Goal: Transaction & Acquisition: Purchase product/service

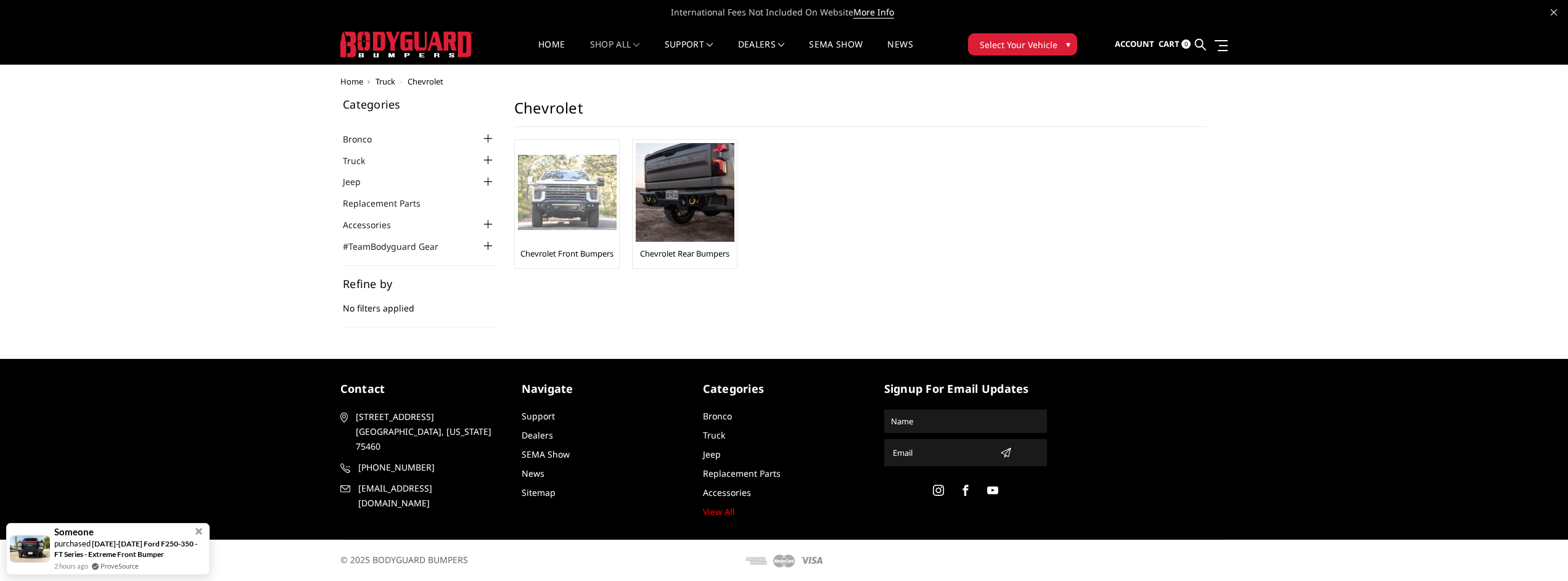
click at [577, 201] on img at bounding box center [568, 192] width 99 height 76
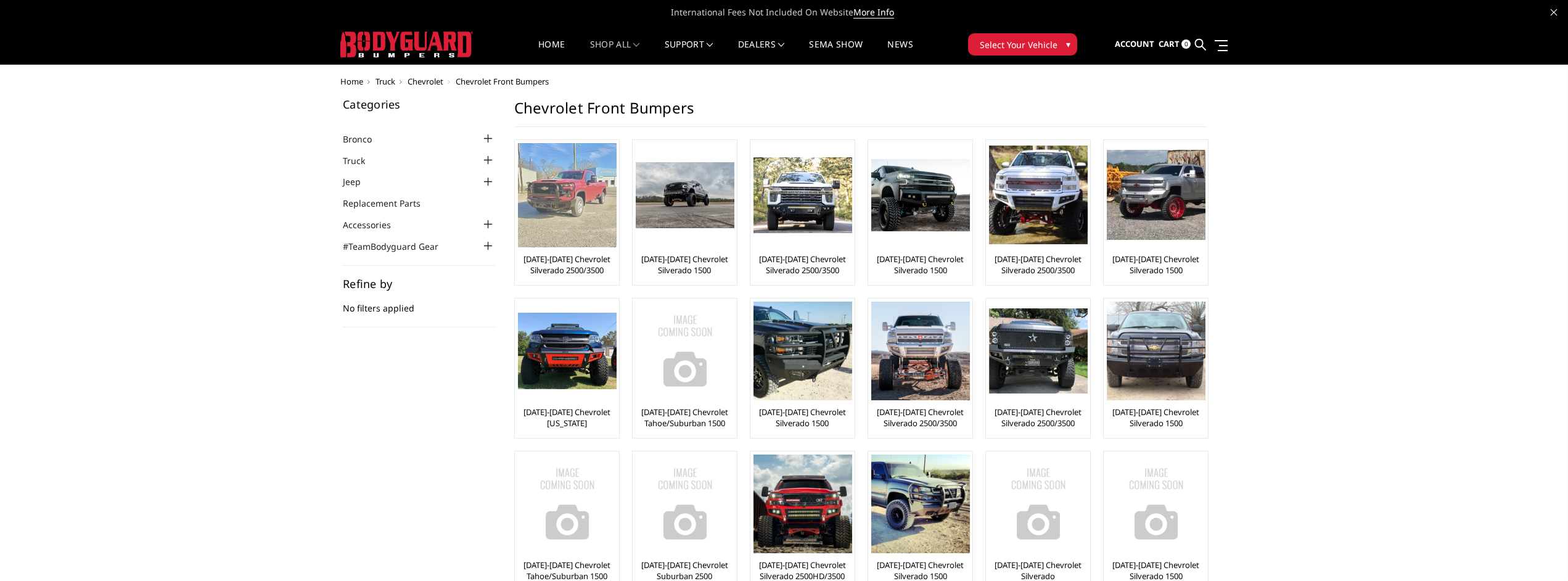
click at [556, 184] on img at bounding box center [568, 195] width 99 height 104
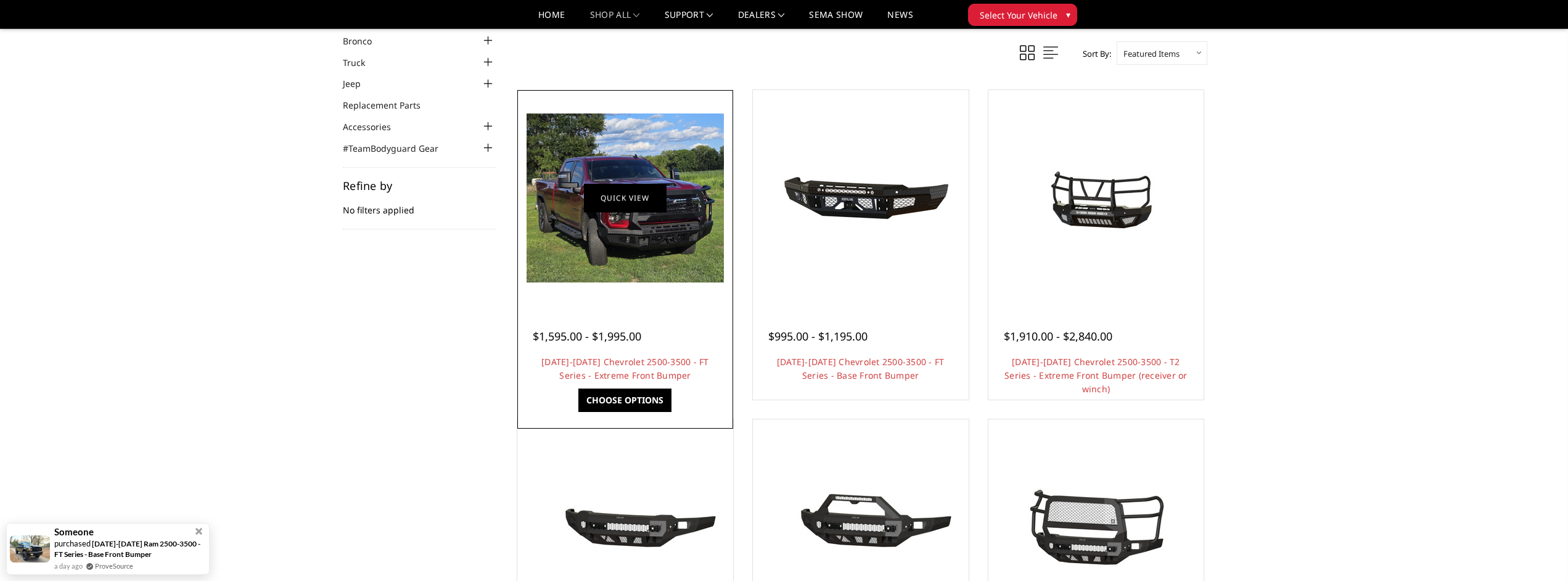
scroll to position [62, 0]
click at [605, 370] on link "[DATE]-[DATE] Chevrolet 2500-3500 - FT Series - Extreme Front Bumper" at bounding box center [625, 367] width 168 height 25
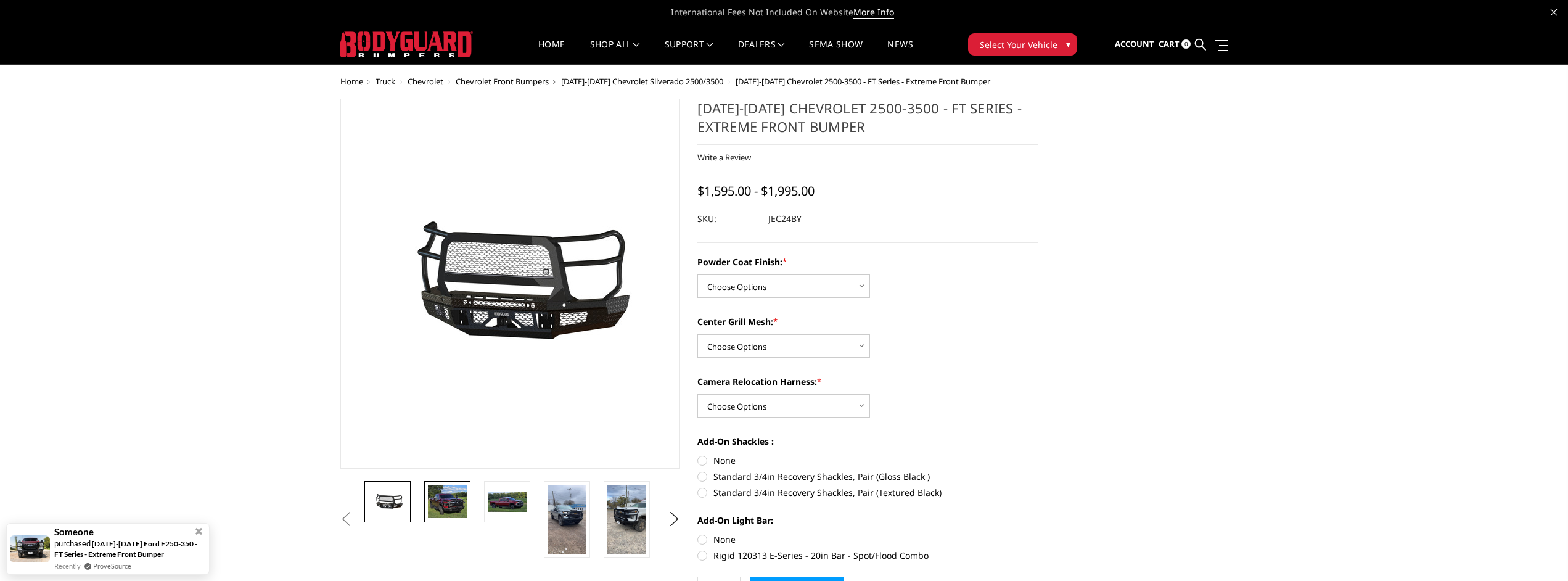
click at [453, 493] on img at bounding box center [447, 502] width 39 height 33
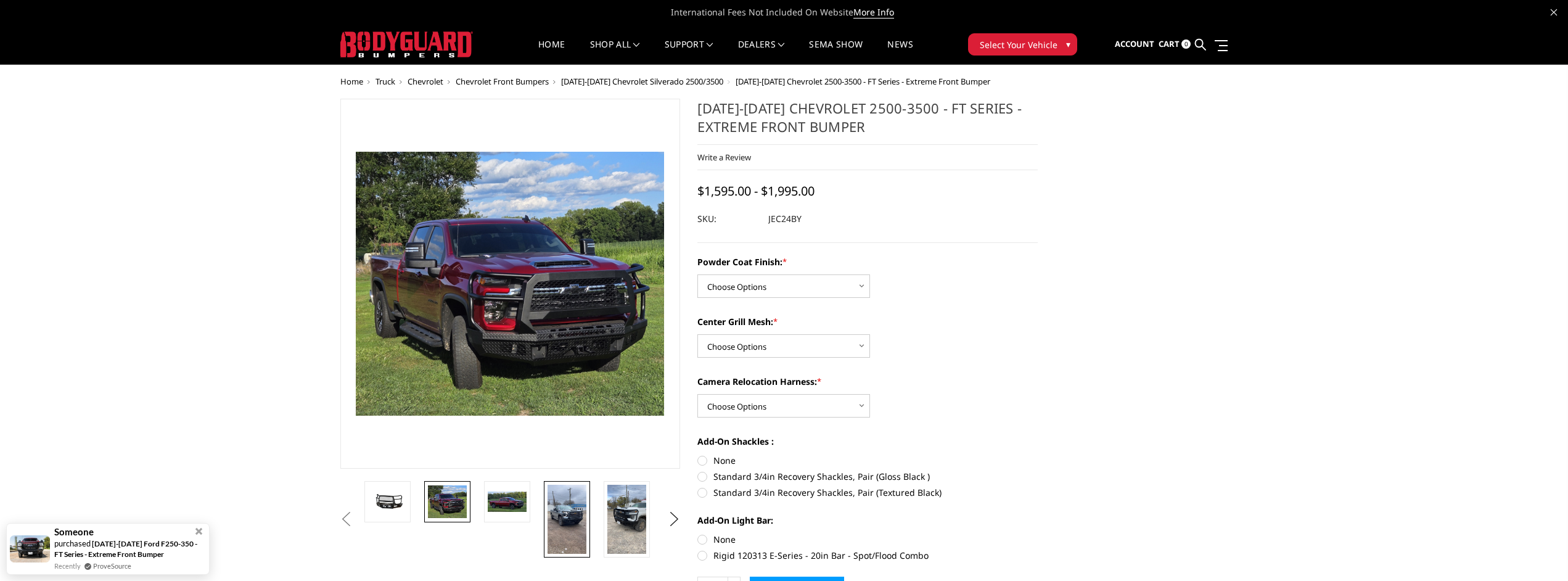
click at [564, 519] on img at bounding box center [567, 519] width 39 height 69
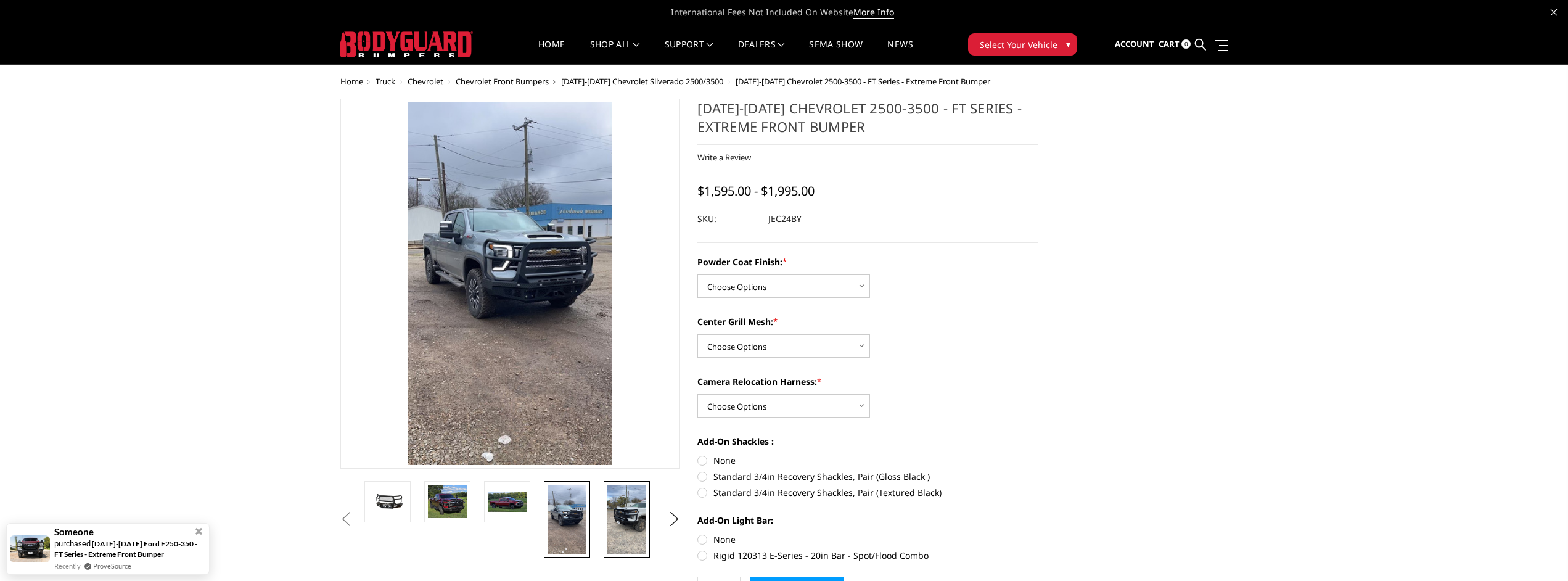
click at [618, 513] on img at bounding box center [627, 519] width 39 height 69
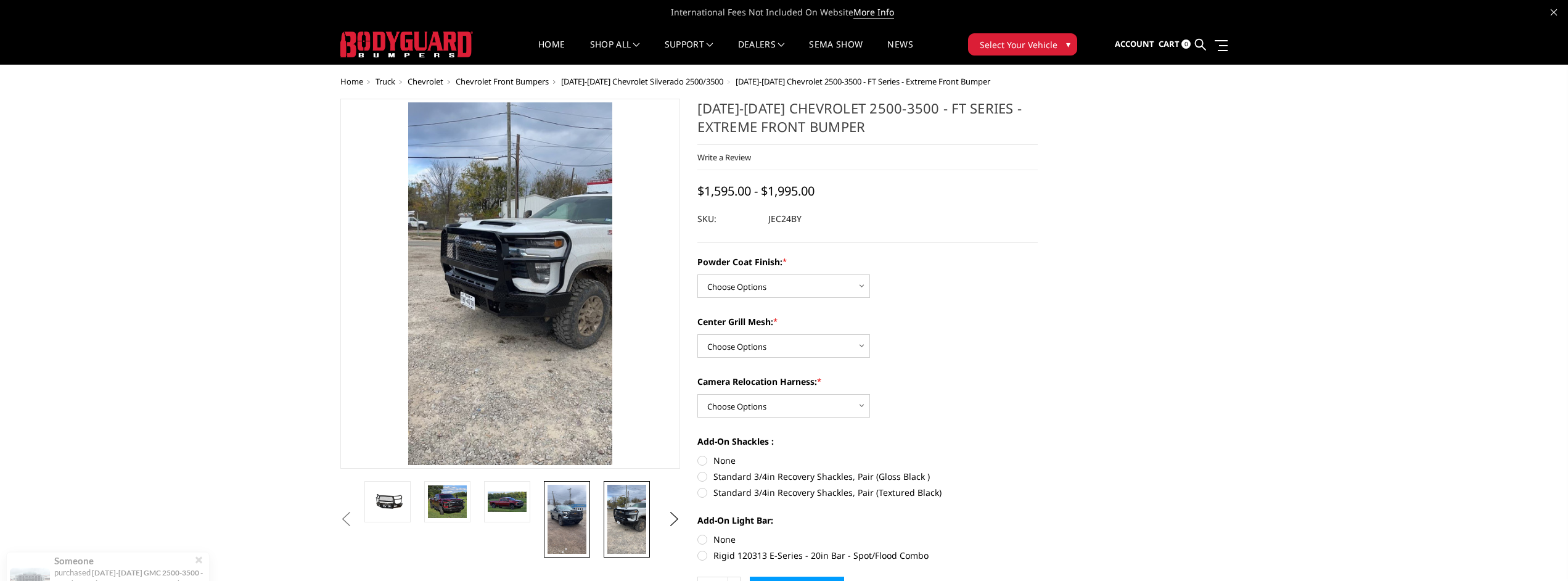
click at [570, 513] on img at bounding box center [567, 519] width 39 height 69
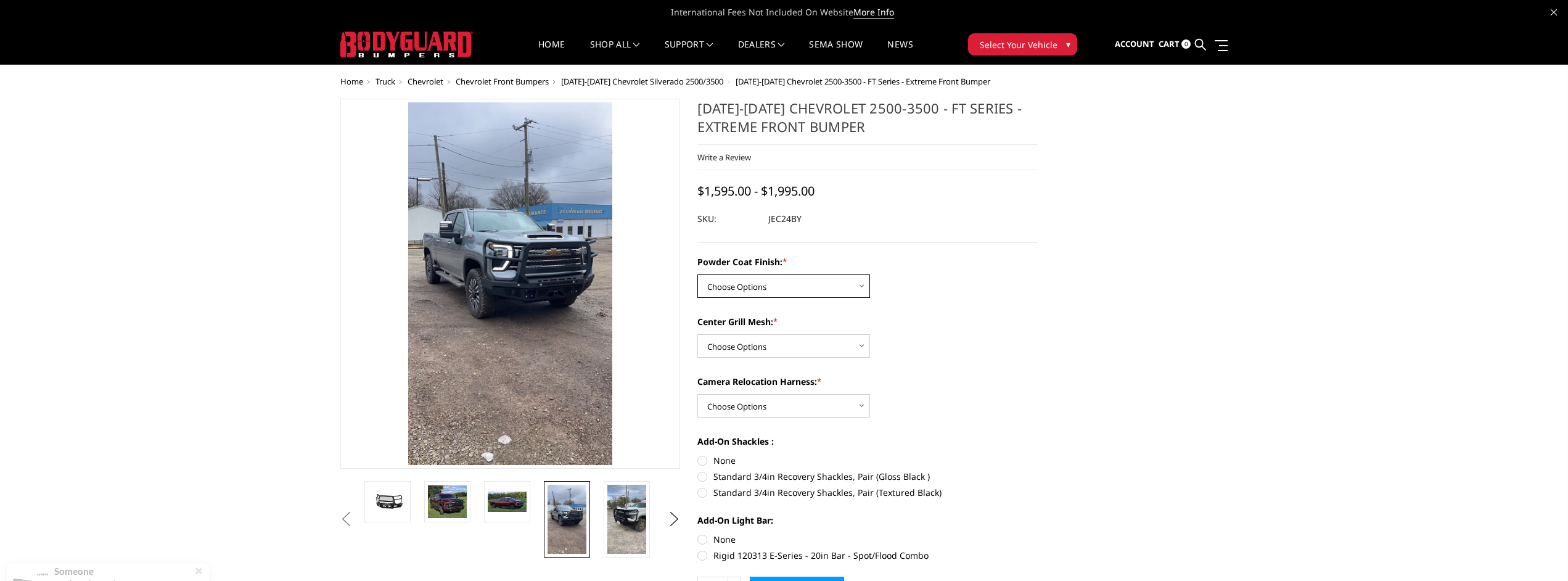
click at [867, 284] on select "Choose Options Bare Metal Gloss Black Powder Coat Textured Black Powder Coat" at bounding box center [784, 286] width 173 height 23
click at [952, 304] on div "Powder Coat Finish: * Choose Options Bare Metal Gloss Black Powder Coat Texture…" at bounding box center [868, 407] width 341 height 304
click at [812, 344] on select "Choose Options WITH Expanded Metal in Center Grill WITHOUT Expanded Metal in Ce…" at bounding box center [784, 346] width 173 height 23
click at [370, 502] on img at bounding box center [387, 502] width 39 height 18
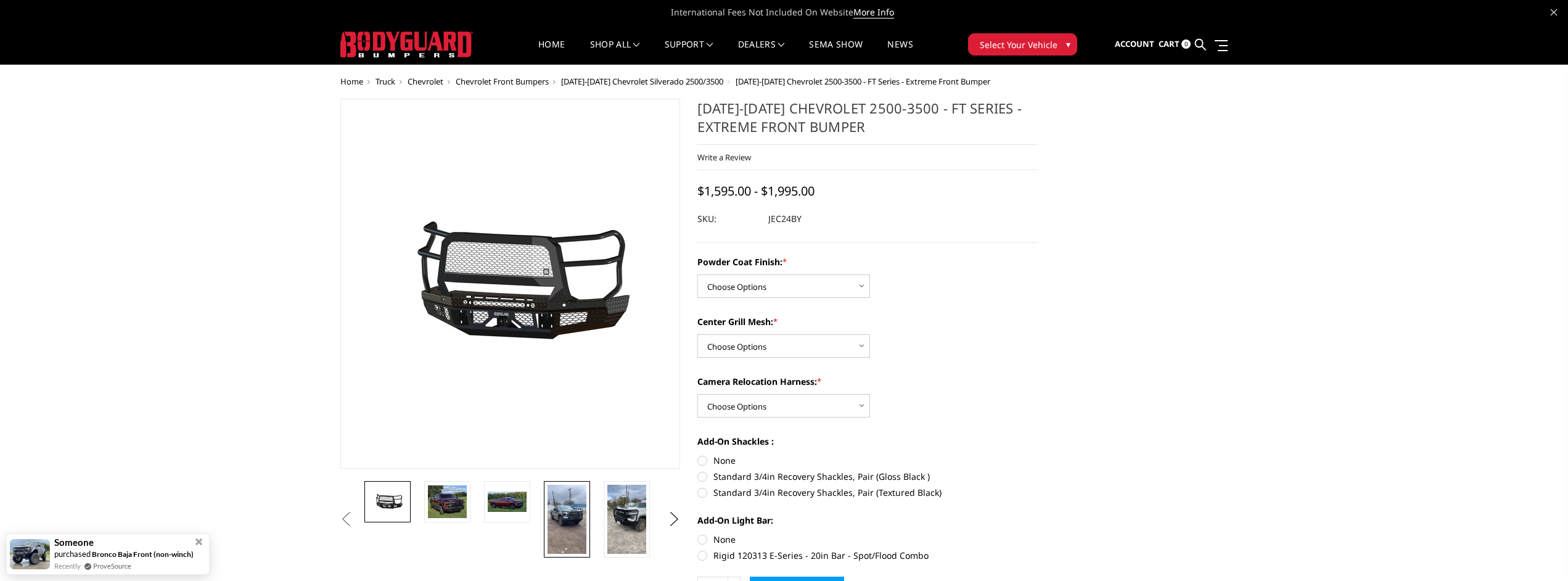
click at [562, 511] on img at bounding box center [567, 519] width 39 height 69
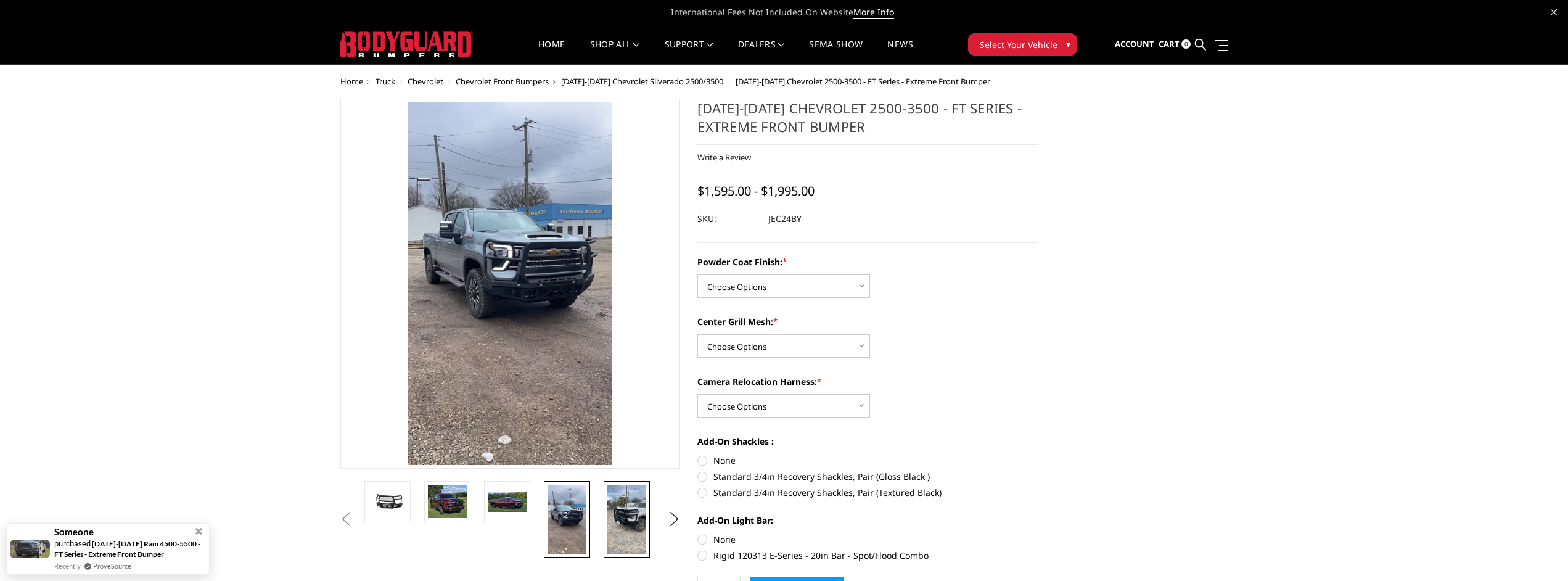
click at [642, 500] on img at bounding box center [627, 519] width 39 height 69
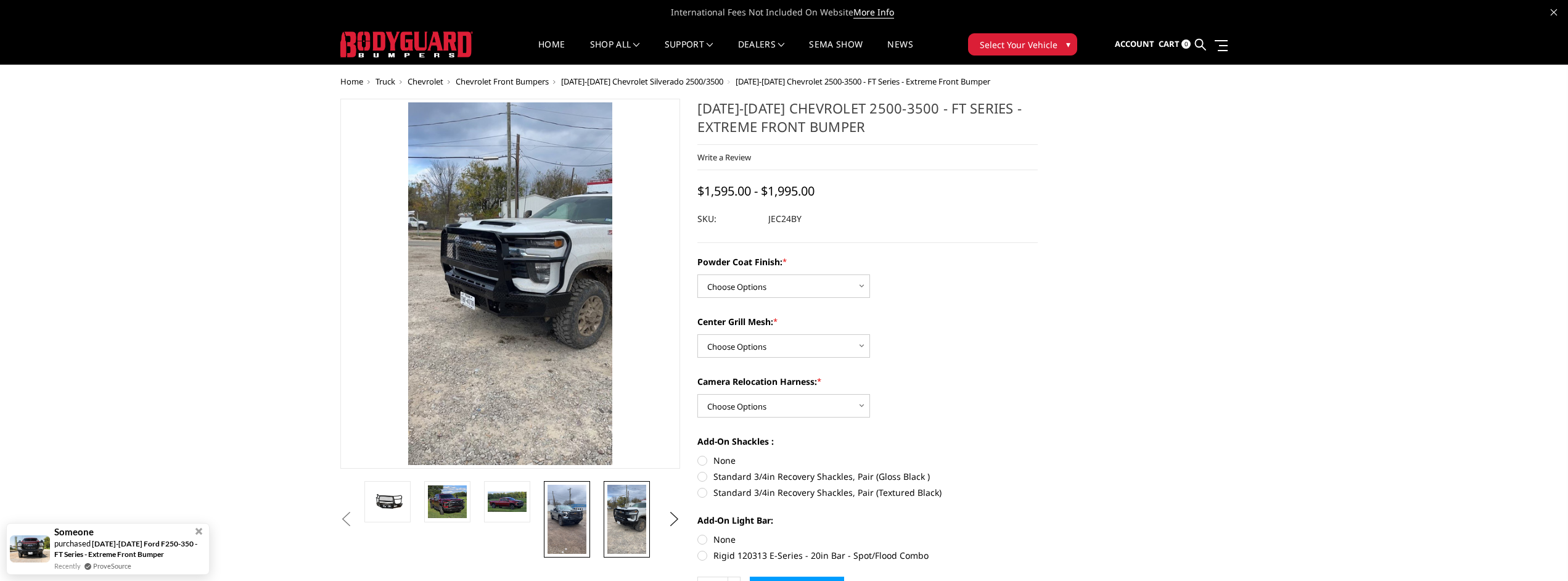
click at [558, 515] on img at bounding box center [567, 519] width 39 height 69
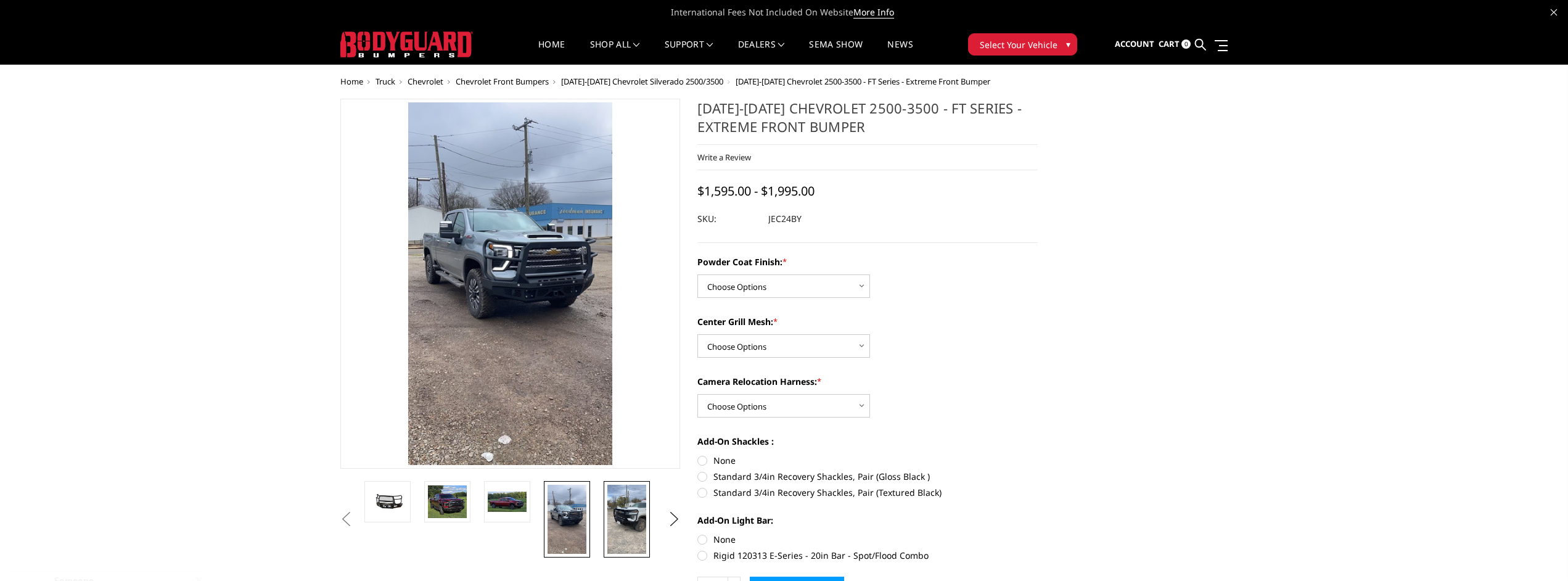
click at [618, 512] on img at bounding box center [627, 519] width 39 height 69
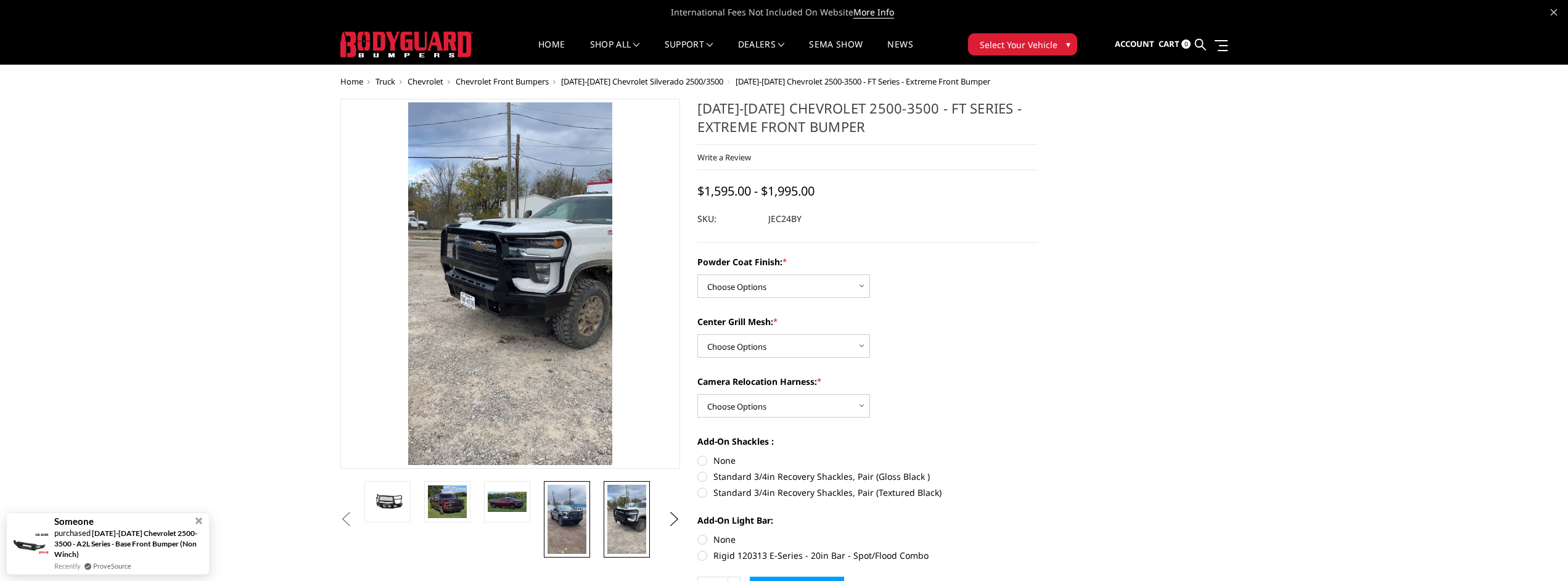
click at [584, 505] on img at bounding box center [567, 519] width 39 height 69
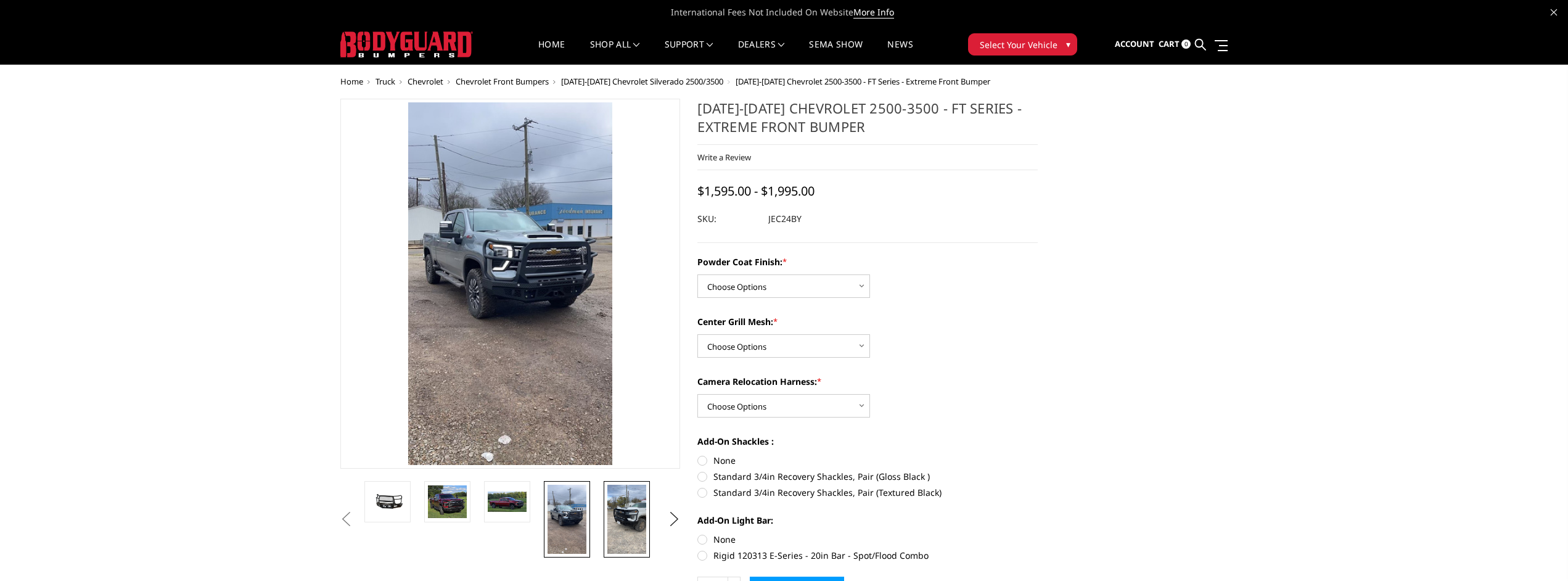
click at [629, 505] on img at bounding box center [627, 519] width 39 height 69
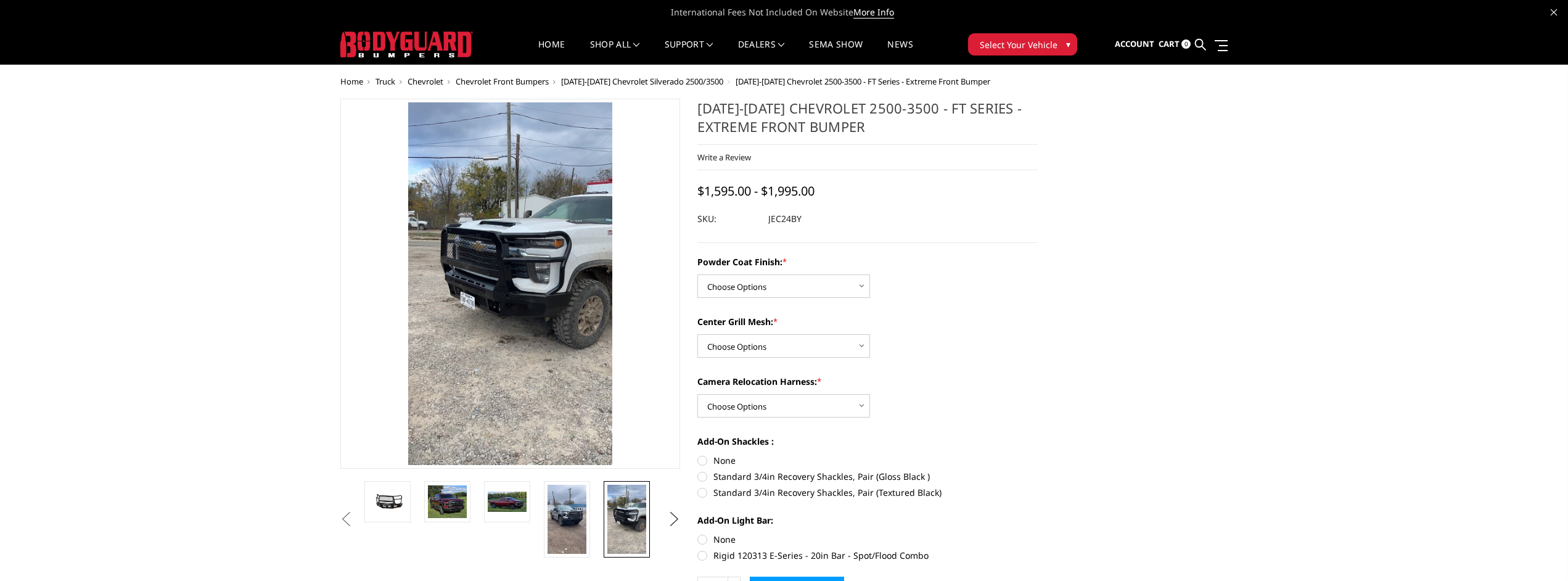
click at [666, 518] on button "Next" at bounding box center [674, 519] width 18 height 18
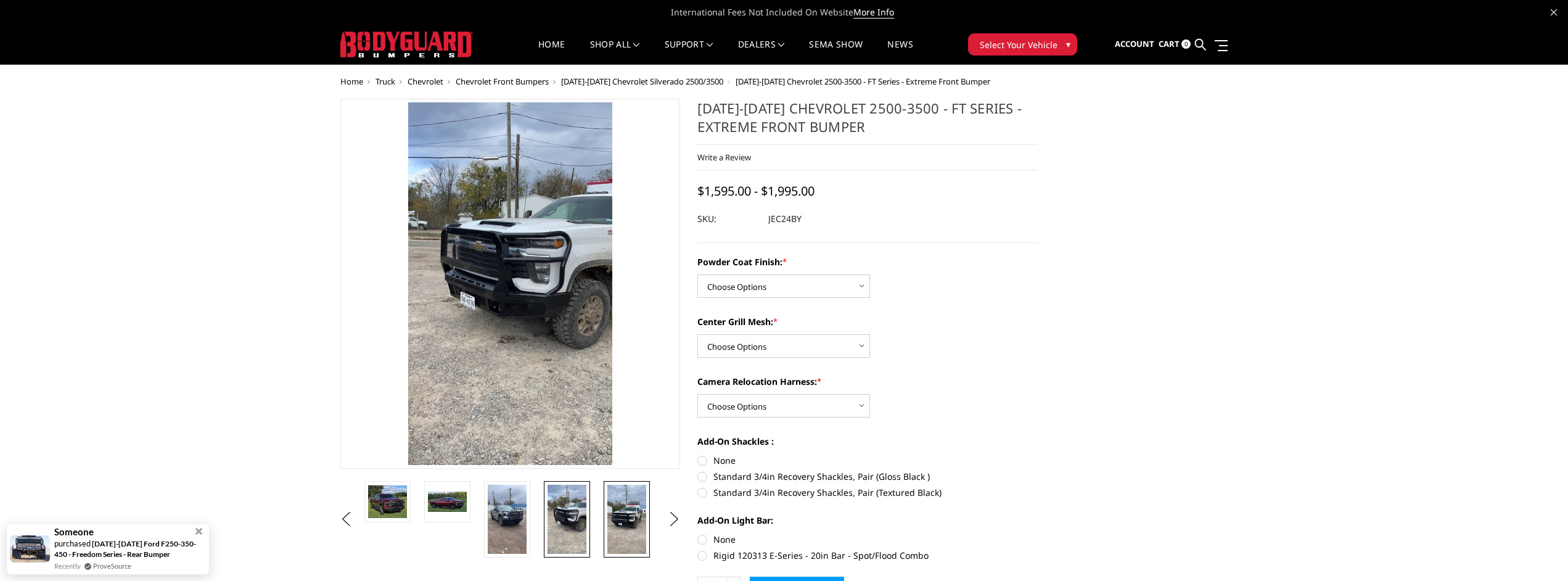
click at [619, 520] on img at bounding box center [627, 519] width 39 height 69
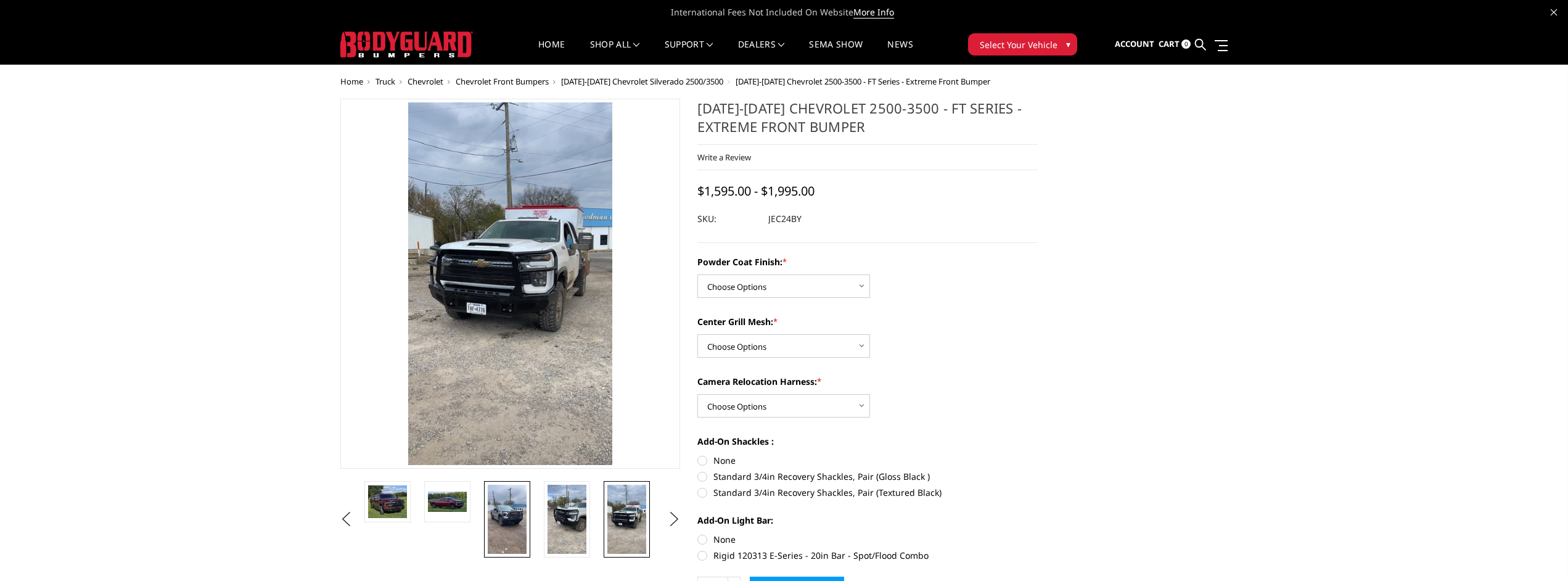
click at [501, 542] on img at bounding box center [507, 519] width 39 height 69
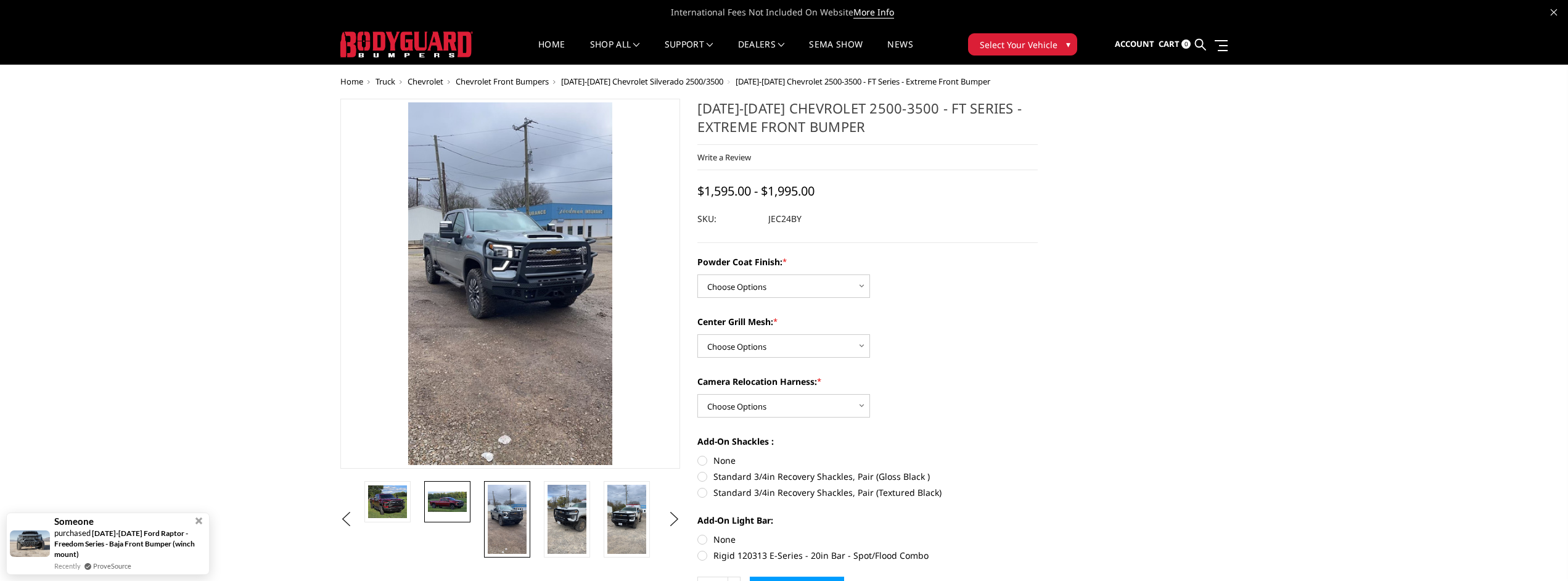
click at [456, 512] on link at bounding box center [447, 502] width 46 height 42
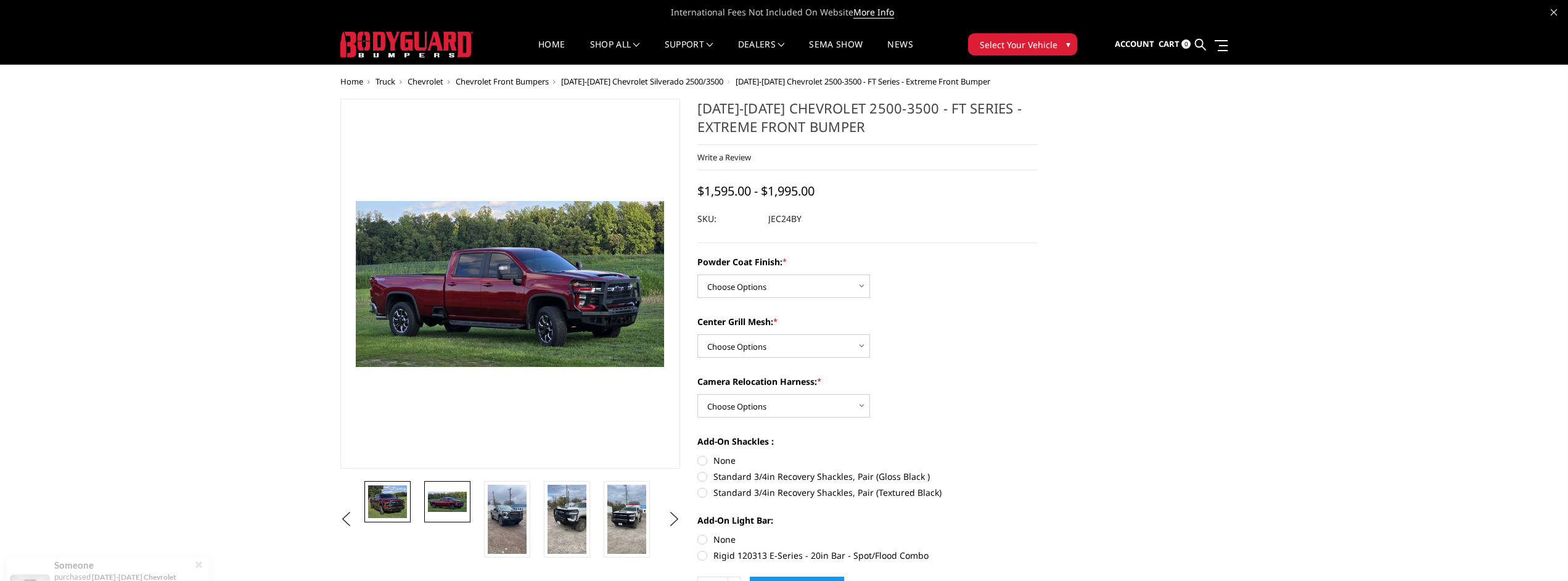
click at [382, 496] on img at bounding box center [387, 502] width 39 height 33
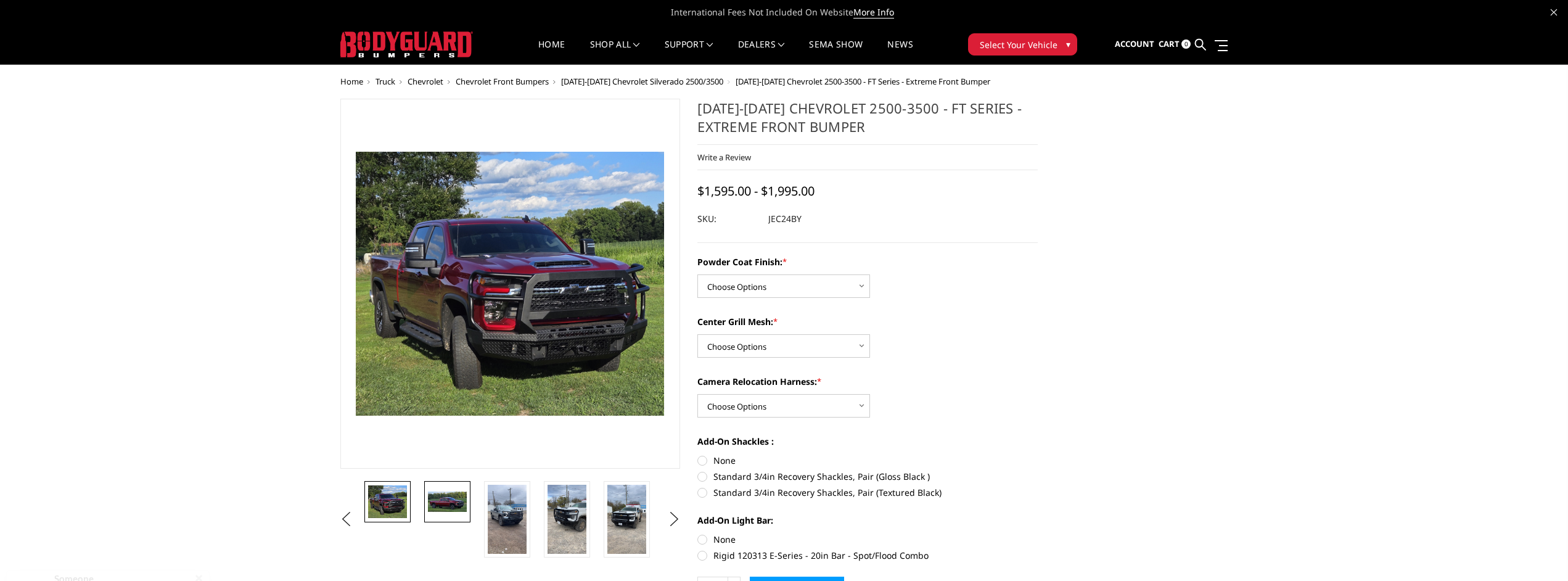
click at [445, 498] on img at bounding box center [447, 502] width 39 height 21
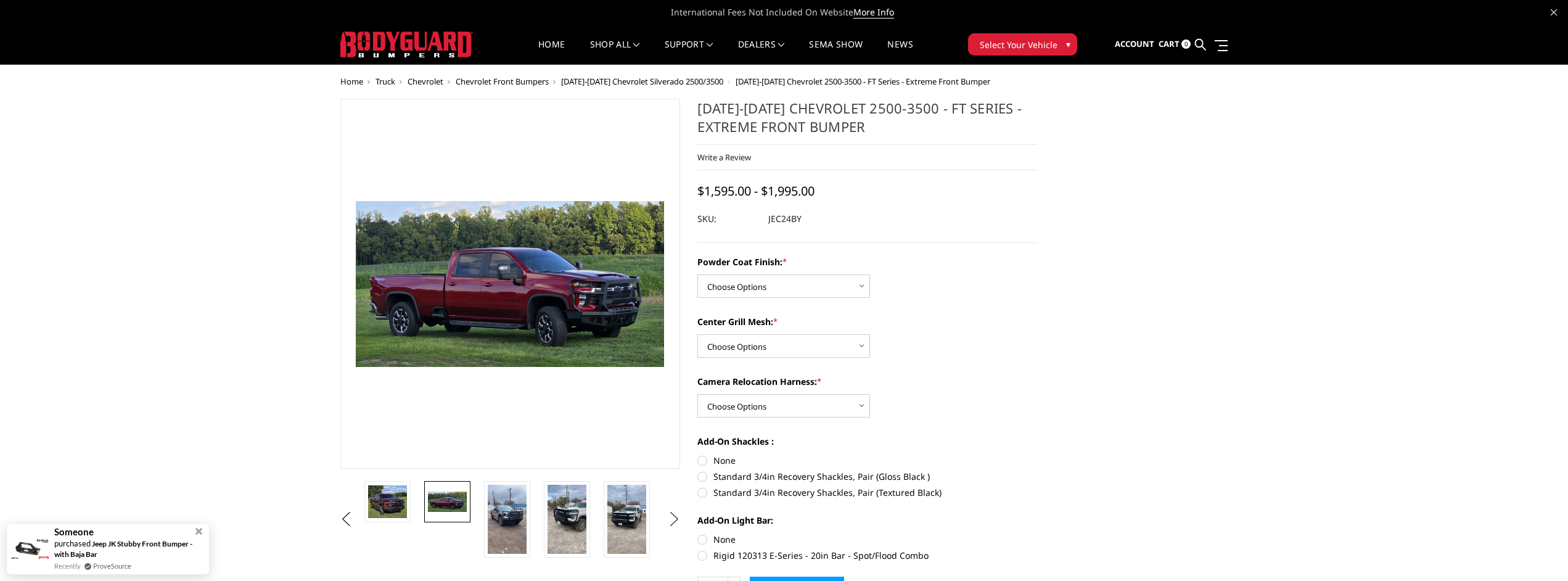
click at [668, 517] on button "Next" at bounding box center [674, 519] width 18 height 18
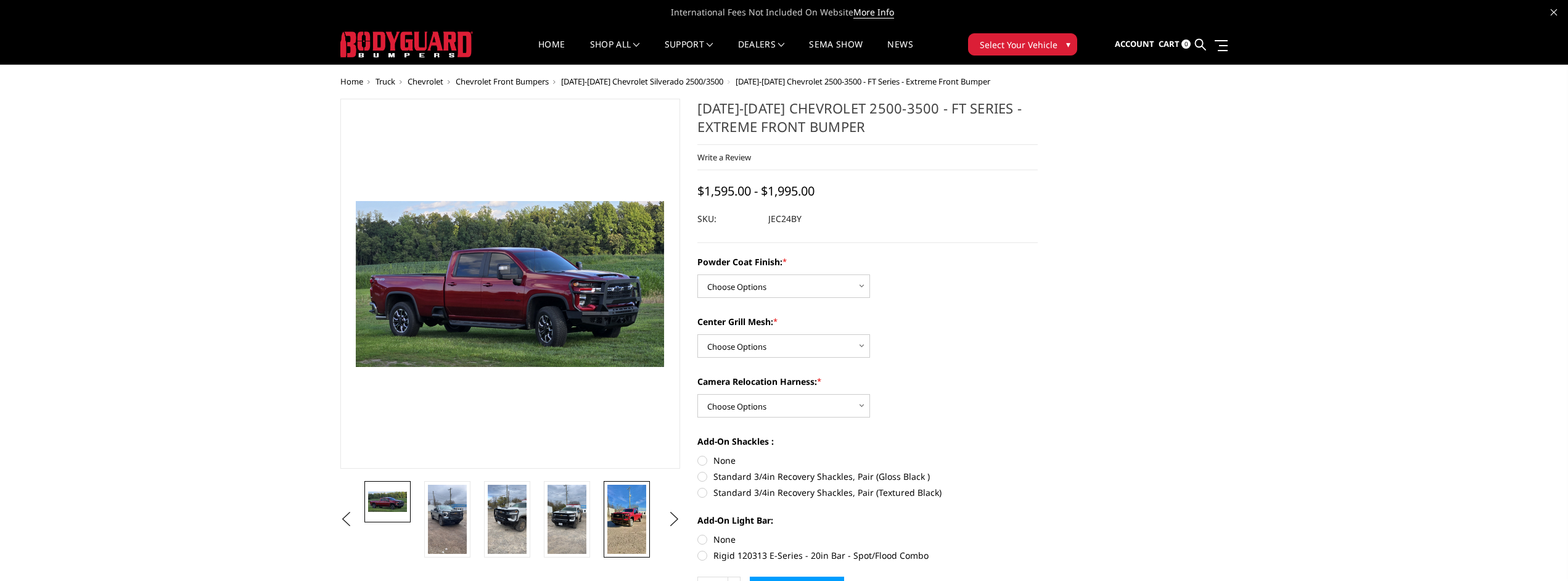
click at [629, 520] on img at bounding box center [627, 519] width 39 height 69
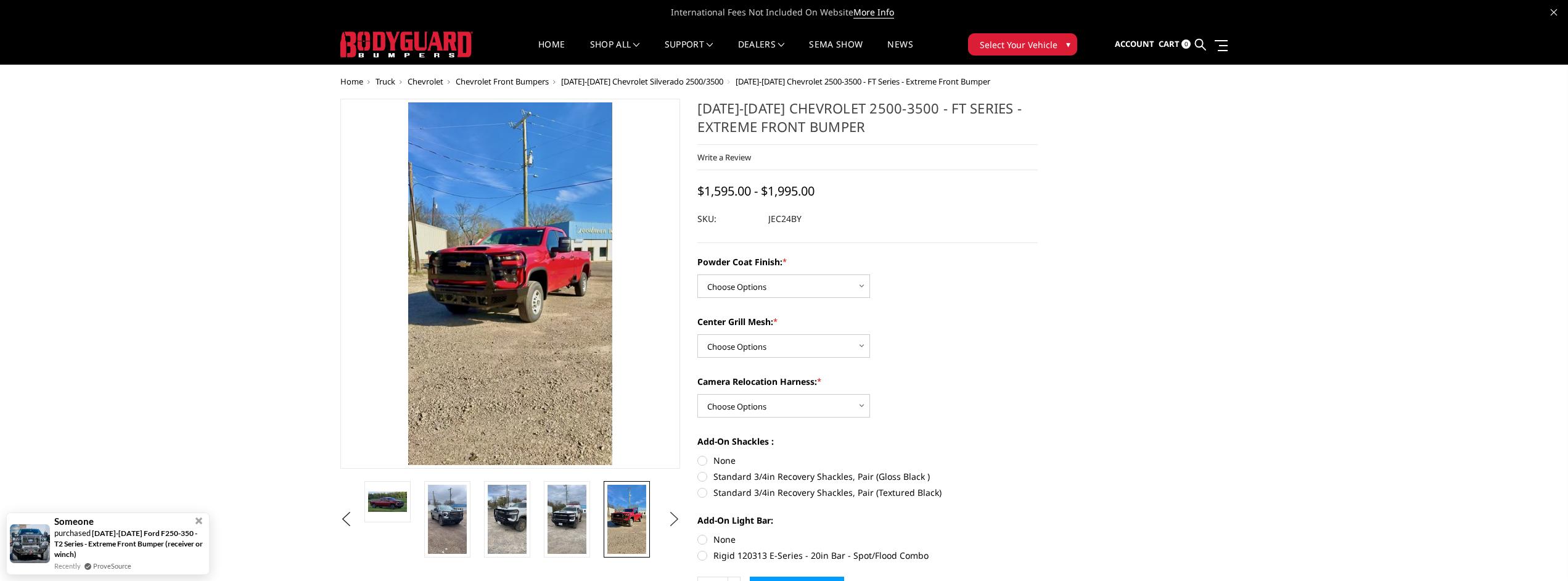
click at [675, 513] on button "Next" at bounding box center [674, 519] width 18 height 18
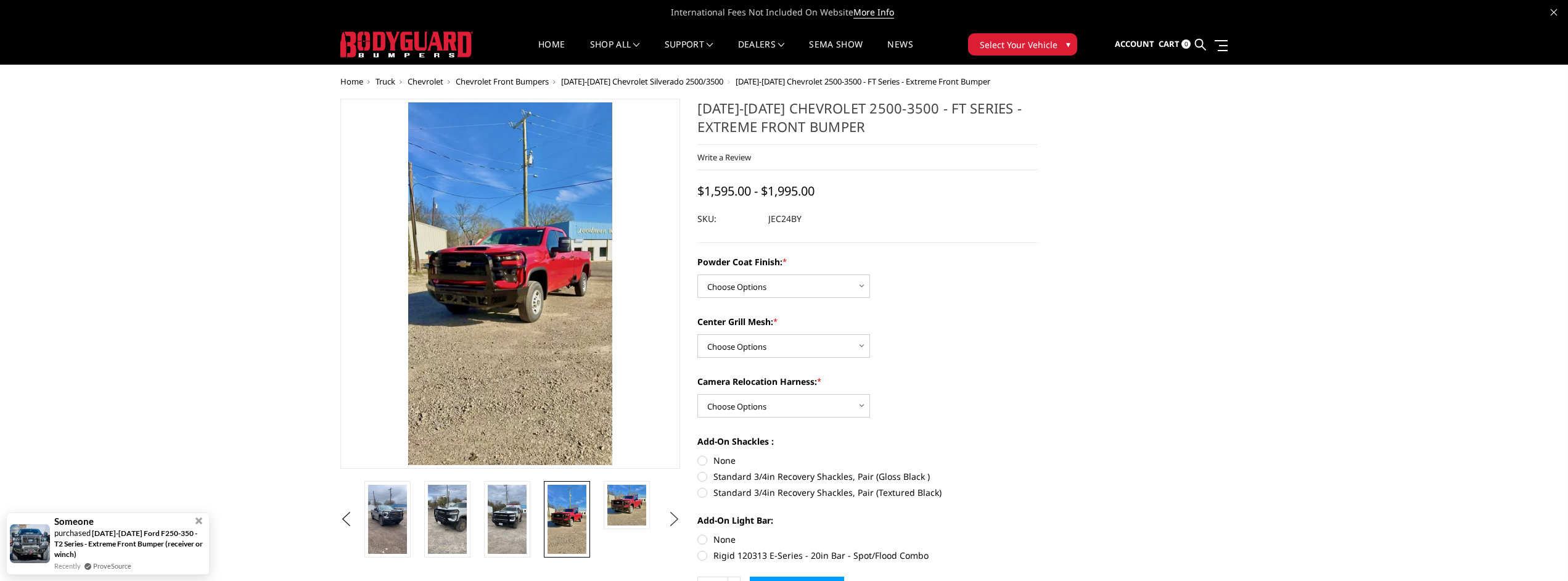
click at [675, 513] on button "Next" at bounding box center [674, 519] width 18 height 18
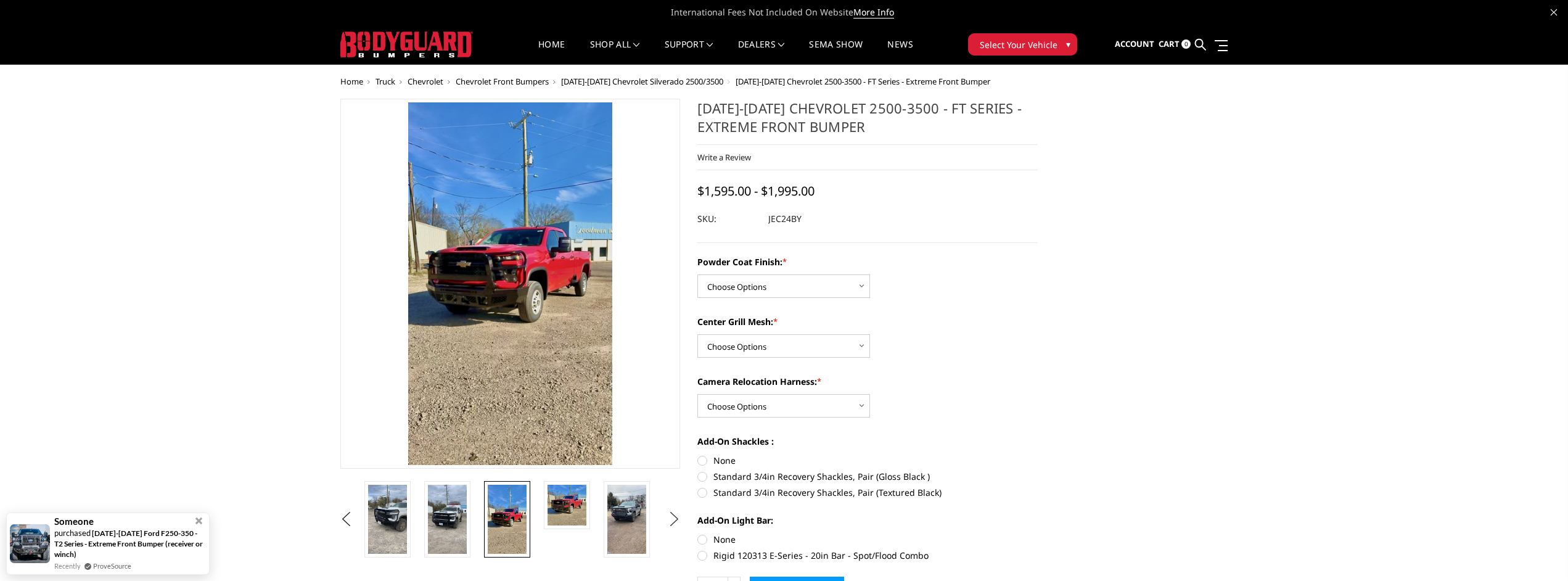
click at [675, 513] on button "Next" at bounding box center [674, 519] width 18 height 18
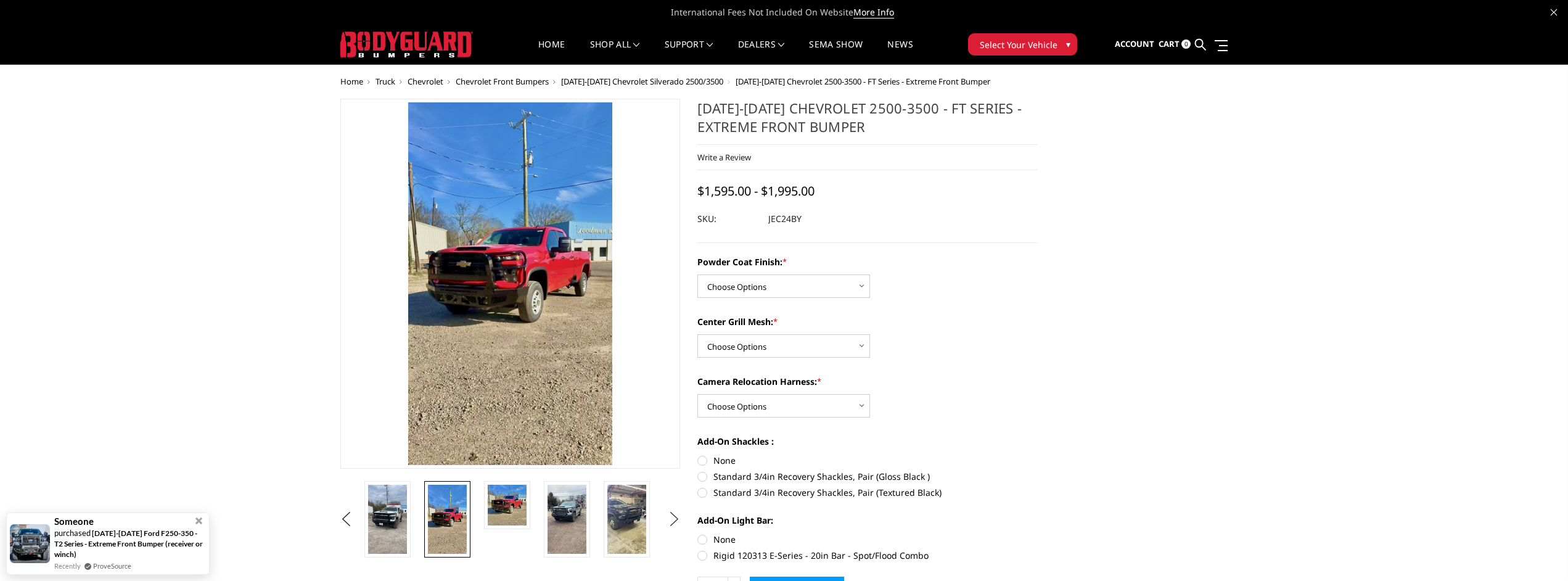
click at [675, 513] on button "Next" at bounding box center [674, 519] width 18 height 18
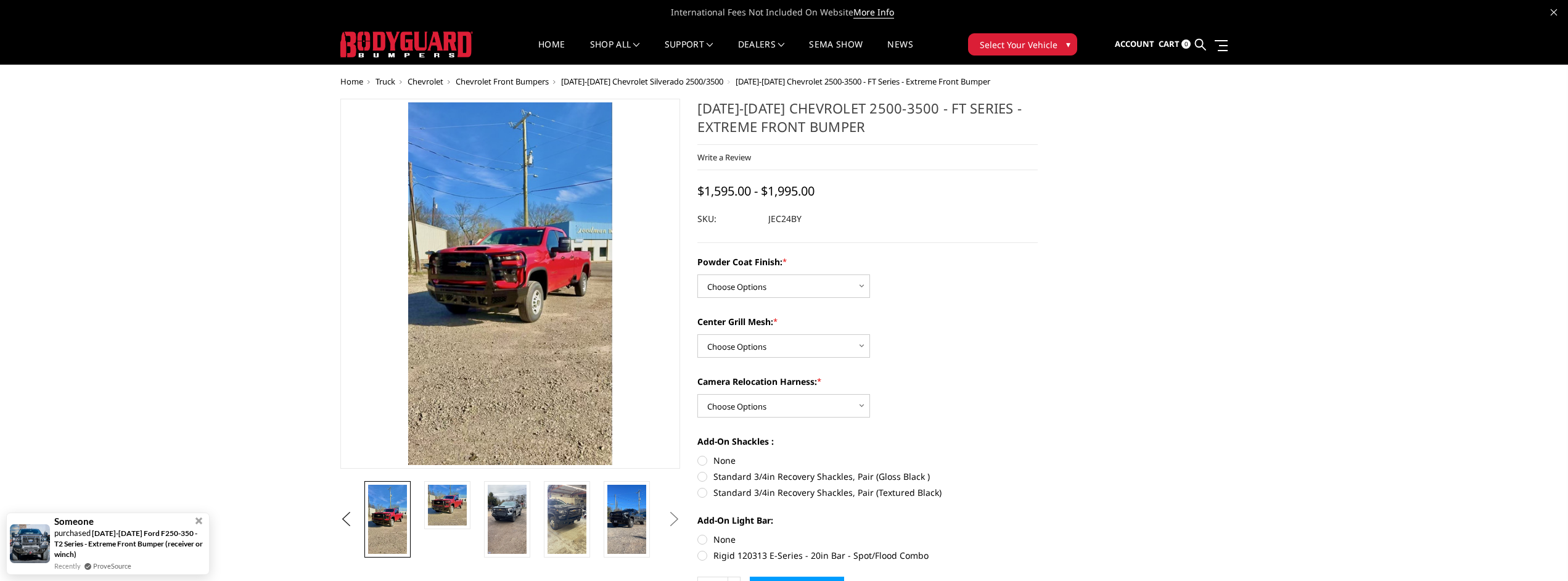
click at [675, 513] on button "Next" at bounding box center [674, 519] width 18 height 18
click at [506, 517] on img at bounding box center [507, 519] width 39 height 69
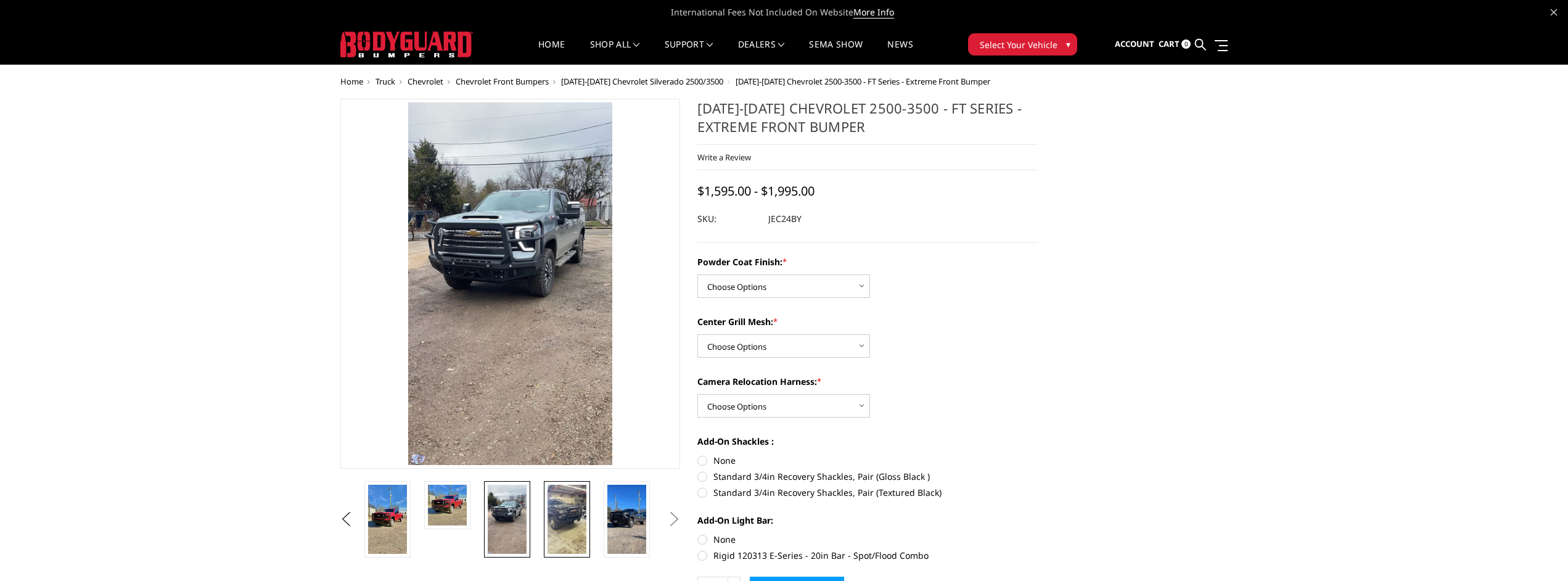
click at [549, 516] on img at bounding box center [567, 519] width 39 height 69
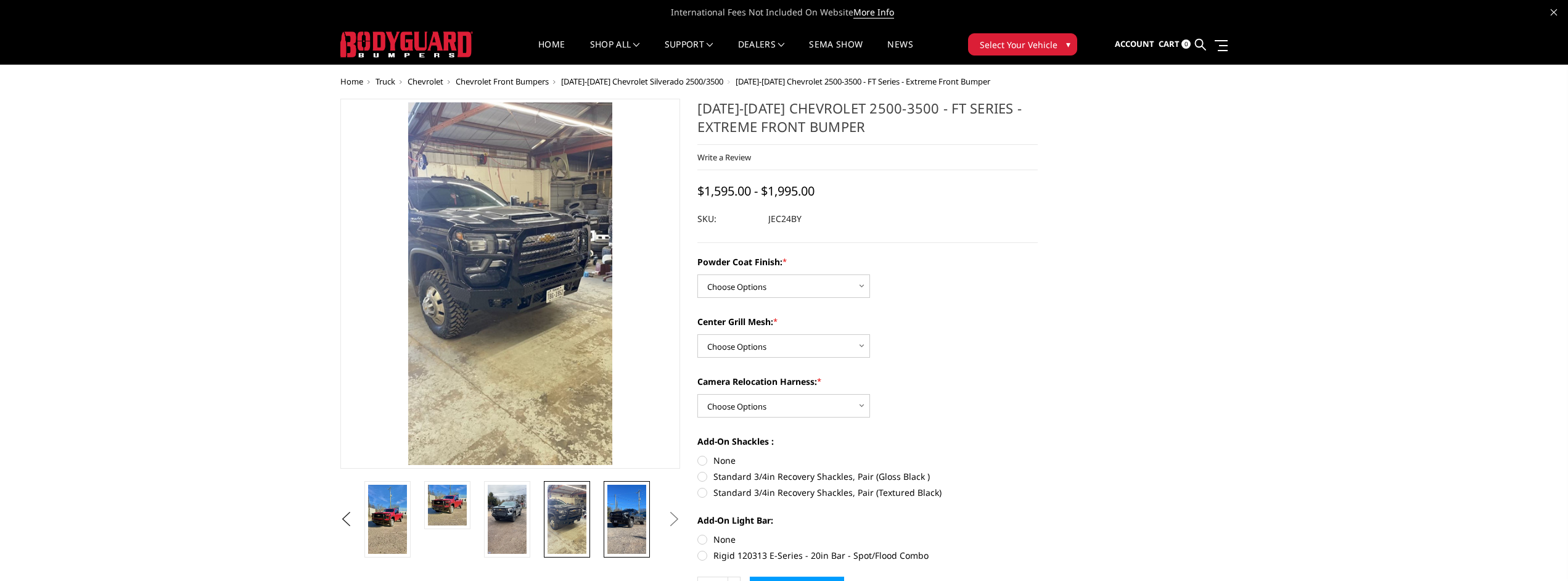
click at [605, 514] on link at bounding box center [627, 519] width 46 height 77
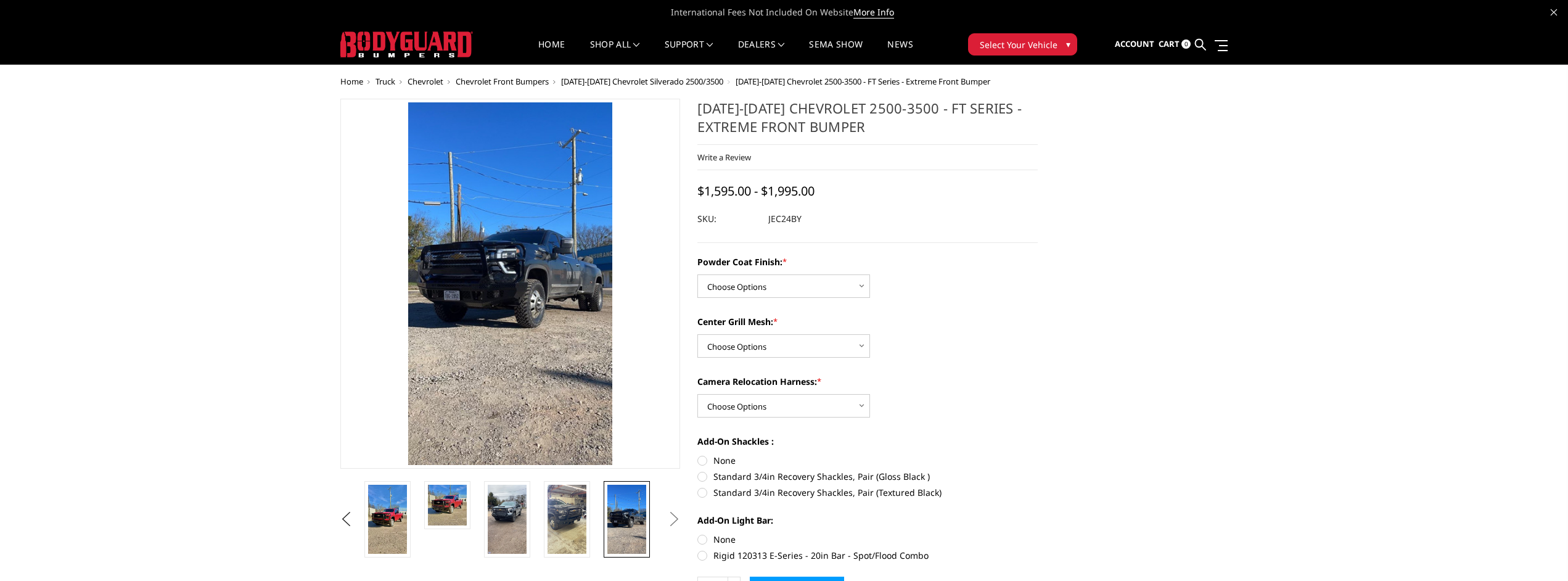
click at [677, 522] on button "Next" at bounding box center [674, 519] width 18 height 18
click at [350, 520] on button "Previous" at bounding box center [346, 519] width 18 height 18
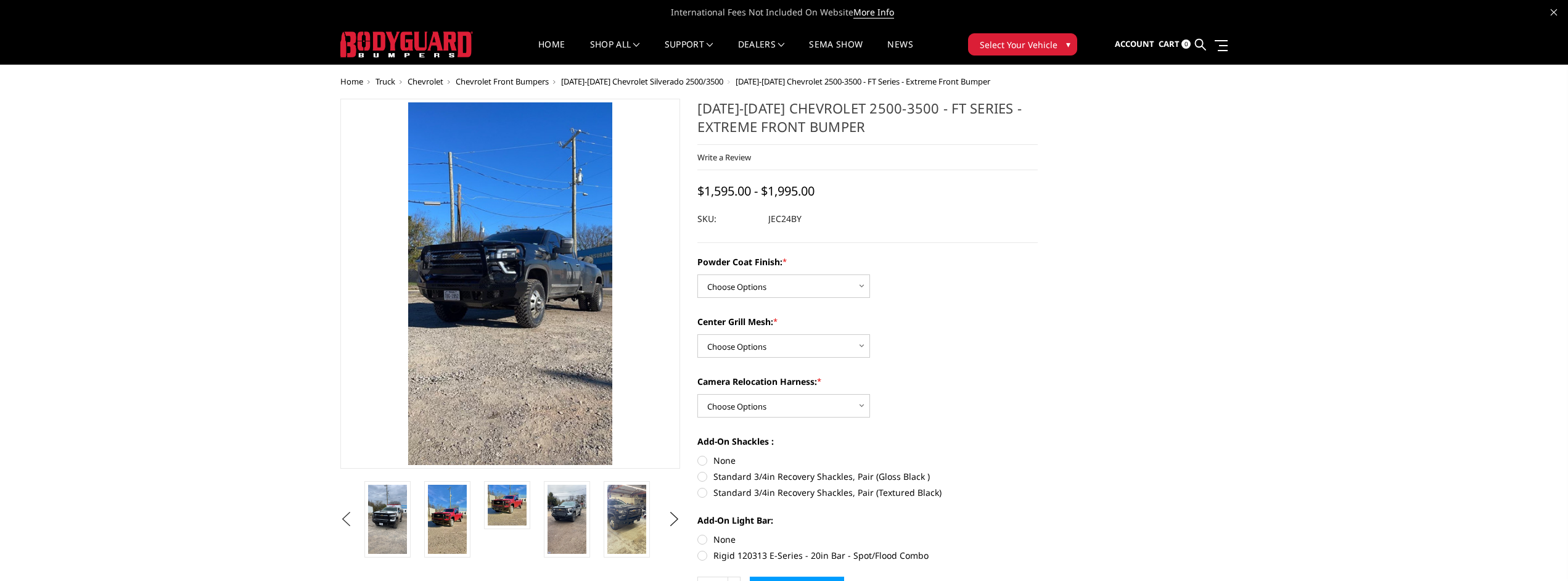
click at [350, 520] on button "Previous" at bounding box center [346, 519] width 18 height 18
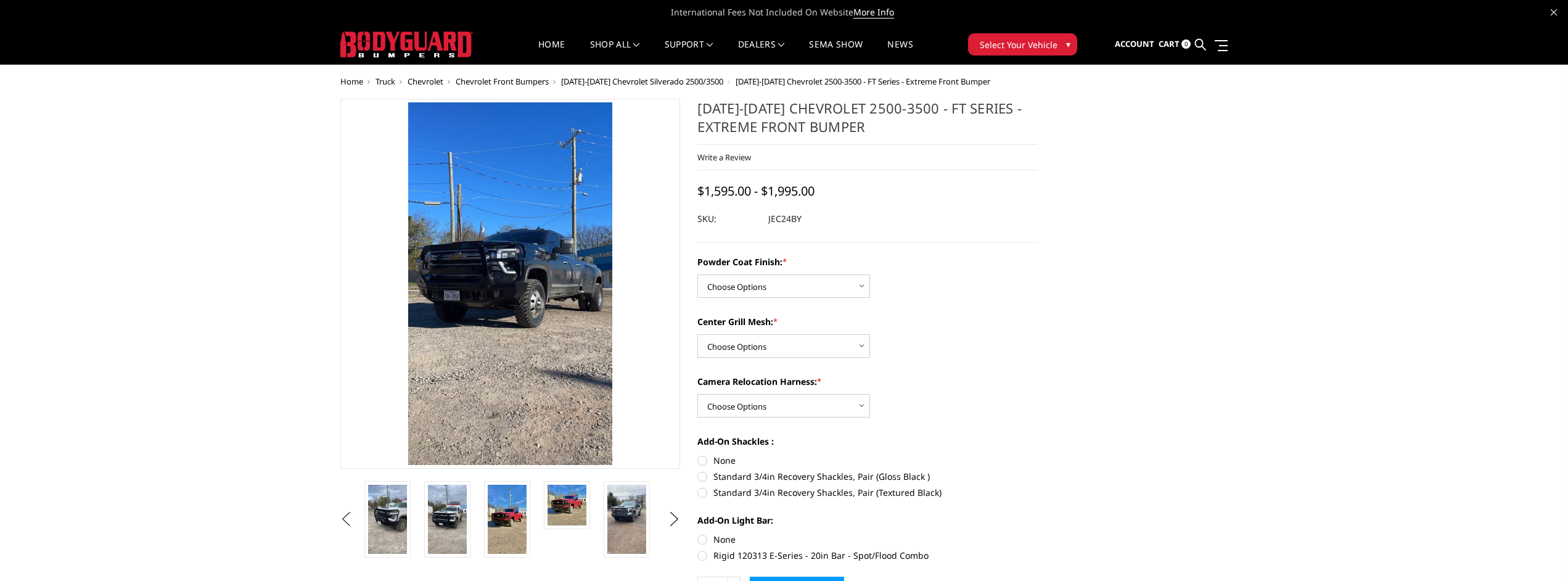
click at [350, 520] on button "Previous" at bounding box center [346, 519] width 18 height 18
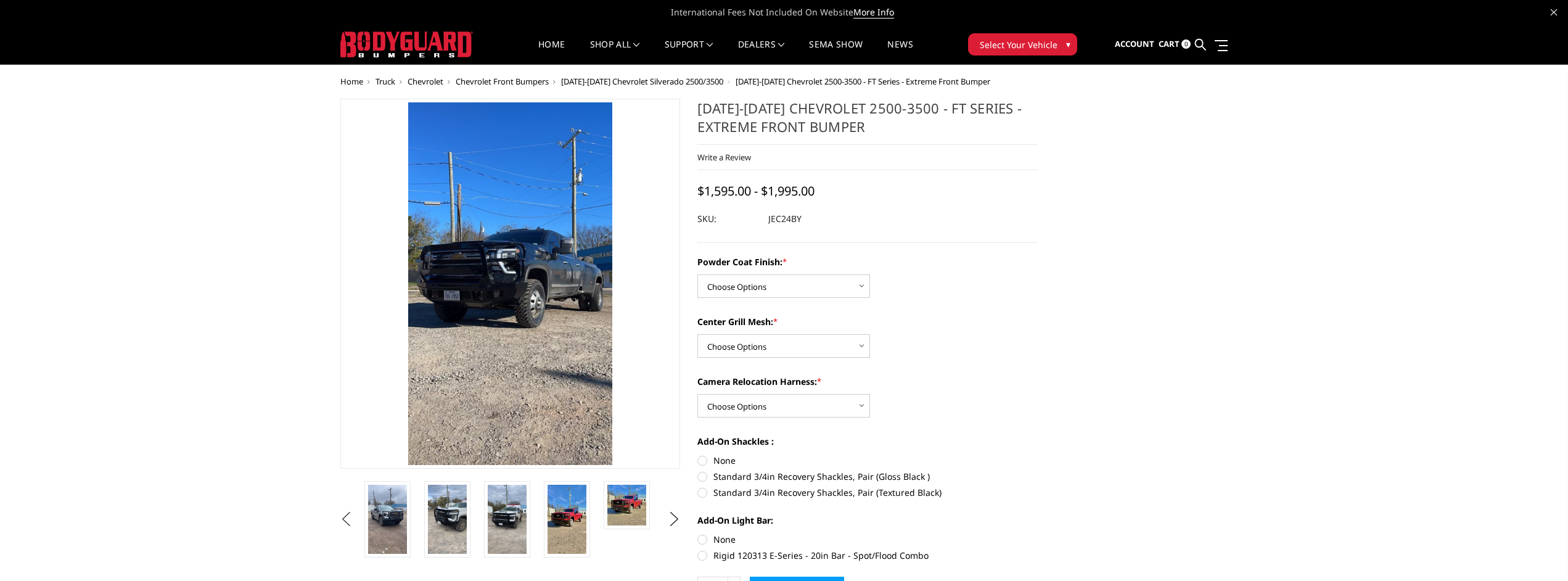
click at [350, 520] on button "Previous" at bounding box center [346, 519] width 18 height 18
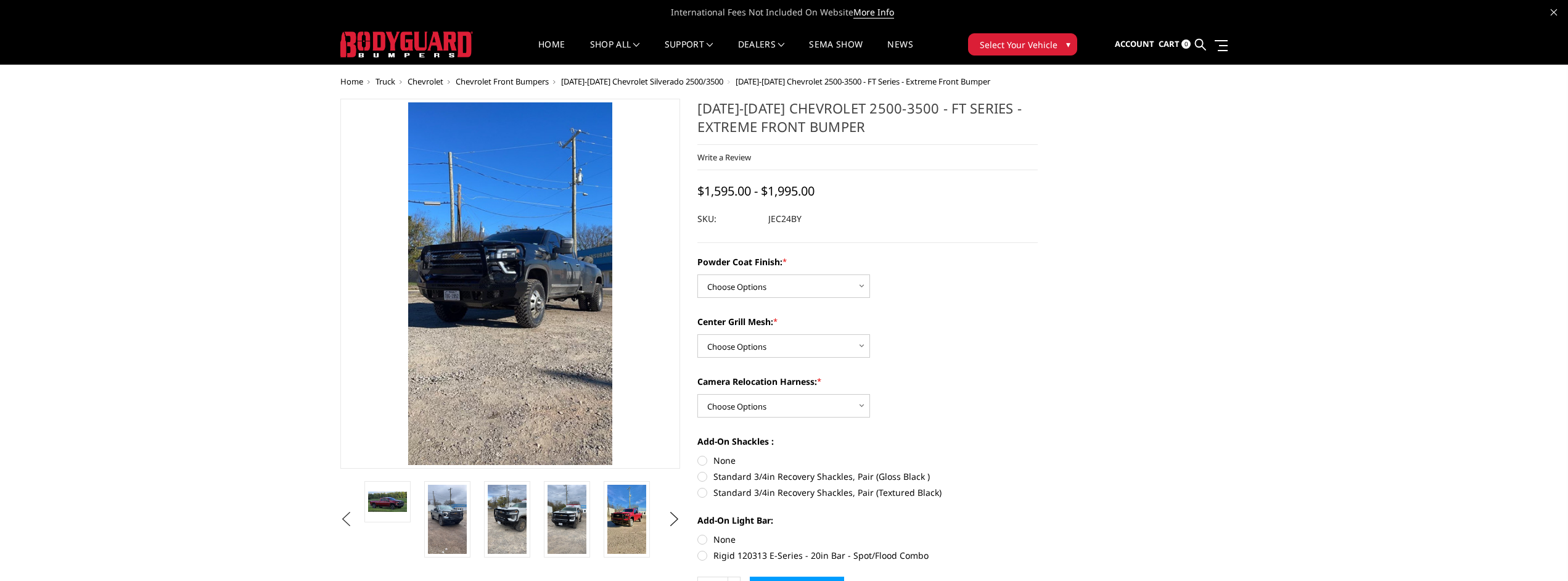
click at [350, 520] on button "Previous" at bounding box center [346, 519] width 18 height 18
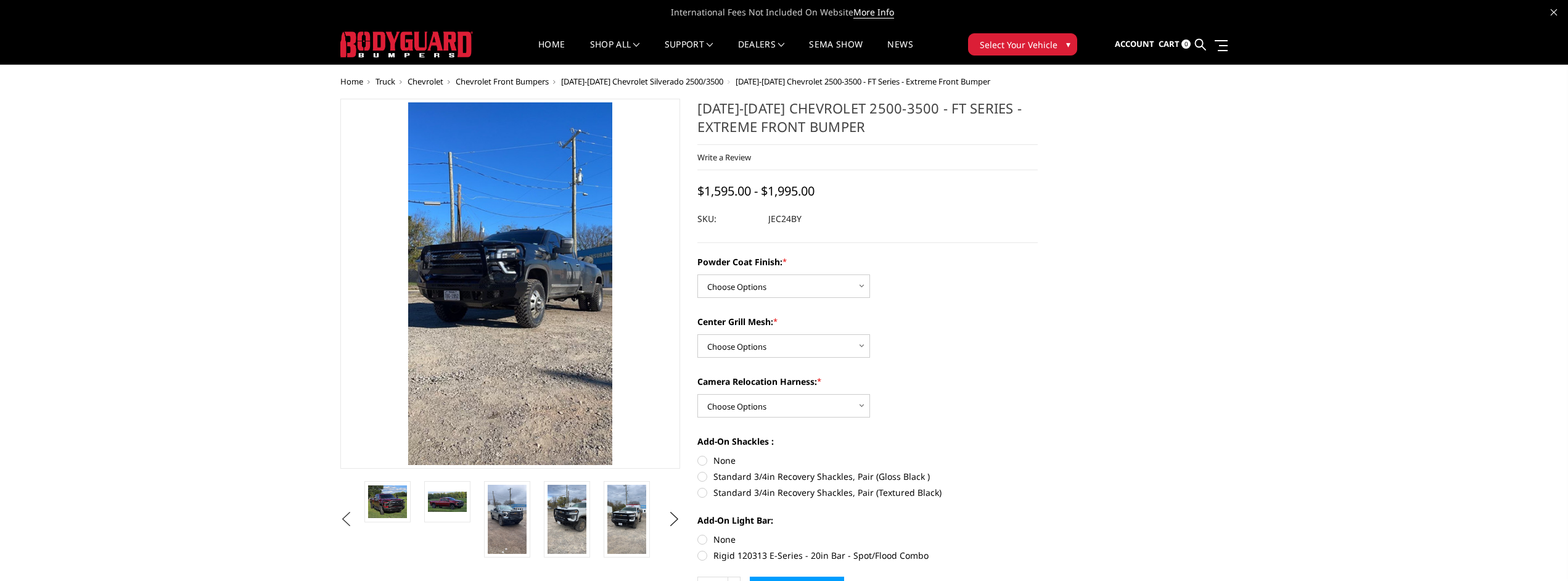
click at [350, 520] on button "Previous" at bounding box center [346, 519] width 18 height 18
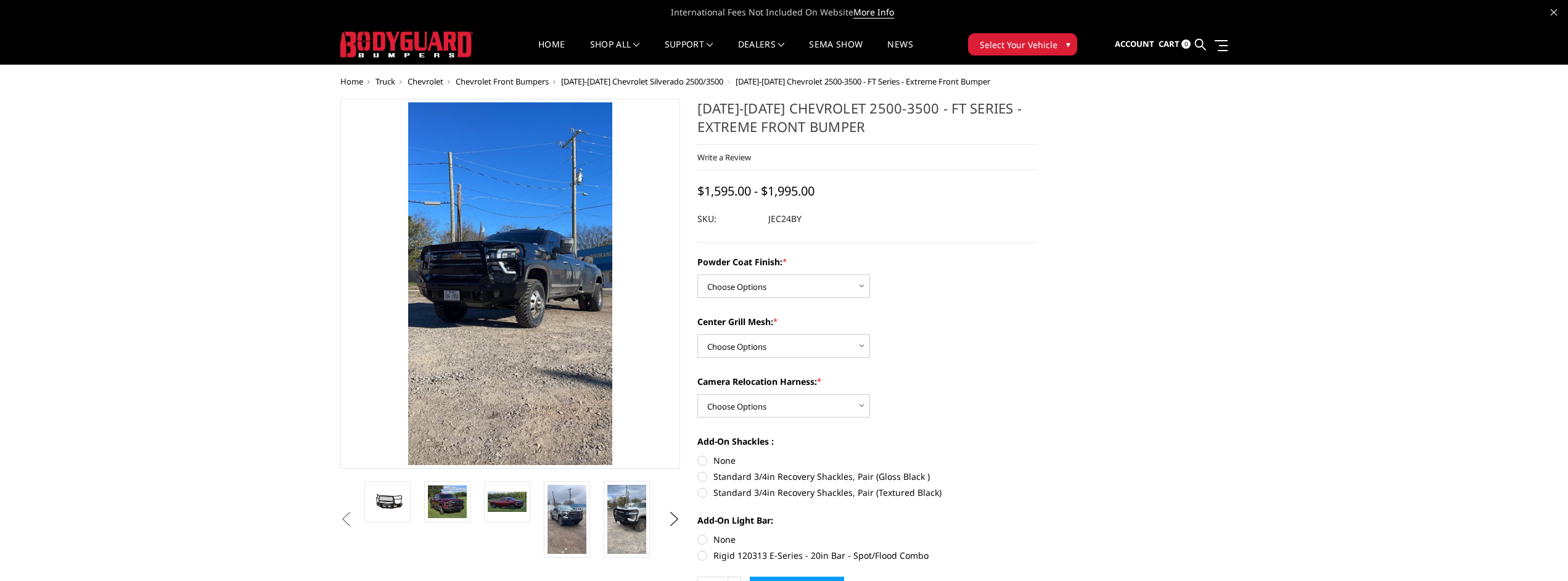
click at [350, 520] on button "Previous" at bounding box center [346, 519] width 18 height 18
click at [404, 504] on img at bounding box center [387, 502] width 39 height 18
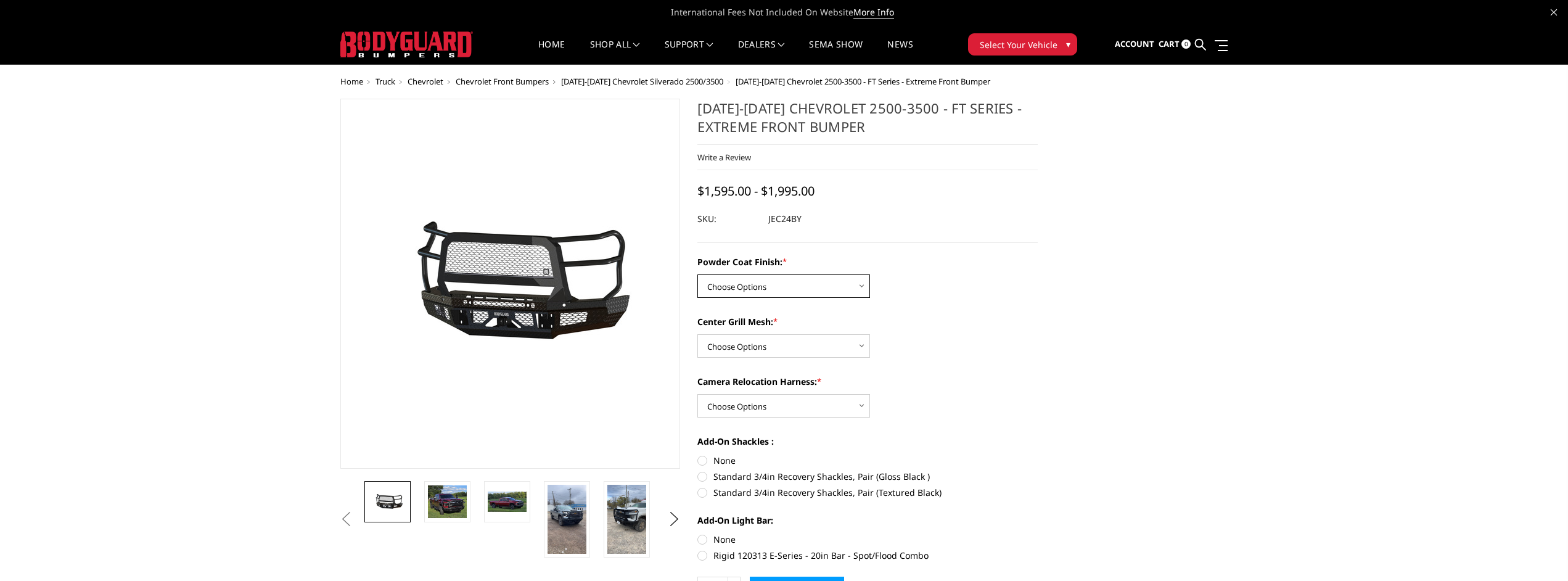
click at [830, 291] on select "Choose Options Bare Metal Gloss Black Powder Coat Textured Black Powder Coat" at bounding box center [784, 286] width 173 height 23
select select "3278"
click at [698, 274] on select "Choose Options Bare Metal Gloss Black Powder Coat Textured Black Powder Coat" at bounding box center [784, 286] width 173 height 23
click at [806, 345] on select "Choose Options WITH Expanded Metal in Center Grill WITHOUT Expanded Metal in Ce…" at bounding box center [784, 346] width 173 height 23
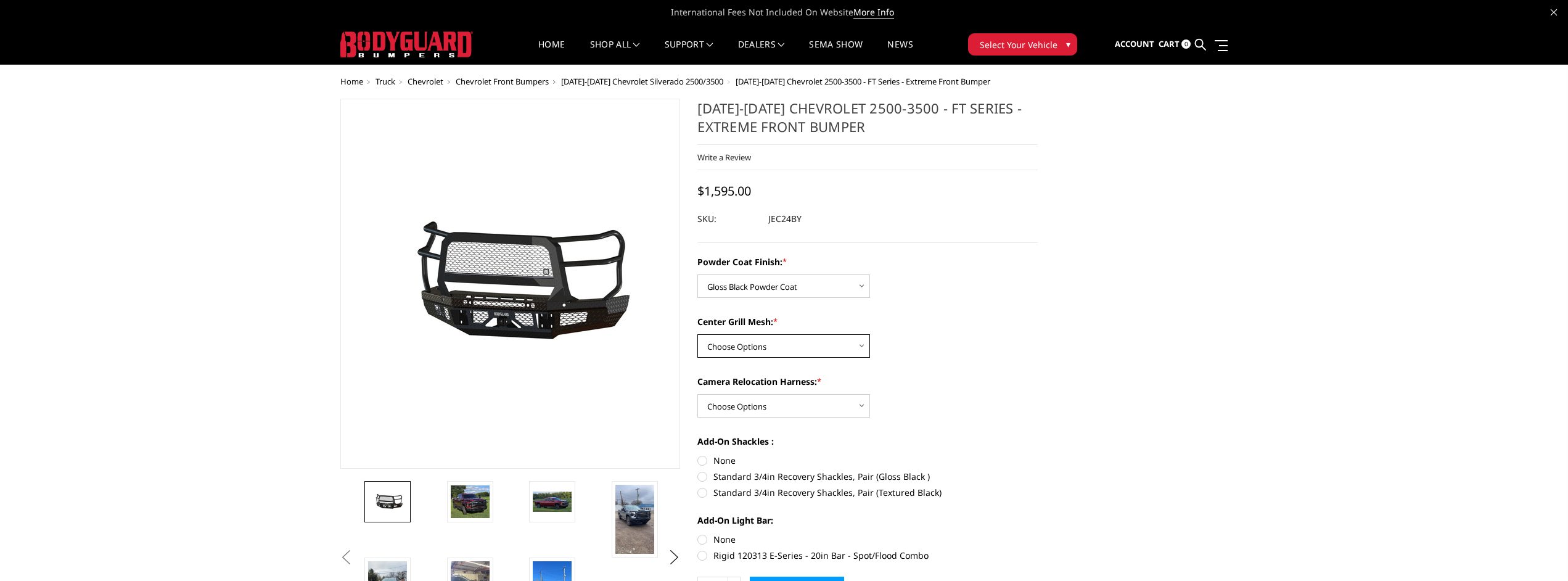
select select "3280"
click at [698, 334] on select "Choose Options WITH Expanded Metal in Center Grill WITHOUT Expanded Metal in Ce…" at bounding box center [784, 346] width 173 height 23
click at [794, 397] on select "Choose Options WITH Camera Relocation Harness WITHOUT Camera Relocation Harness" at bounding box center [784, 406] width 173 height 23
select select "3282"
click at [698, 394] on select "Choose Options WITH Camera Relocation Harness WITHOUT Camera Relocation Harness" at bounding box center [784, 406] width 173 height 23
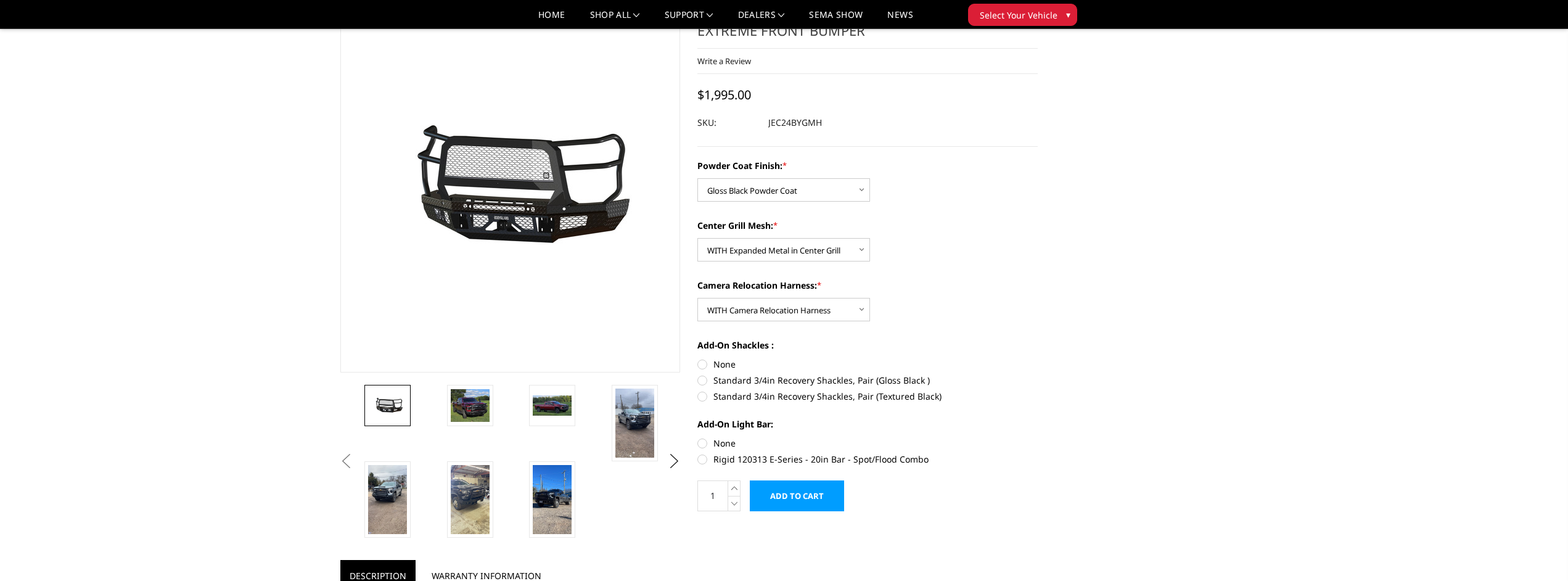
click at [857, 380] on label "Standard 3/4in Recovery Shackles, Pair (Gloss Black )" at bounding box center [868, 380] width 341 height 13
click at [1038, 358] on input "Standard 3/4in Recovery Shackles, Pair (Gloss Black )" at bounding box center [1038, 357] width 1 height 1
radio input "true"
click at [801, 457] on label "Rigid 120313 E-Series - 20in Bar - Spot/Flood Combo" at bounding box center [868, 458] width 341 height 13
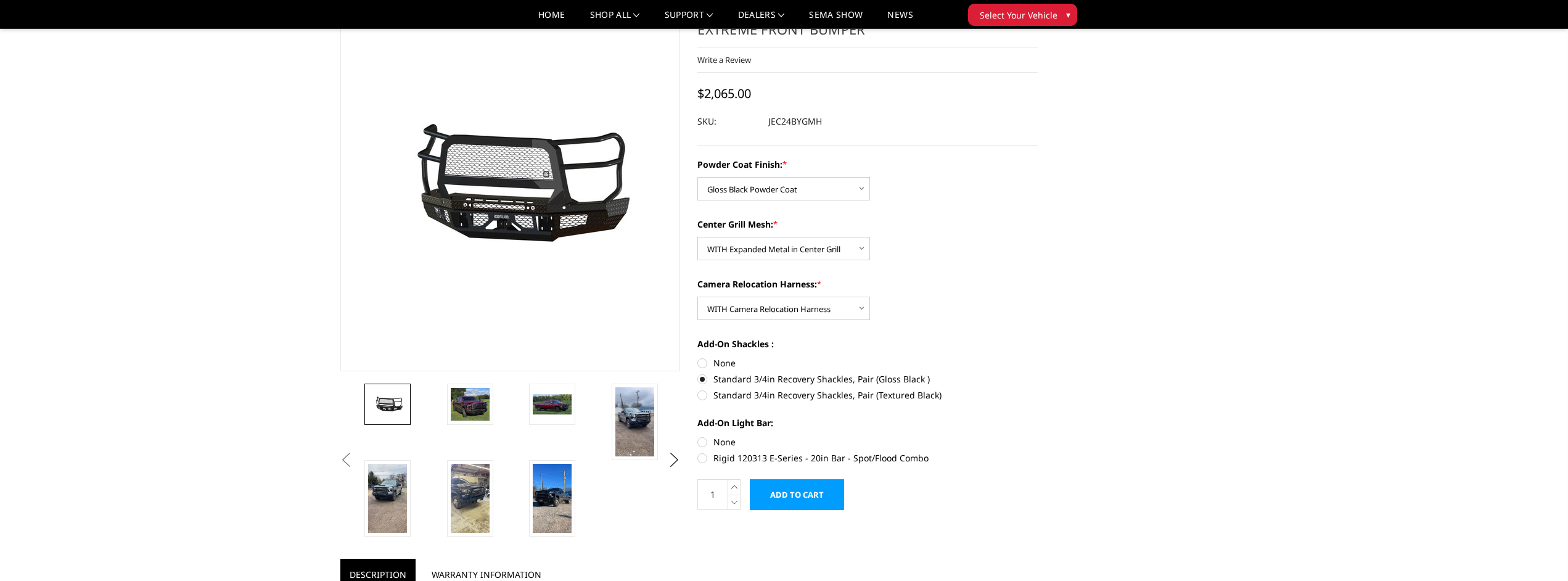
click at [1038, 436] on input "Rigid 120313 E-Series - 20in Bar - Spot/Flood Combo" at bounding box center [1038, 435] width 1 height 1
radio input "true"
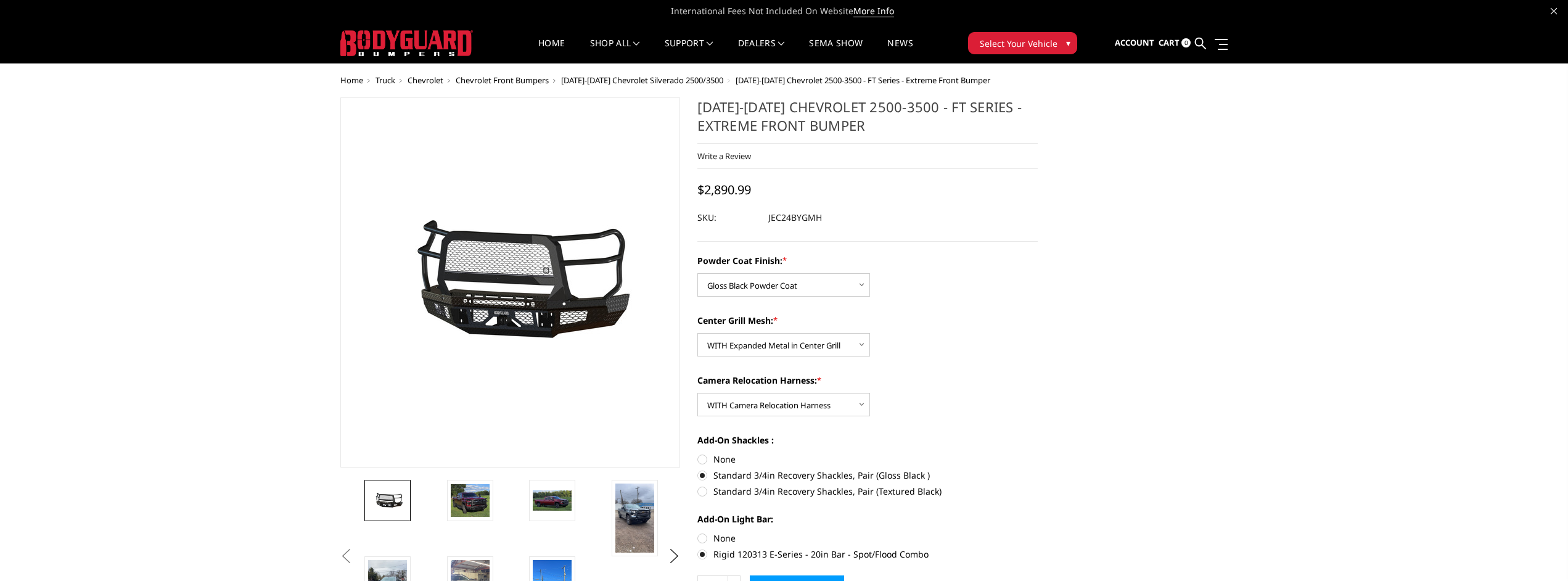
scroll to position [2, 0]
click at [629, 523] on img at bounding box center [635, 517] width 39 height 69
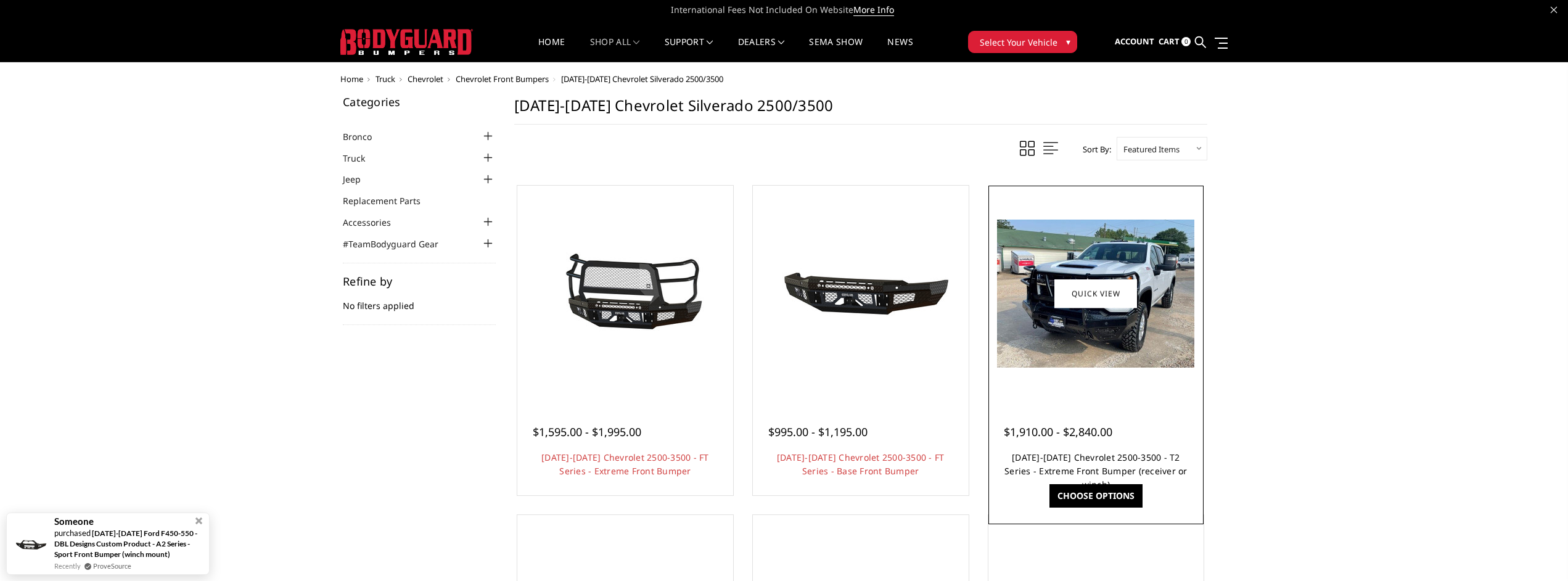
scroll to position [2, 0]
click at [1064, 456] on link "[DATE]-[DATE] Chevrolet 2500-3500 - T2 Series - Extreme Front Bumper (receiver …" at bounding box center [1096, 471] width 183 height 39
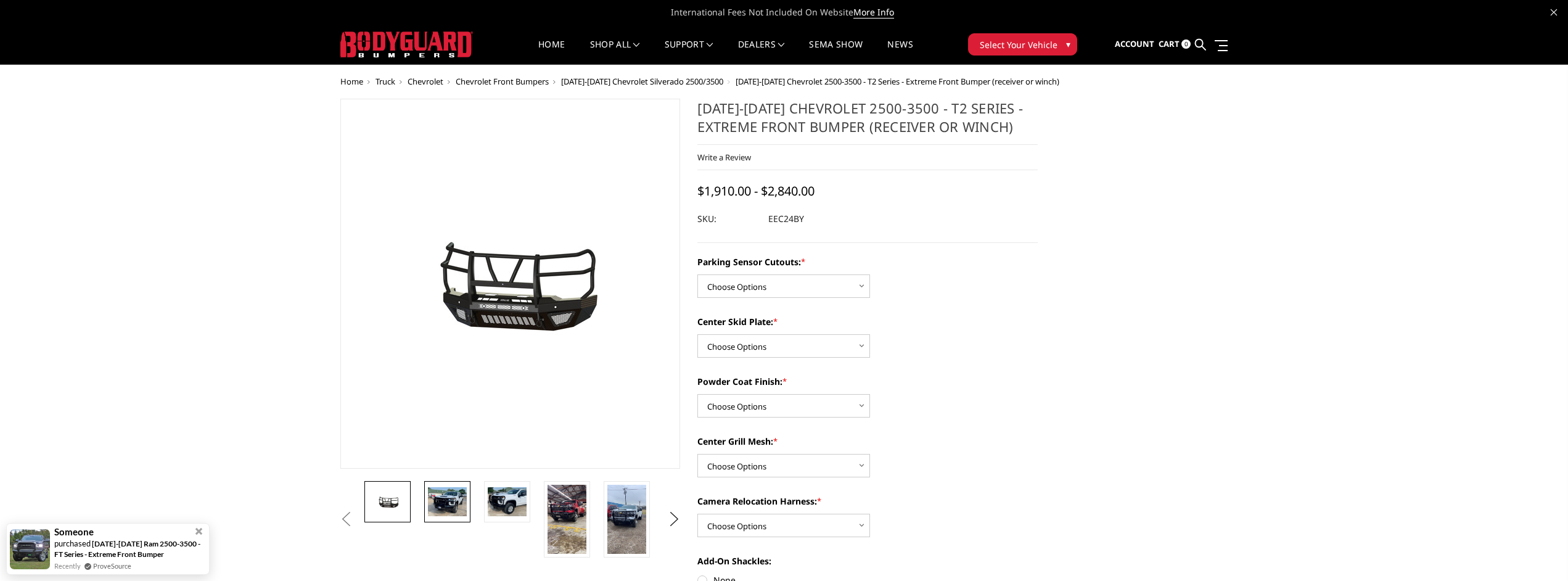
click at [458, 497] on img at bounding box center [447, 501] width 39 height 29
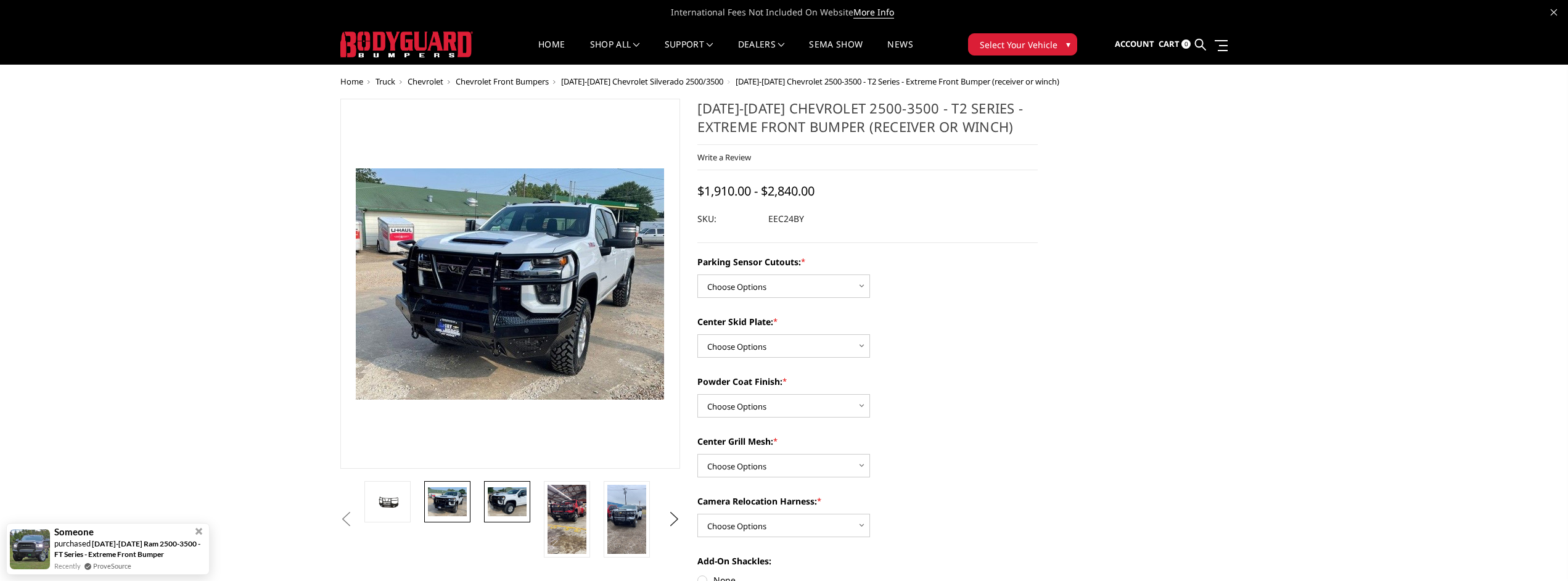
click at [505, 496] on img at bounding box center [507, 501] width 39 height 29
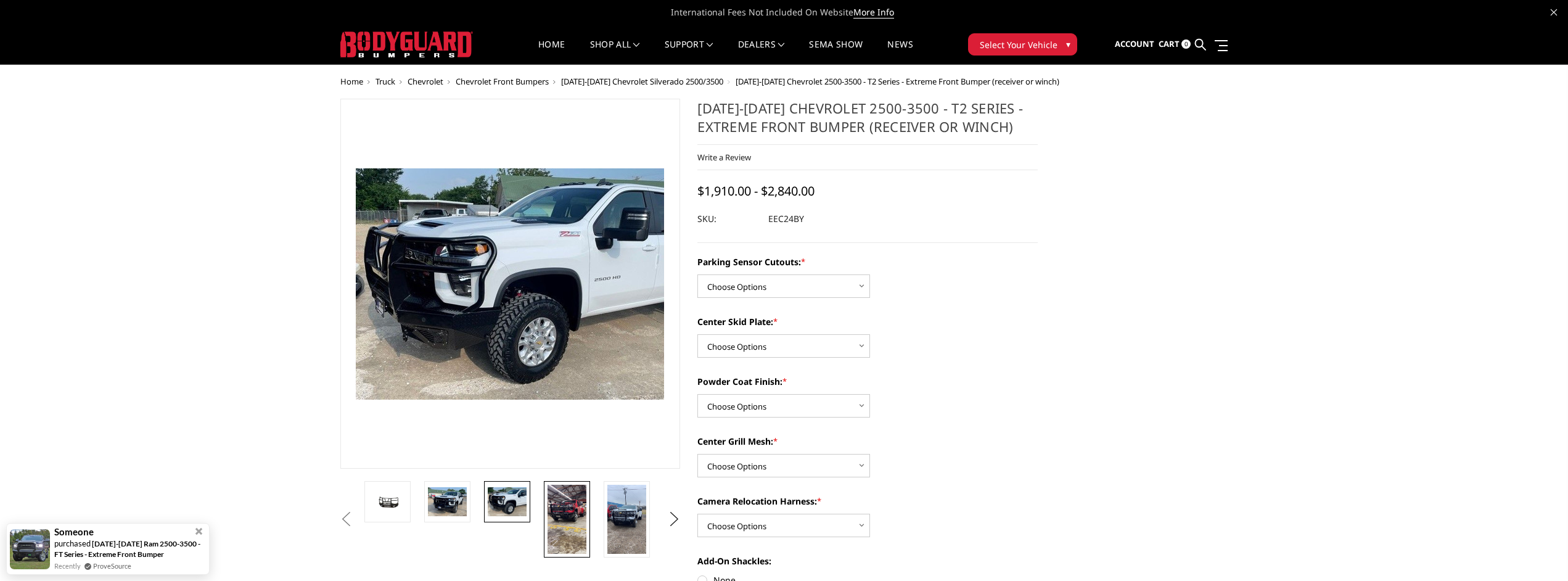
click at [558, 509] on img at bounding box center [567, 519] width 39 height 69
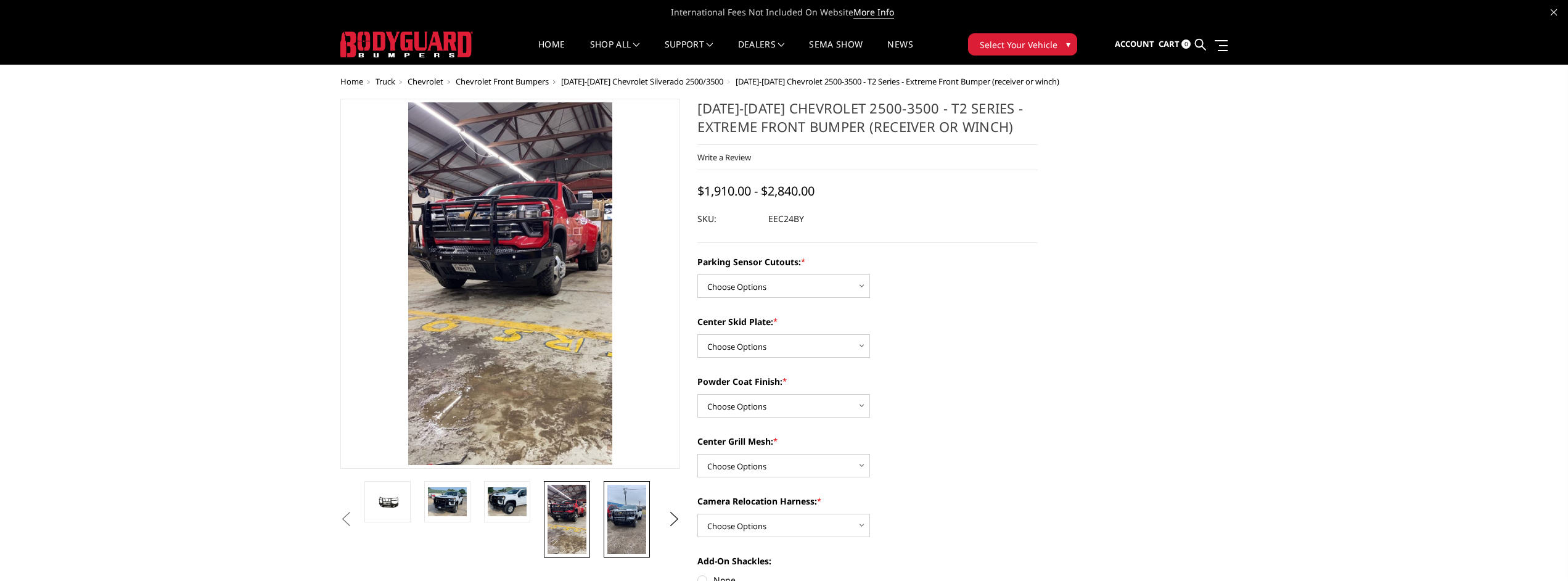
click at [625, 519] on img at bounding box center [627, 519] width 39 height 69
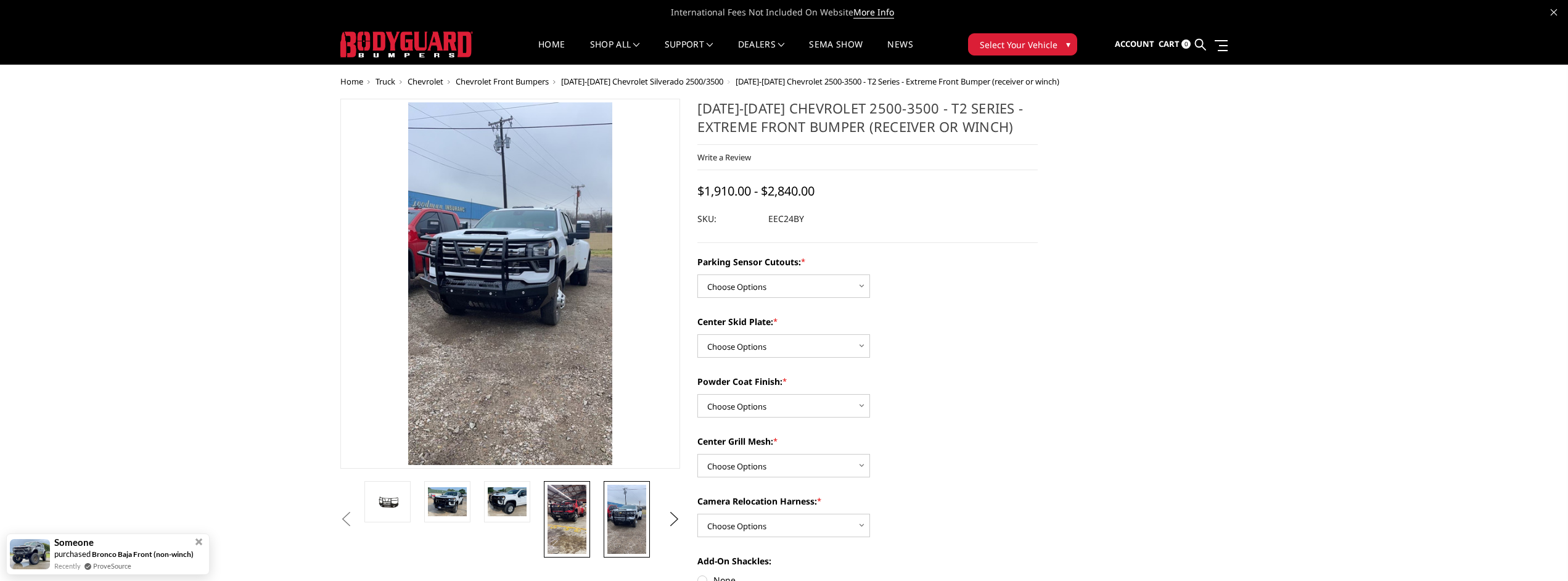
click at [576, 519] on img at bounding box center [567, 519] width 39 height 69
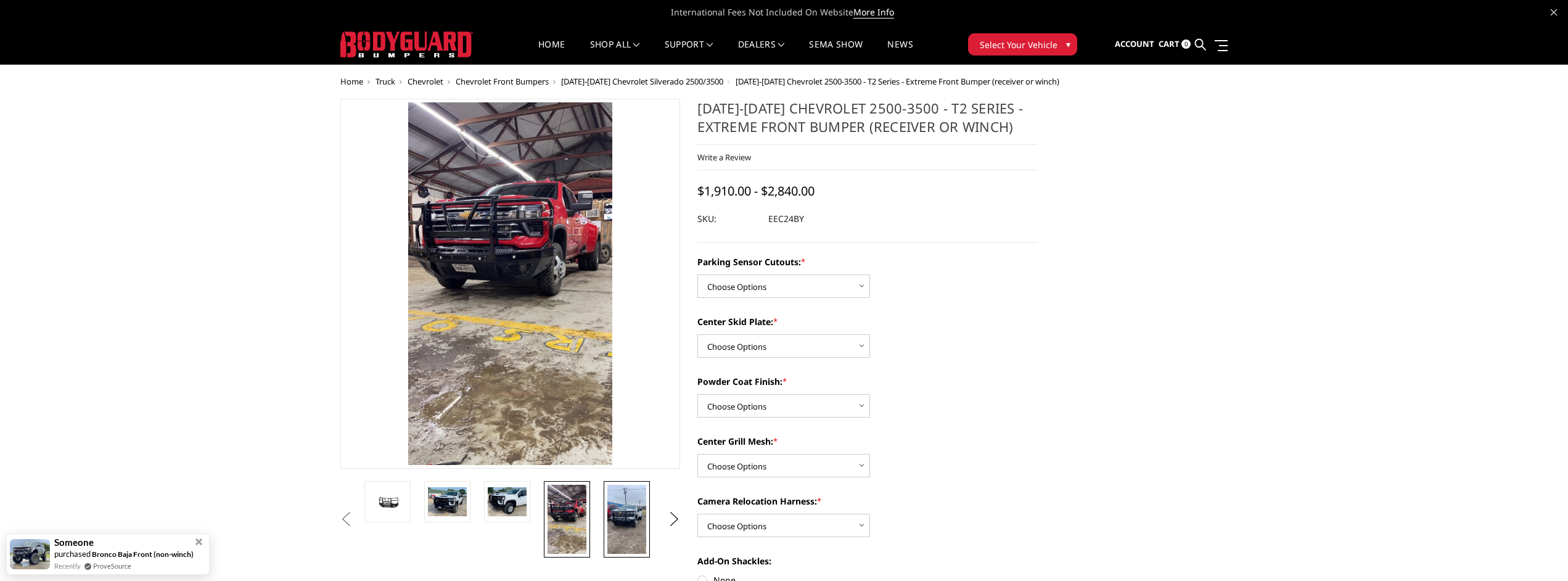
click at [616, 517] on img at bounding box center [627, 519] width 39 height 69
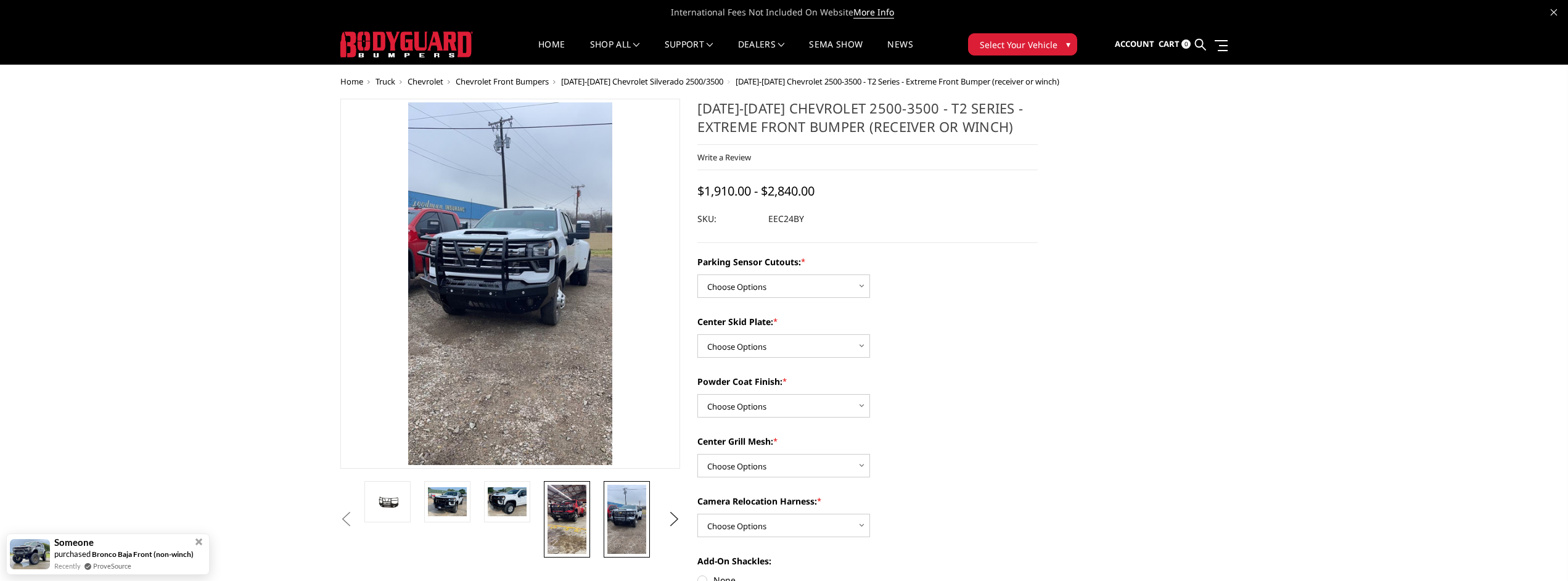
click at [580, 518] on img at bounding box center [567, 519] width 39 height 69
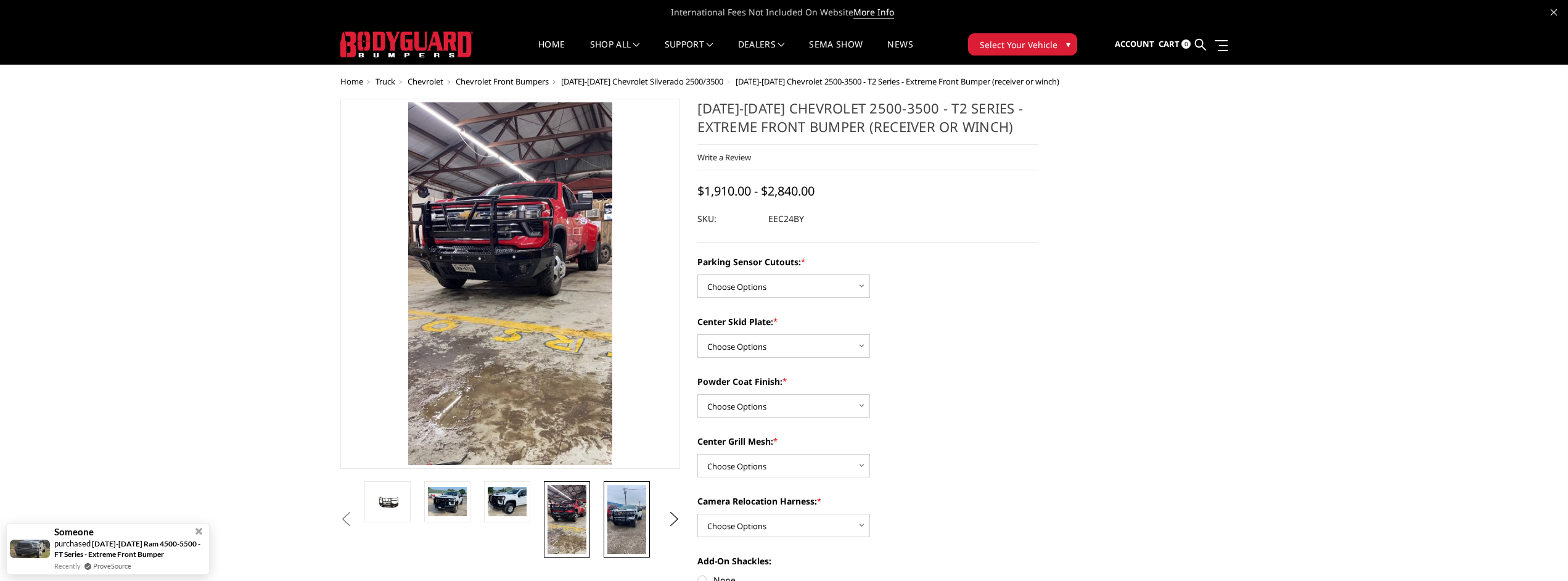
click at [631, 522] on img at bounding box center [627, 519] width 39 height 69
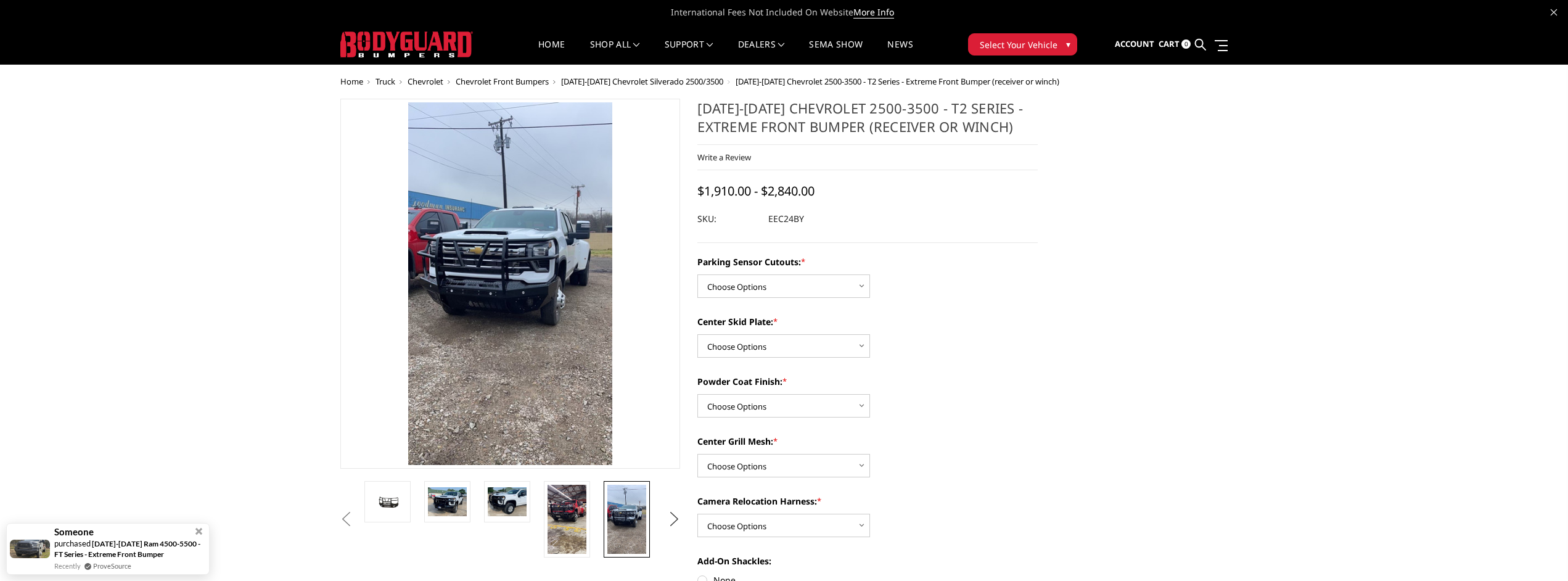
click at [676, 519] on button "Next" at bounding box center [674, 519] width 18 height 18
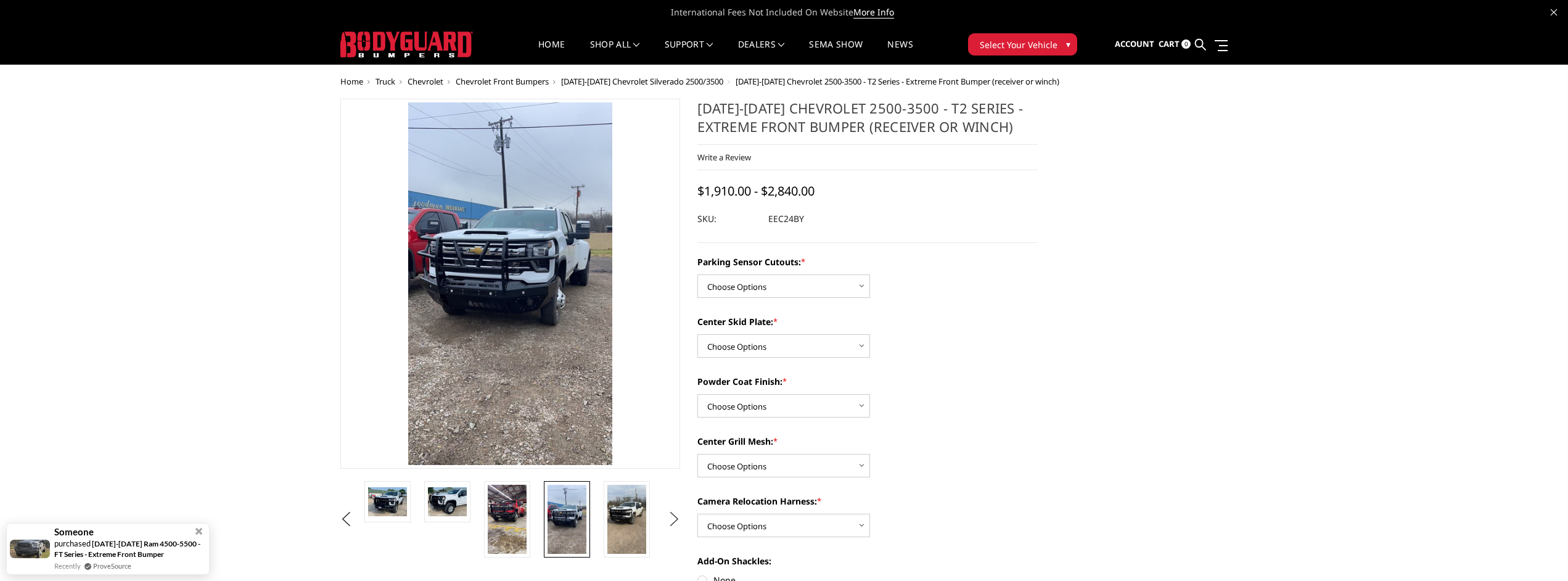
click at [676, 519] on button "Next" at bounding box center [674, 519] width 18 height 18
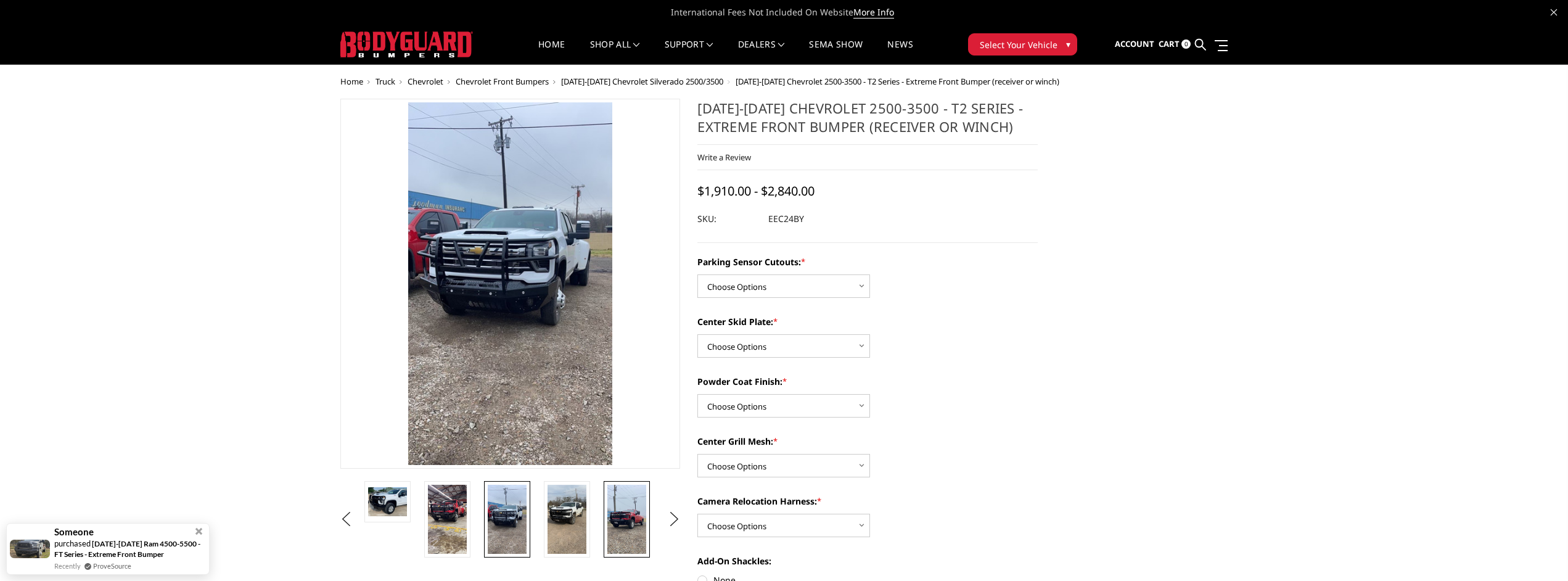
click at [636, 521] on img at bounding box center [627, 519] width 39 height 69
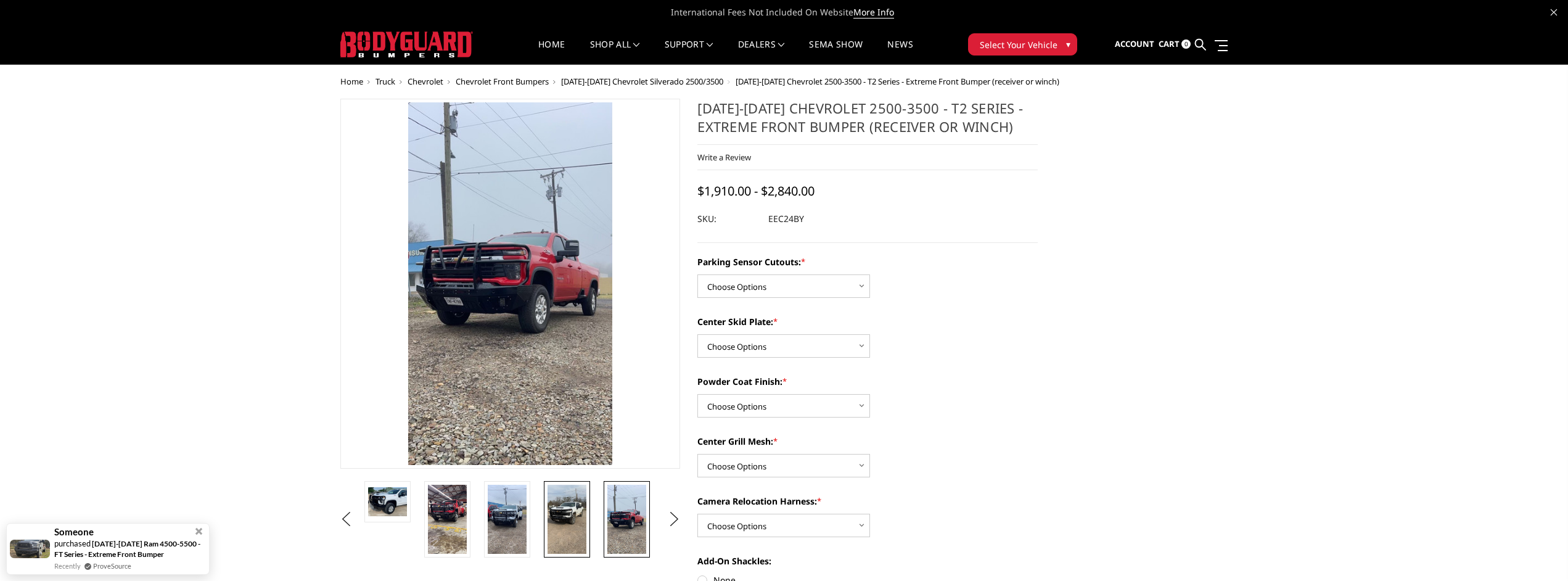
click at [573, 516] on img at bounding box center [567, 519] width 39 height 69
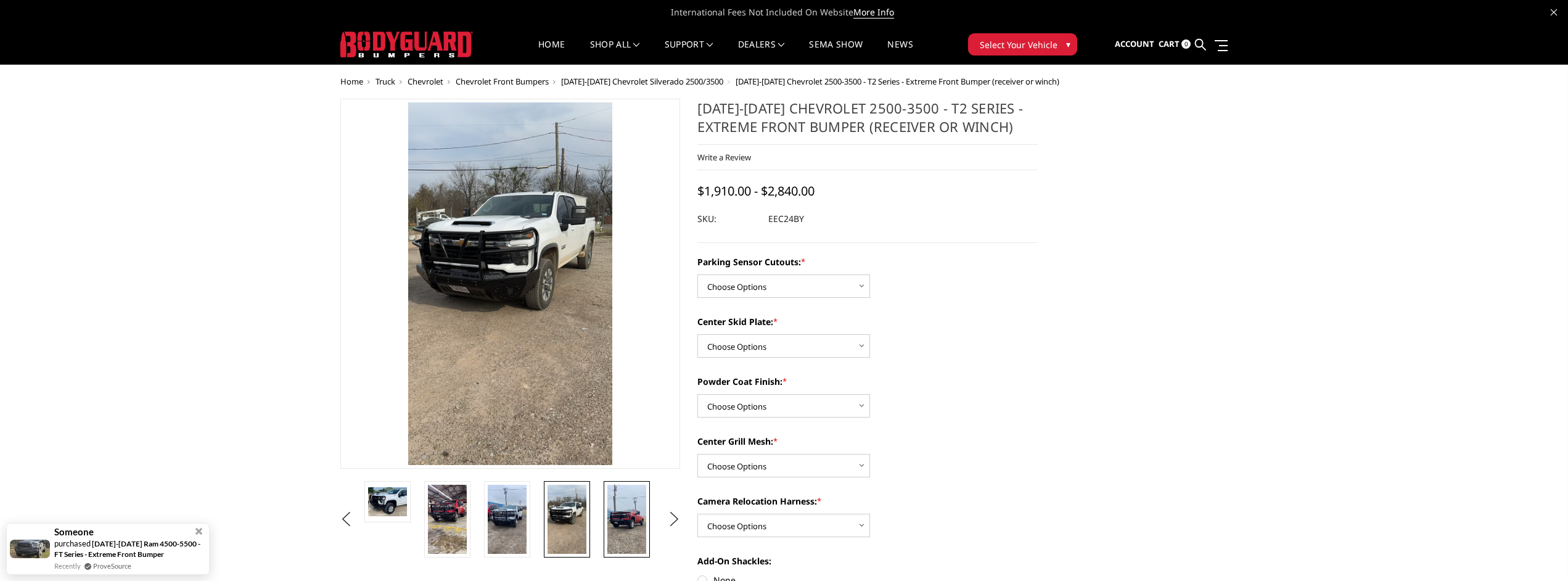
click at [614, 513] on img at bounding box center [627, 519] width 39 height 69
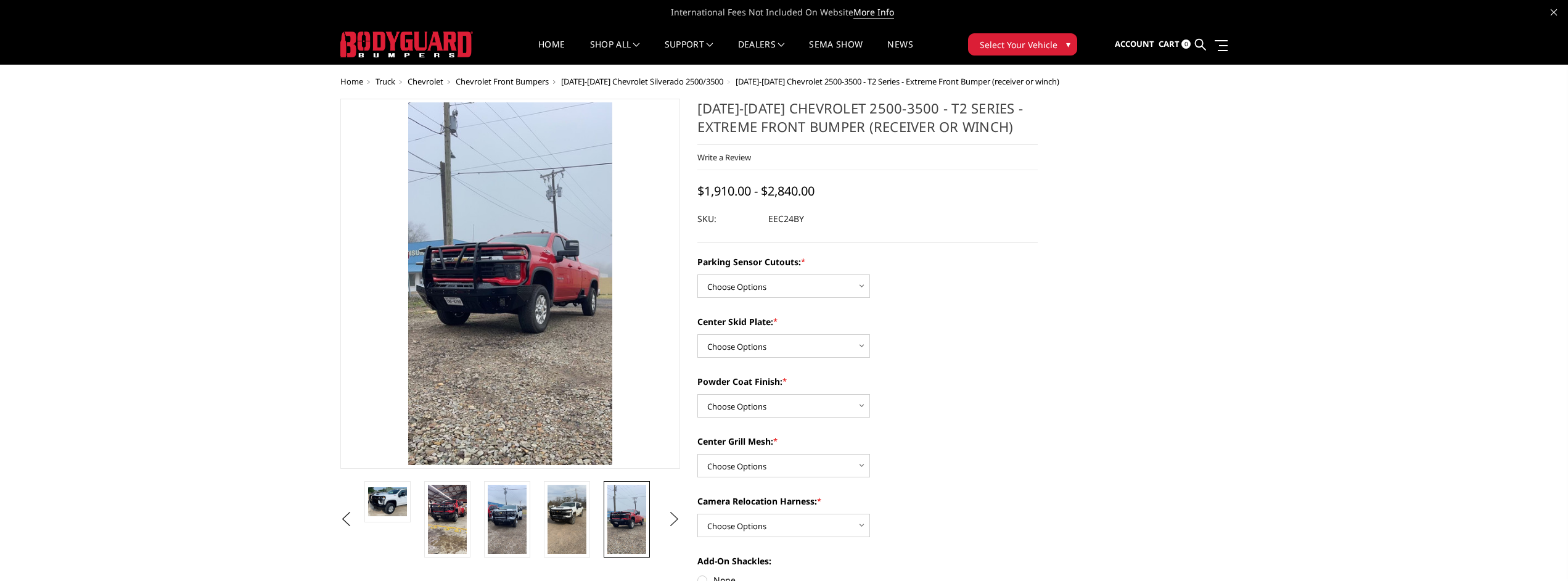
click at [675, 513] on button "Next" at bounding box center [674, 519] width 18 height 18
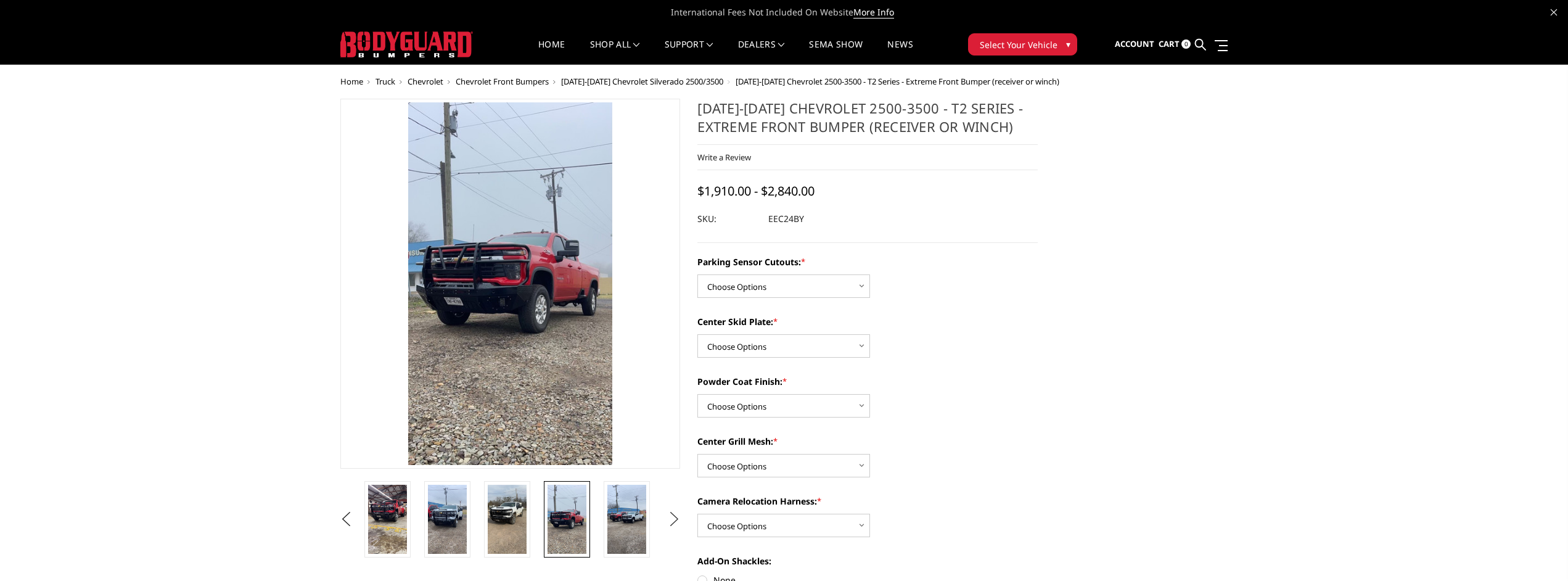
click at [675, 513] on button "Next" at bounding box center [674, 519] width 18 height 18
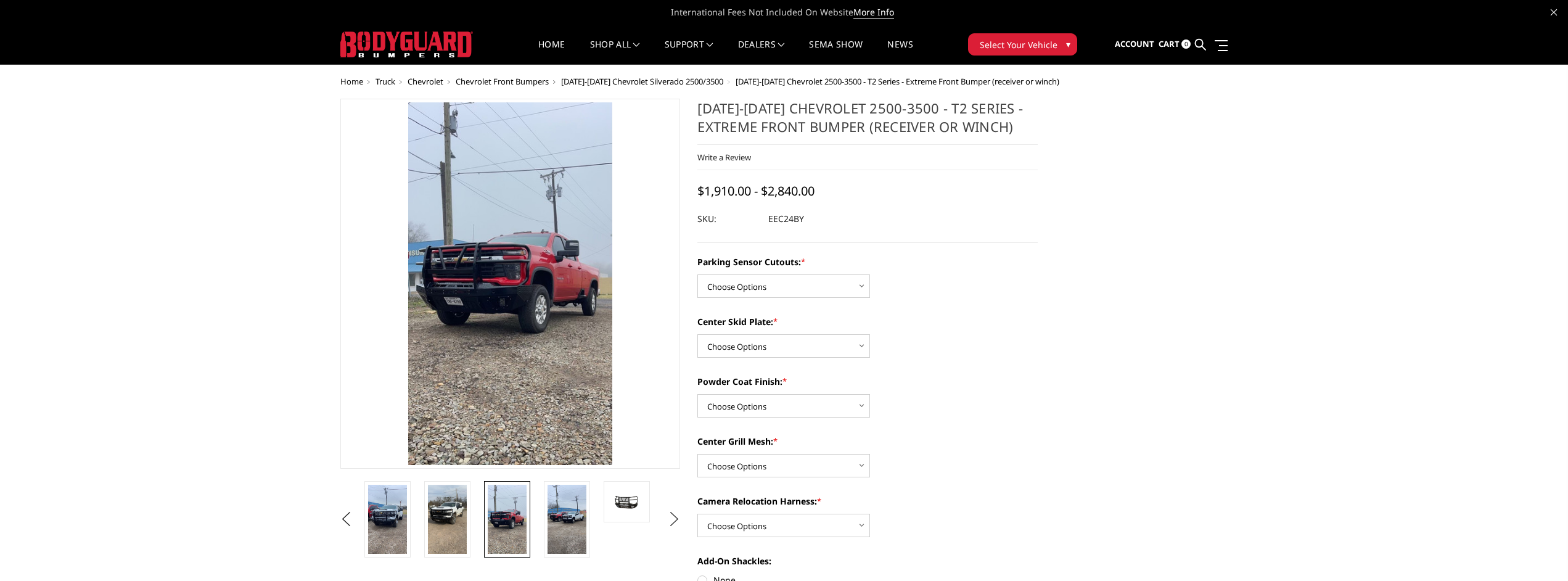
click at [675, 513] on button "Next" at bounding box center [674, 519] width 18 height 18
click at [645, 500] on img at bounding box center [627, 501] width 39 height 20
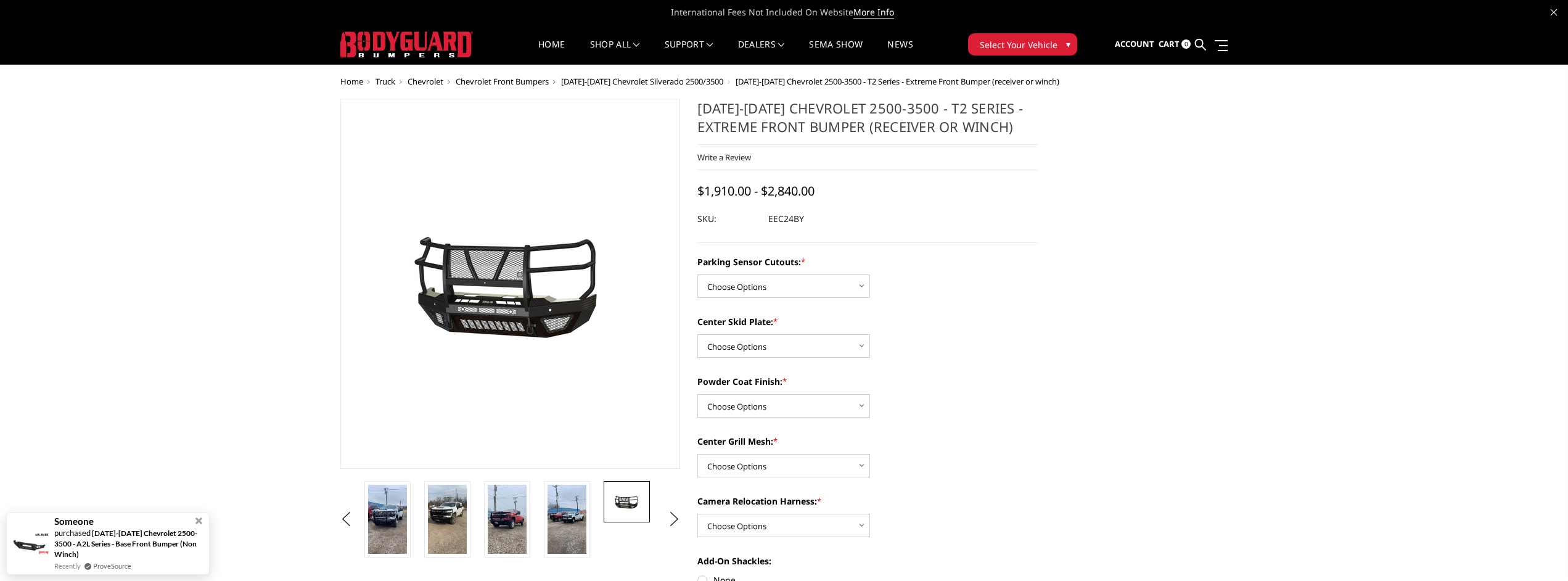
drag, startPoint x: 978, startPoint y: 101, endPoint x: 989, endPoint y: 92, distance: 14.2
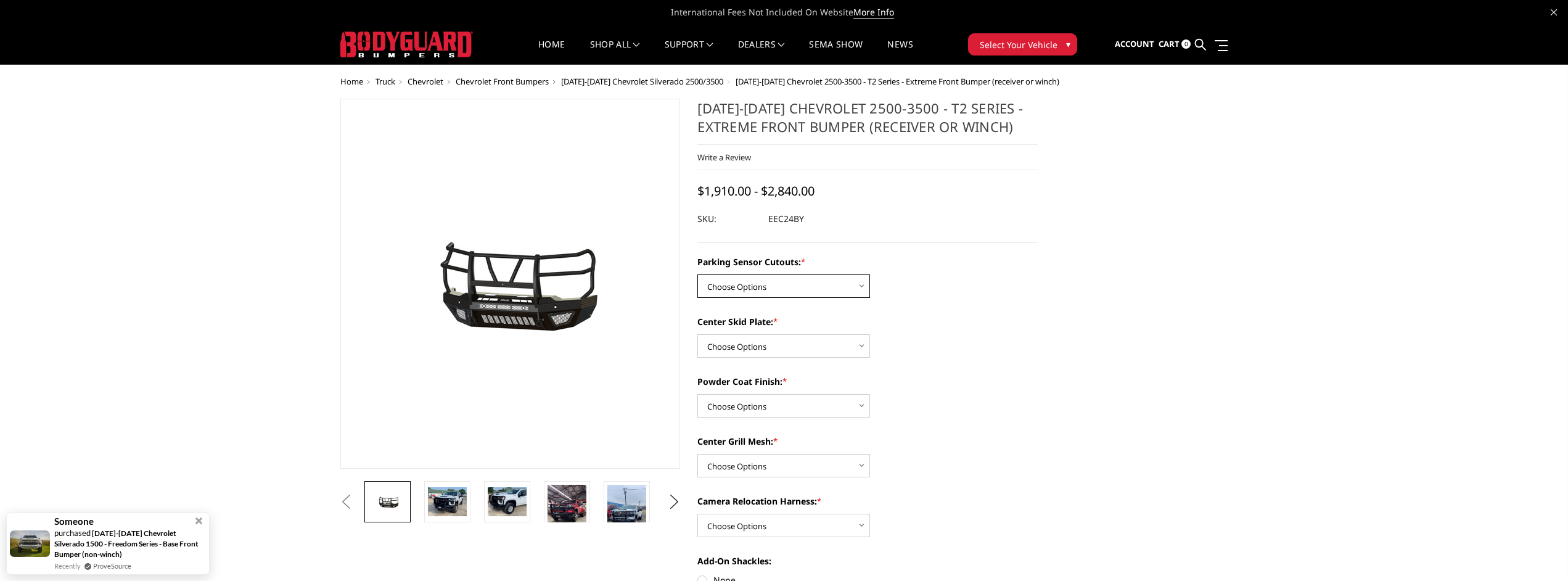
click at [798, 289] on select "Choose Options Yes - With Parking Sensor Cutouts" at bounding box center [784, 286] width 173 height 23
select select "3722"
click at [698, 274] on select "Choose Options Yes - With Parking Sensor Cutouts" at bounding box center [784, 286] width 173 height 23
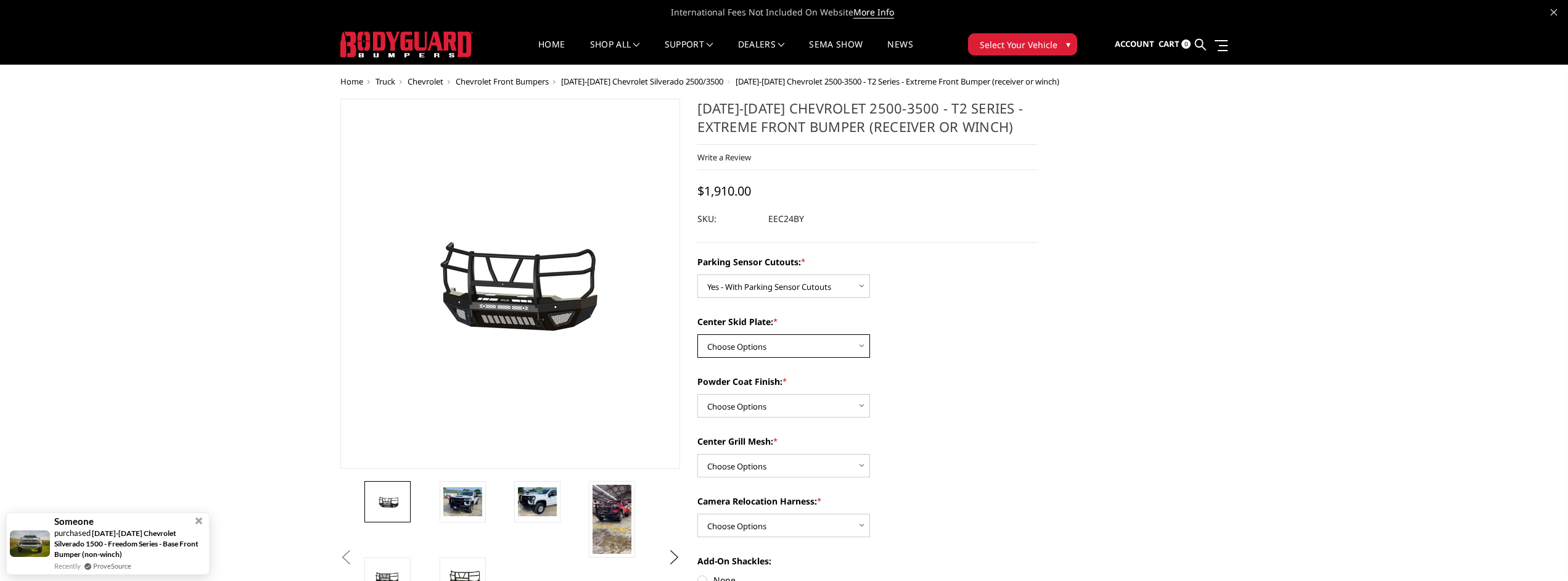
click at [804, 342] on select "Choose Options 2" Receiver Tube Standard Skid Plate (included) Winch Mount Skid…" at bounding box center [784, 346] width 173 height 23
select select "3723"
click at [698, 334] on select "Choose Options 2" Receiver Tube Standard Skid Plate (included) Winch Mount Skid…" at bounding box center [784, 346] width 173 height 23
click at [809, 396] on select "Choose Options Bare Metal Gloss Black Powder Coat Textured Black Powder Coat" at bounding box center [784, 406] width 173 height 23
select select "3727"
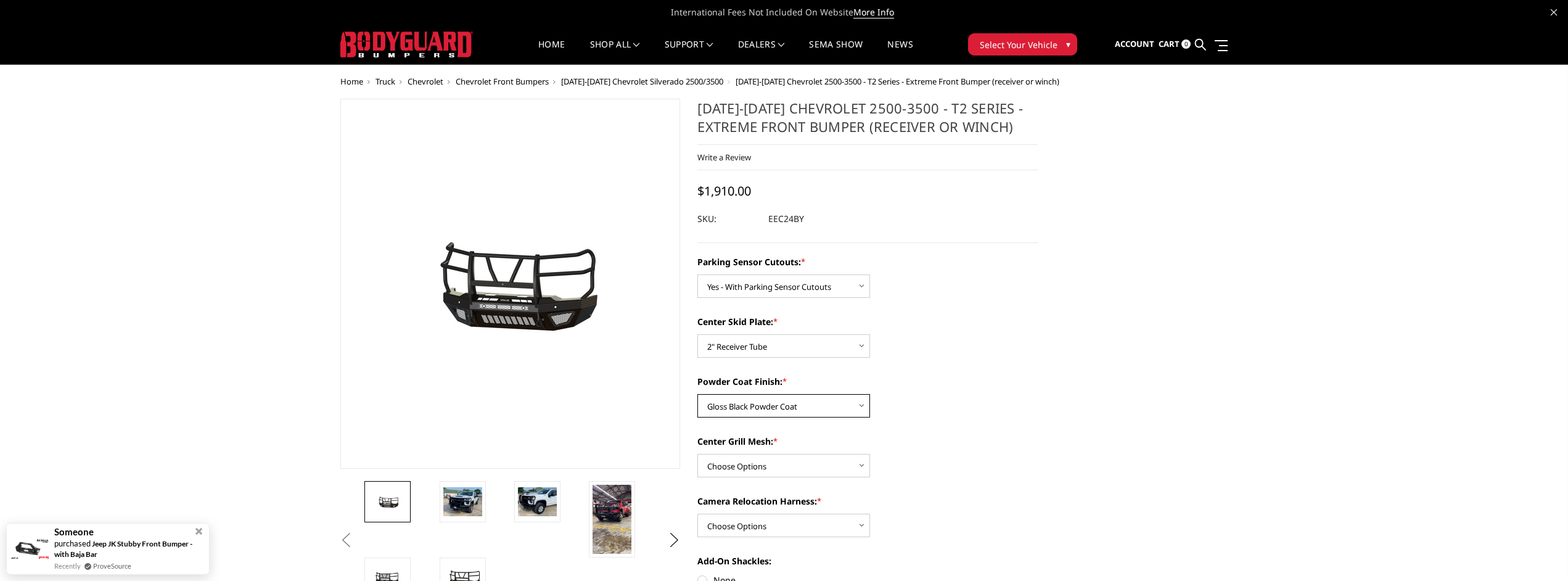
click at [698, 394] on select "Choose Options Bare Metal Gloss Black Powder Coat Textured Black Powder Coat" at bounding box center [784, 406] width 173 height 23
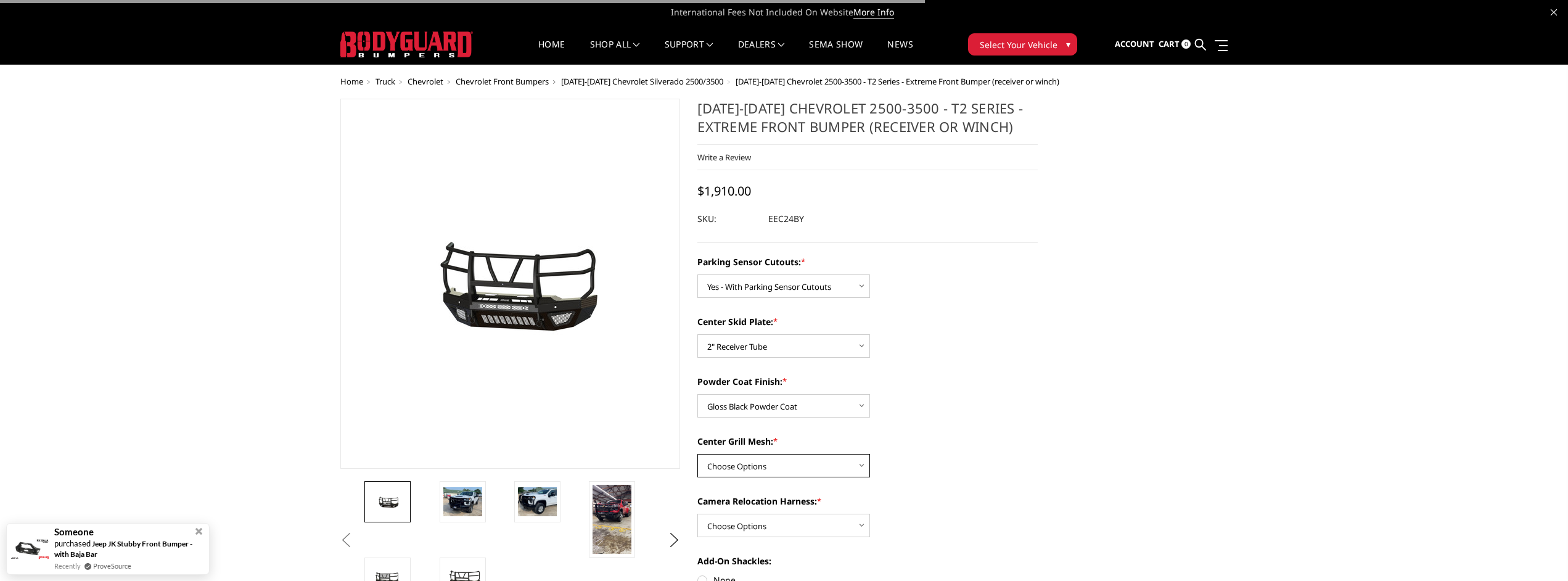
click at [795, 456] on select "Choose Options With expanded metal Without expanded metal" at bounding box center [784, 465] width 173 height 23
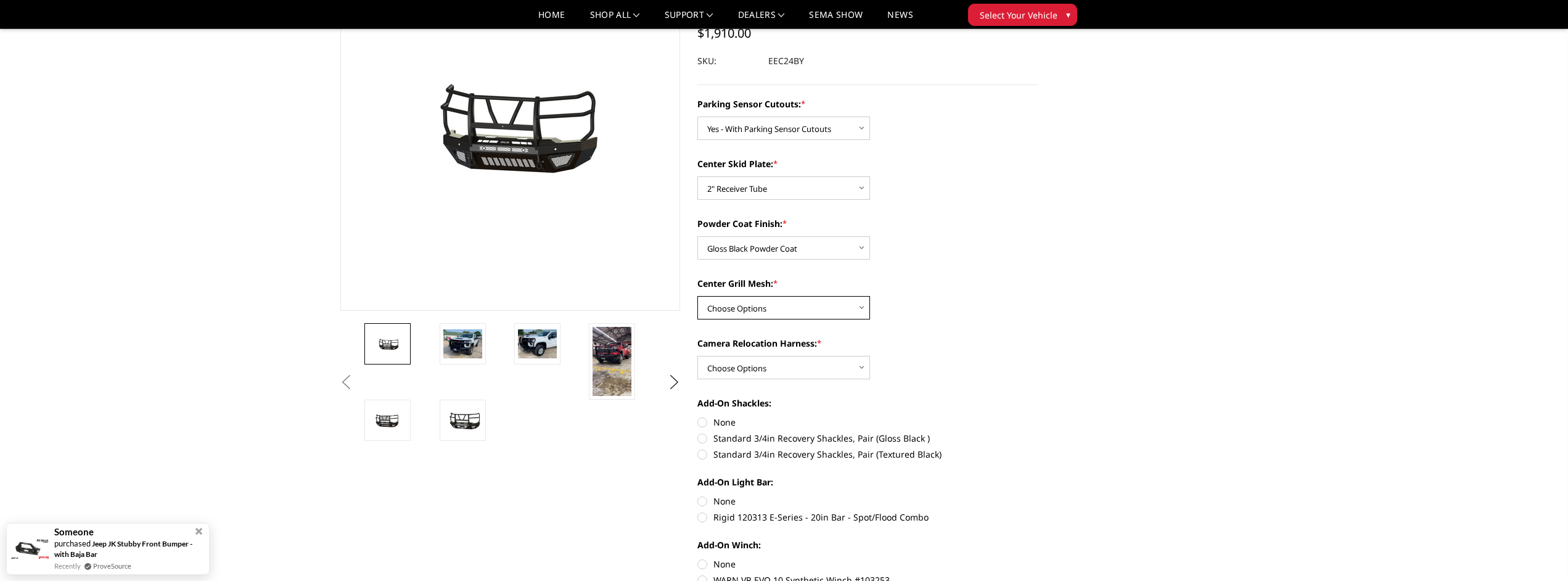
click at [806, 306] on select "Choose Options With expanded metal Without expanded metal" at bounding box center [784, 307] width 173 height 23
click at [806, 306] on select "Choose Options With expanded metal Without expanded metal" at bounding box center [784, 306] width 173 height 23
click at [809, 300] on select "Choose Options With expanded metal Without expanded metal" at bounding box center [784, 306] width 173 height 23
click at [969, 317] on div "Center Grill Mesh: * Choose Options With expanded metal Without expanded metal" at bounding box center [868, 296] width 341 height 42
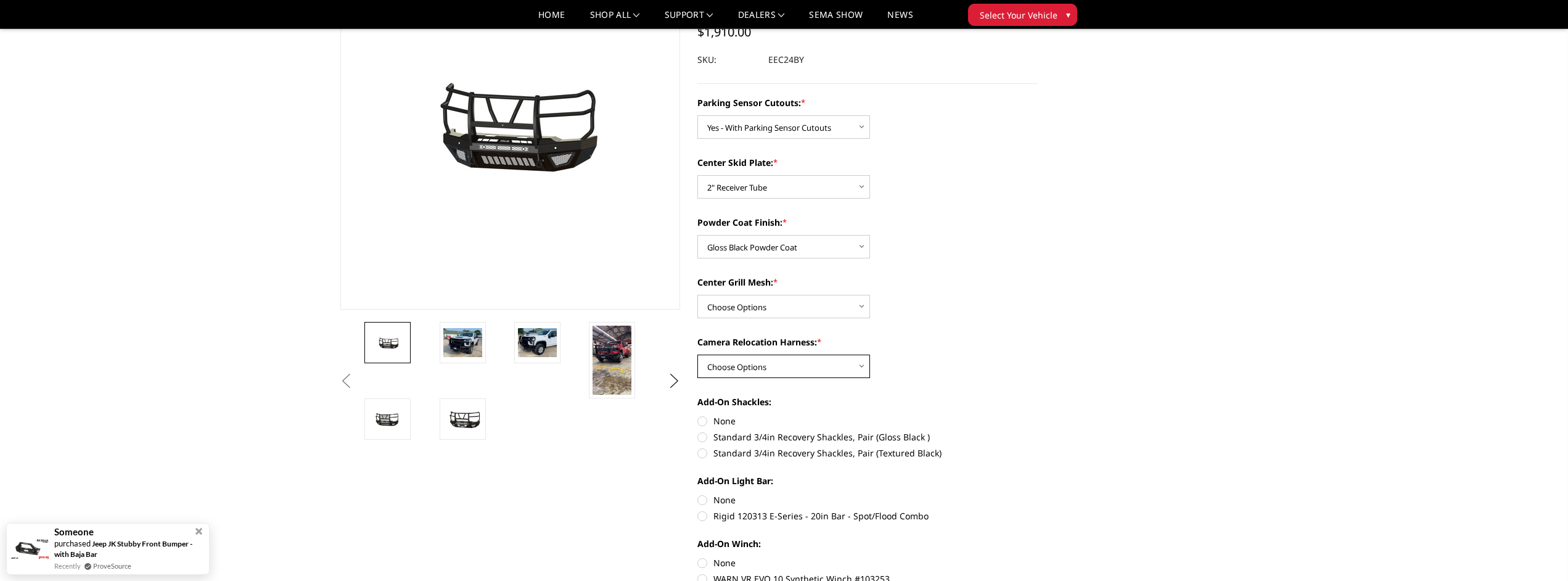
click at [831, 372] on select "Choose Options With camera harness Without camera harness" at bounding box center [784, 366] width 173 height 23
click at [971, 358] on div "Camera Relocation Harness: * Choose Options With camera harness Without camera …" at bounding box center [868, 356] width 341 height 42
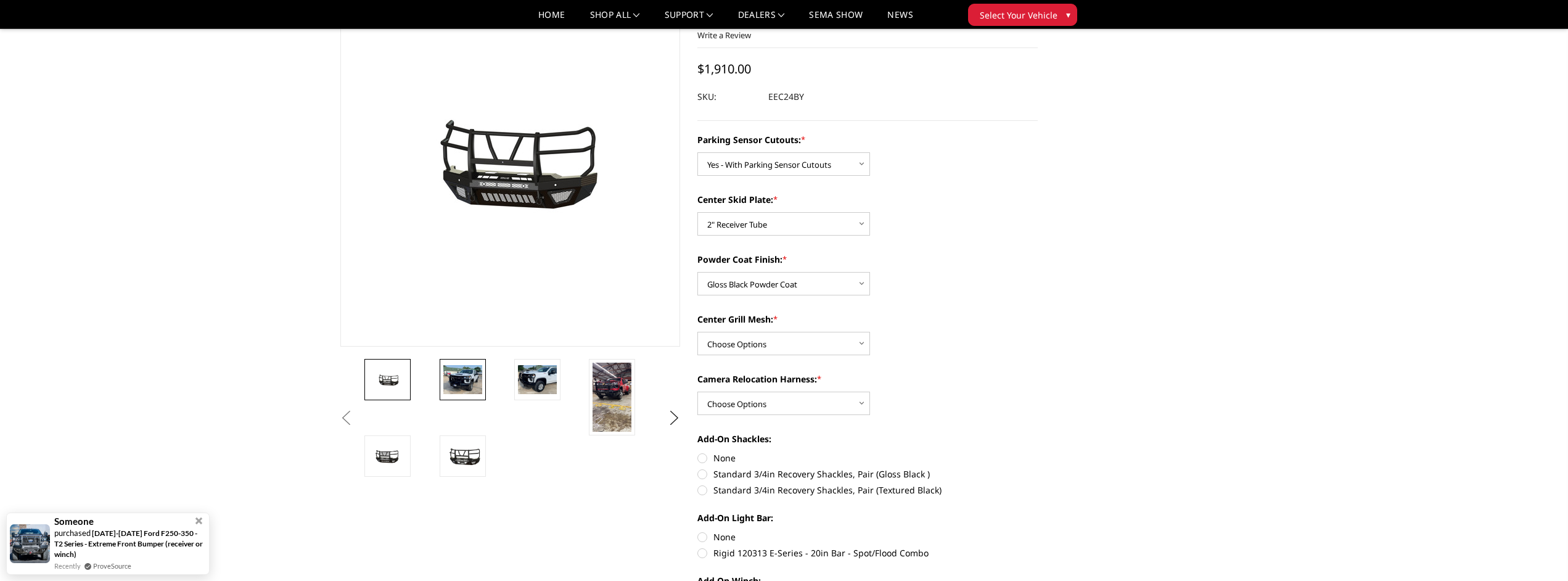
scroll to position [85, 0]
click at [477, 378] on img at bounding box center [463, 380] width 39 height 29
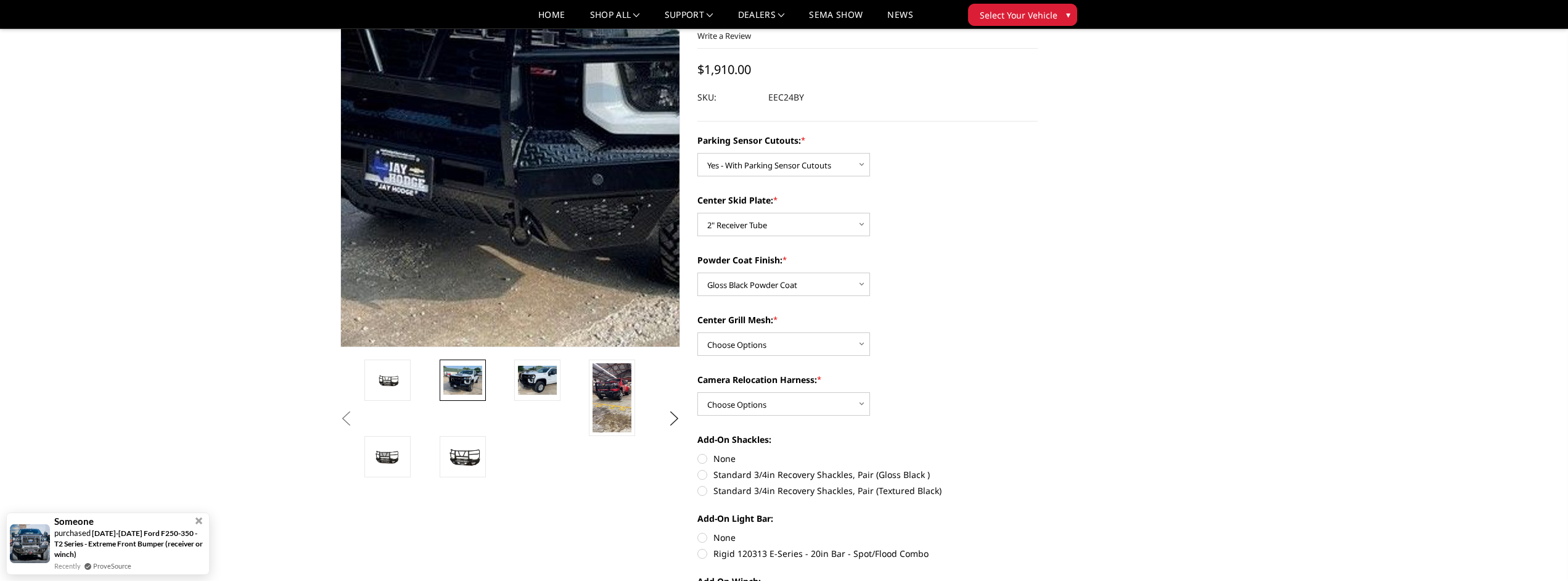
scroll to position [42, 0]
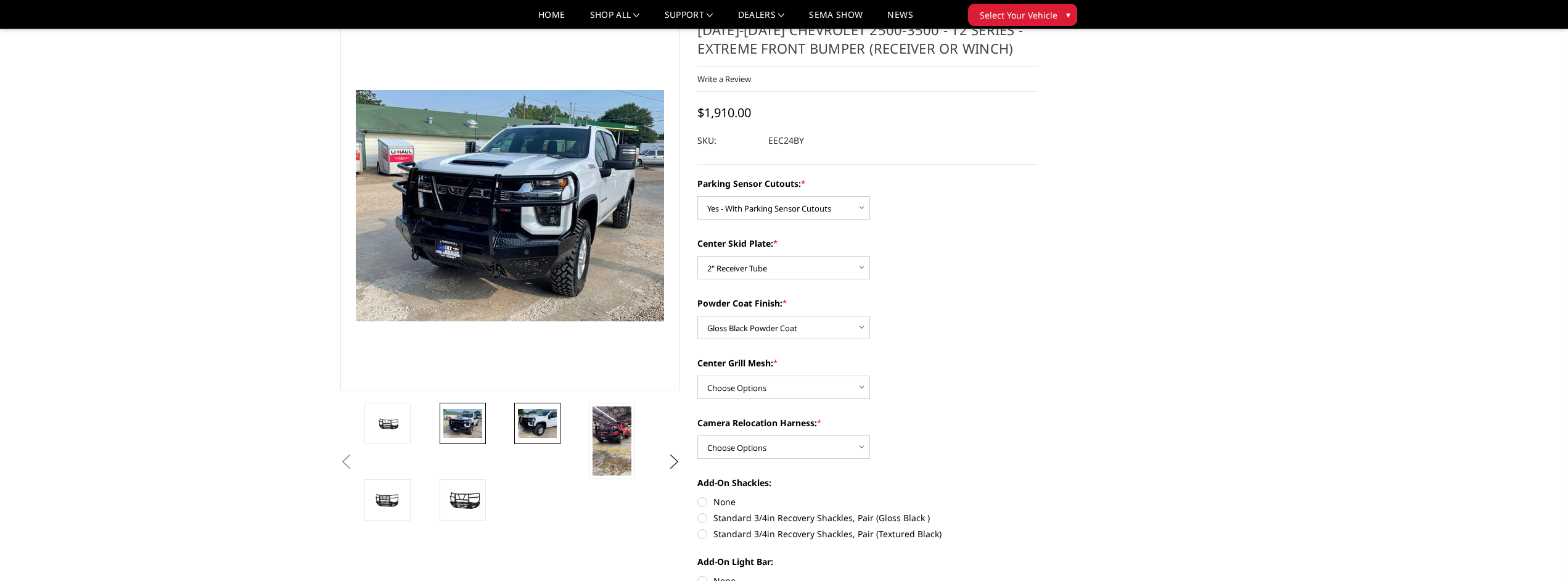
click at [533, 421] on img at bounding box center [538, 423] width 39 height 29
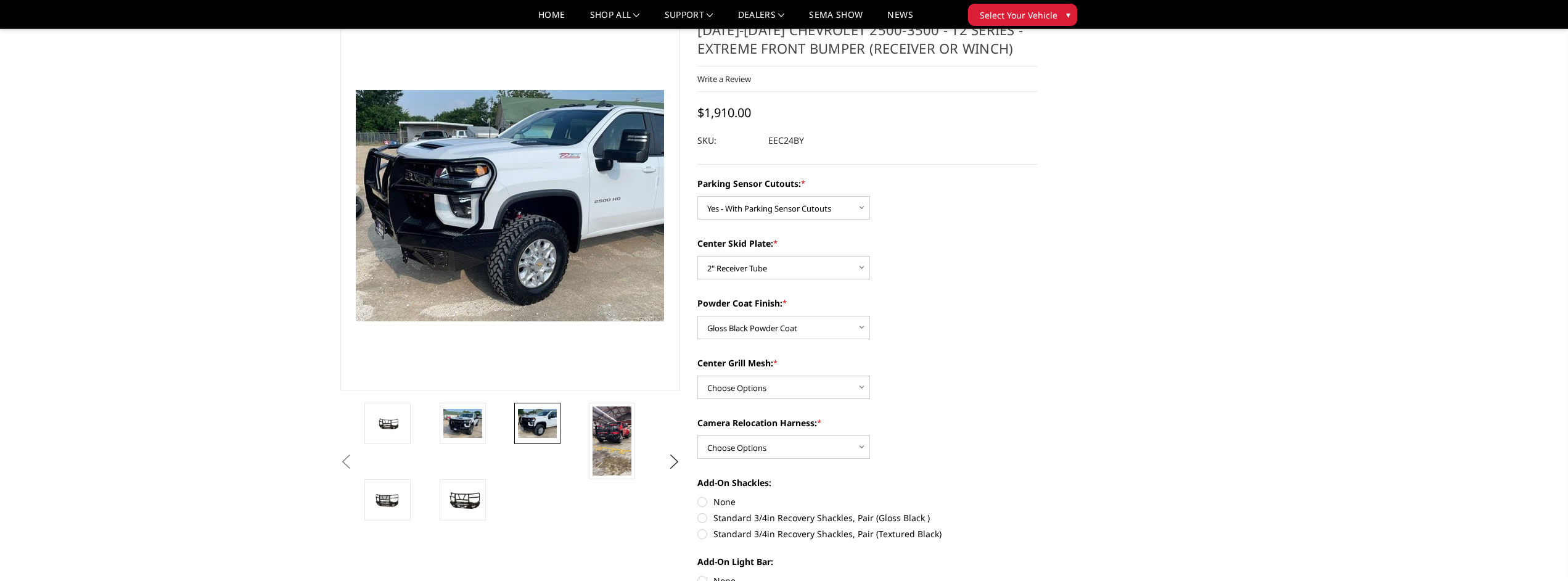
click at [486, 415] on li at bounding box center [474, 441] width 75 height 77
click at [460, 420] on img at bounding box center [463, 423] width 39 height 29
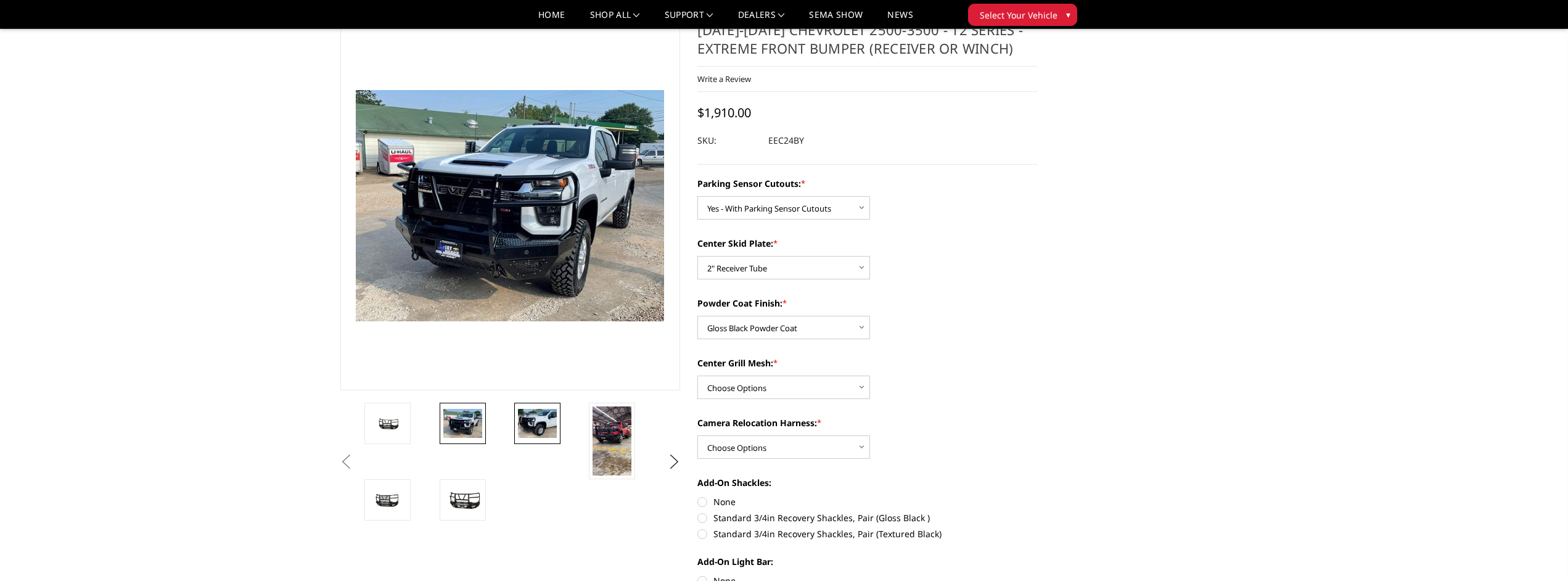
click at [536, 415] on img at bounding box center [538, 423] width 39 height 29
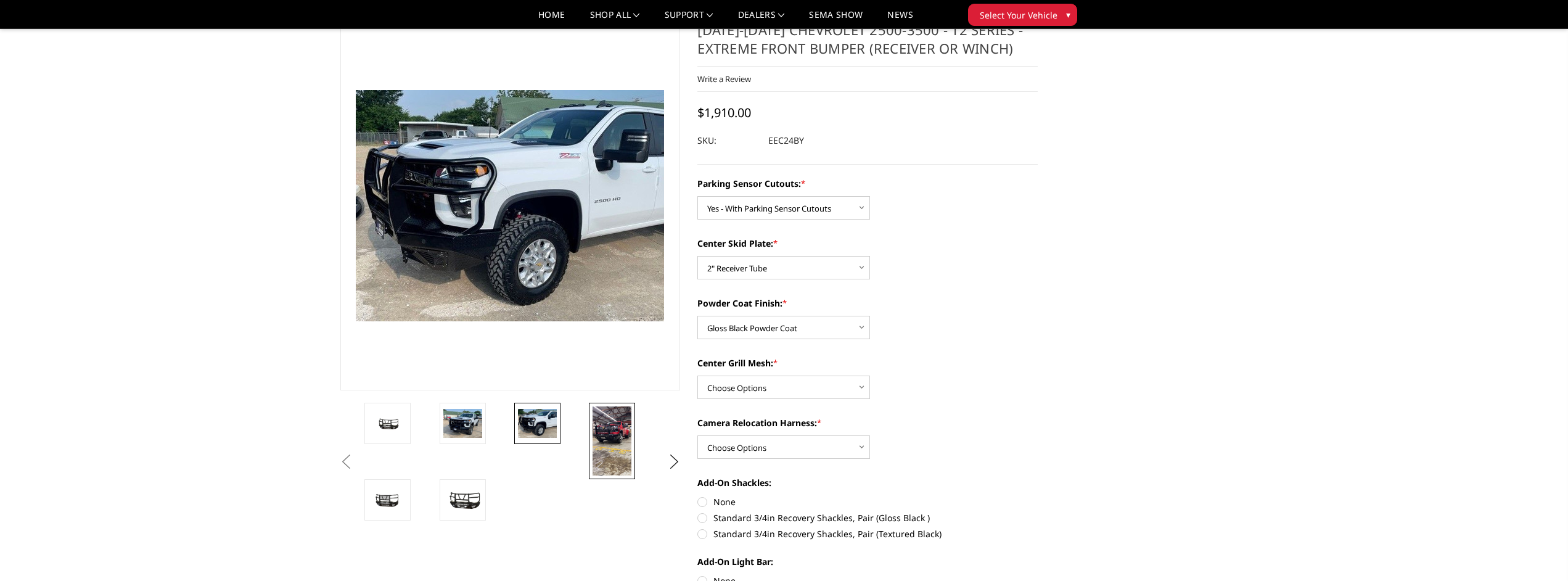
click at [608, 428] on img at bounding box center [612, 441] width 39 height 69
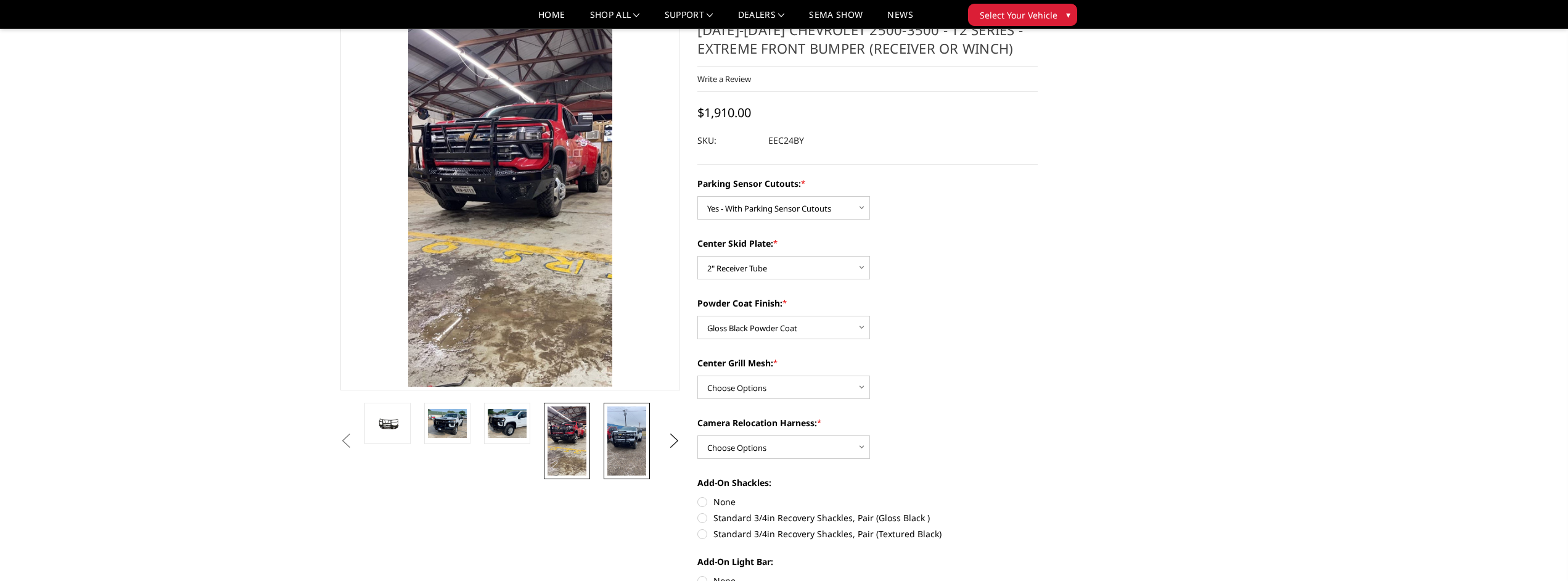
click at [618, 430] on img at bounding box center [627, 441] width 39 height 69
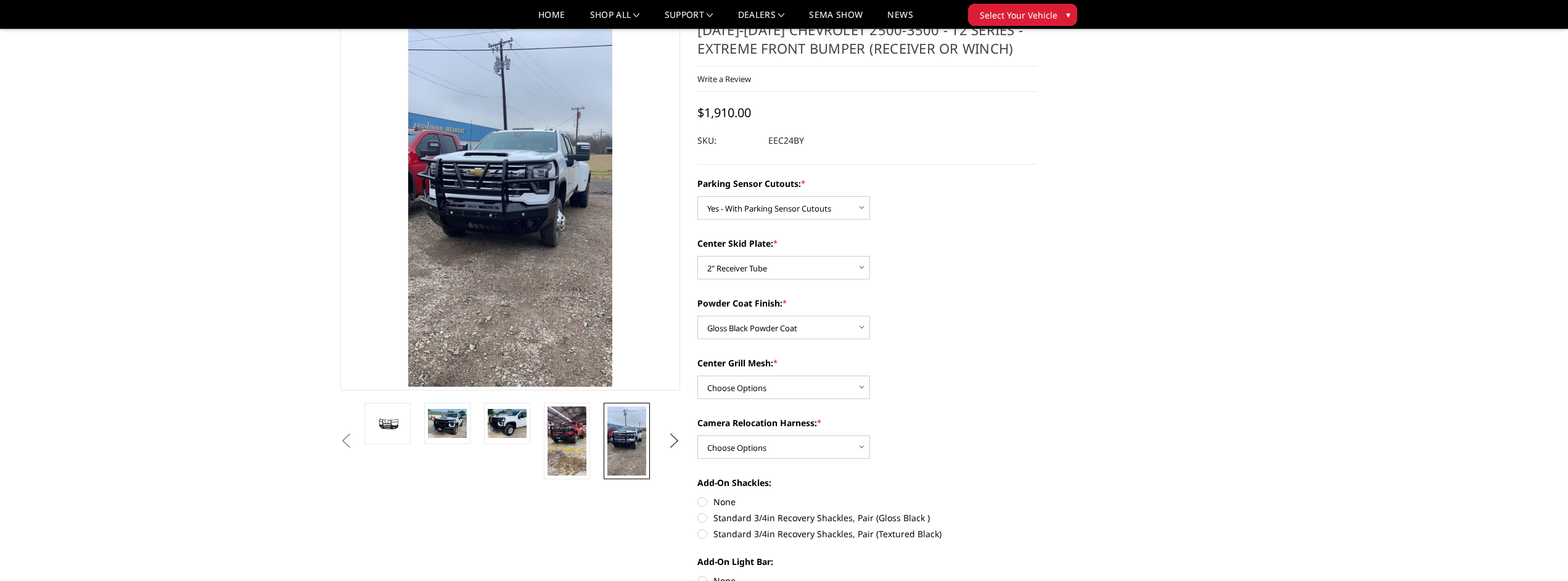
click at [672, 439] on button "Next" at bounding box center [674, 441] width 18 height 18
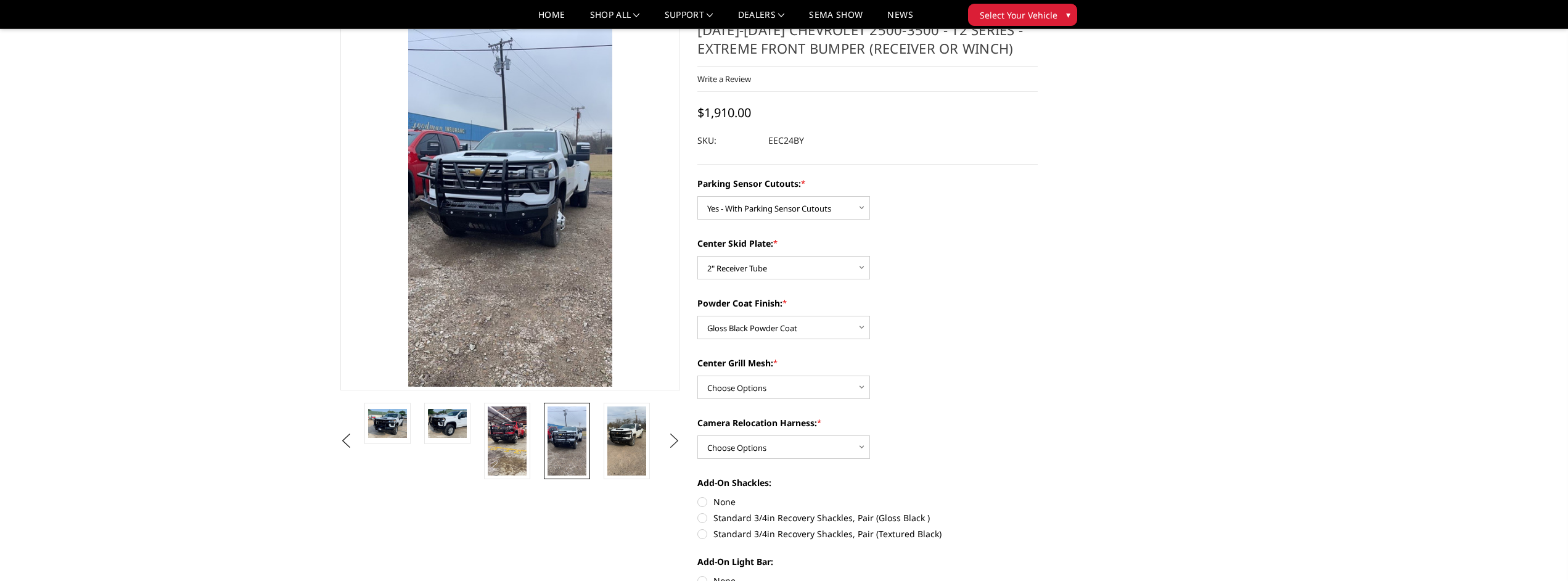
click at [672, 438] on button "Next" at bounding box center [674, 441] width 18 height 18
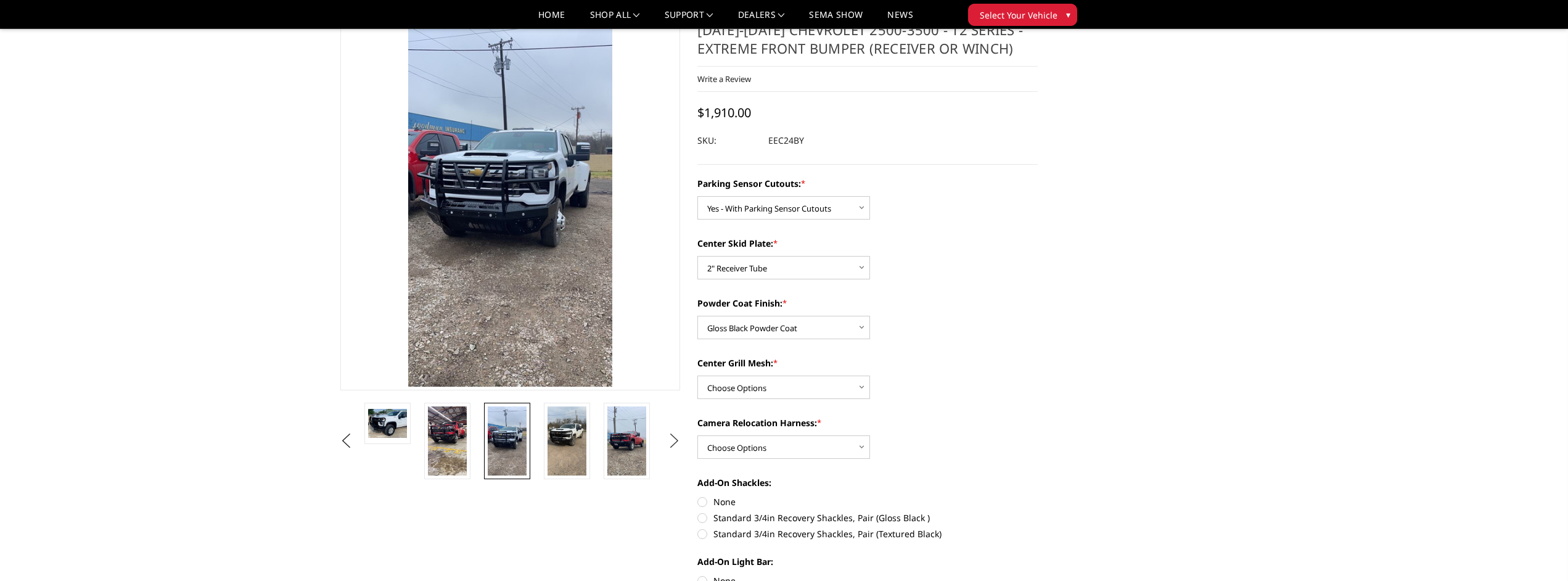
click at [672, 438] on button "Next" at bounding box center [674, 441] width 18 height 18
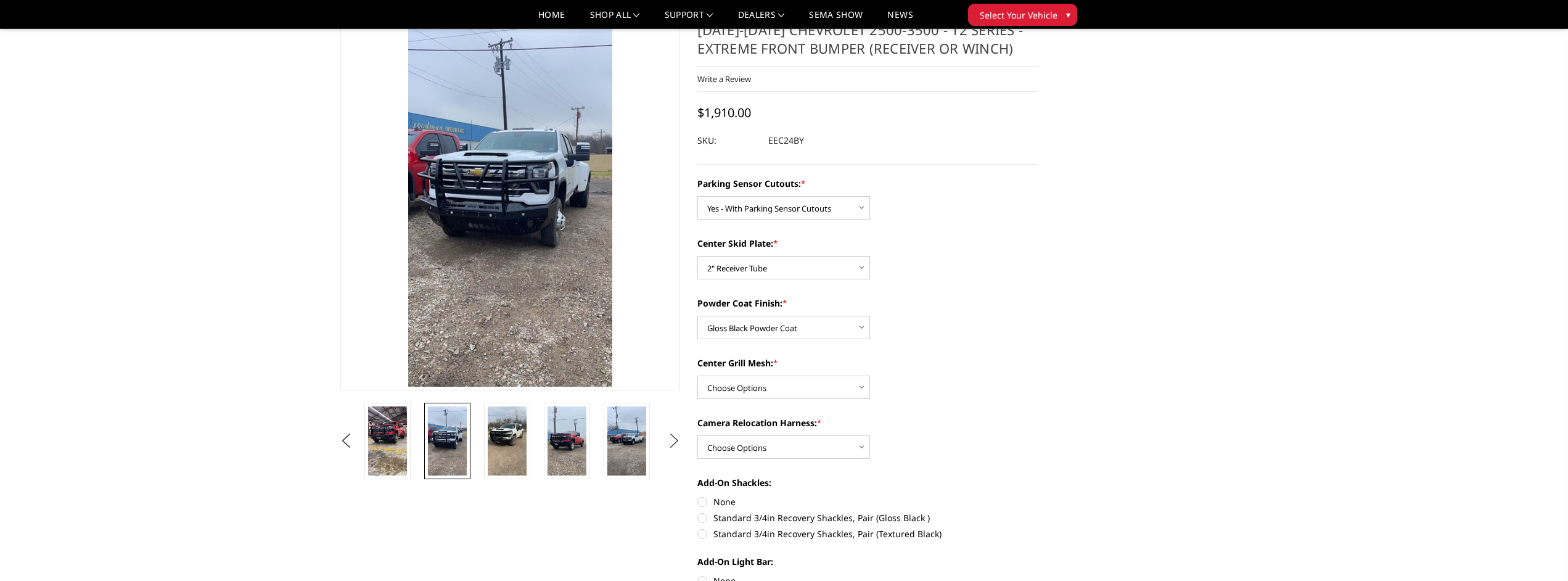
click at [671, 438] on button "Next" at bounding box center [674, 441] width 18 height 18
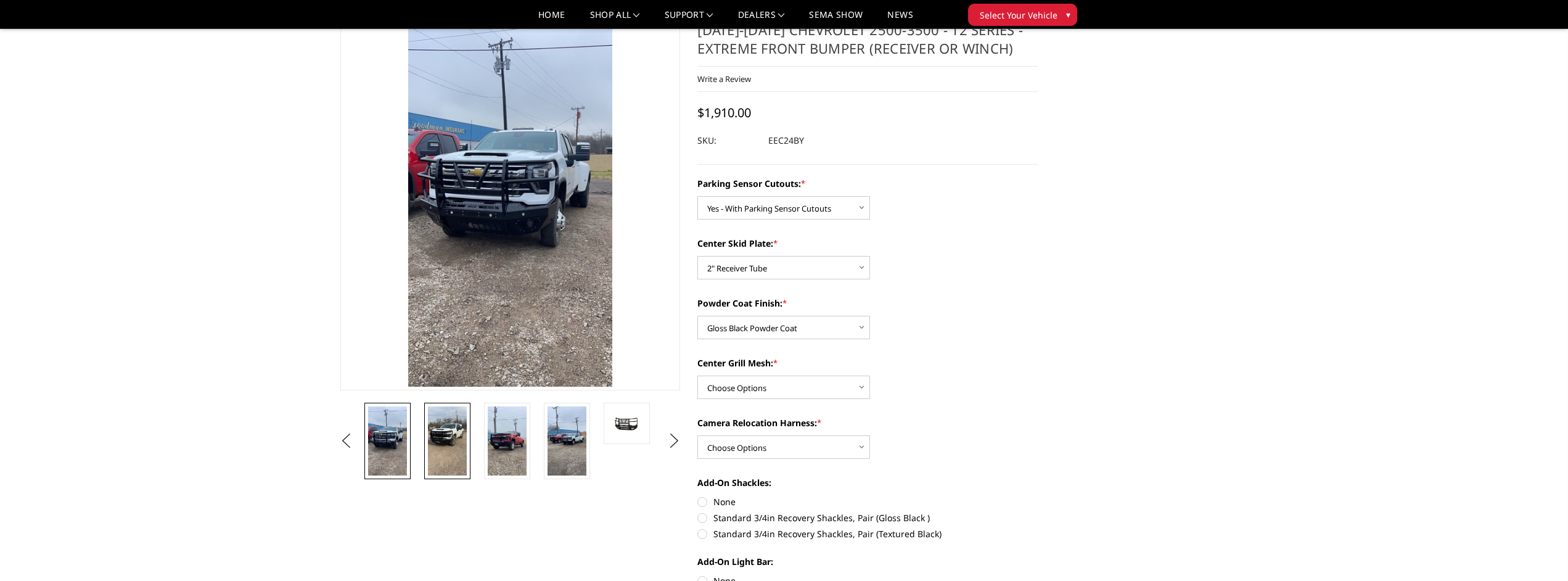
click at [443, 441] on img at bounding box center [447, 441] width 39 height 69
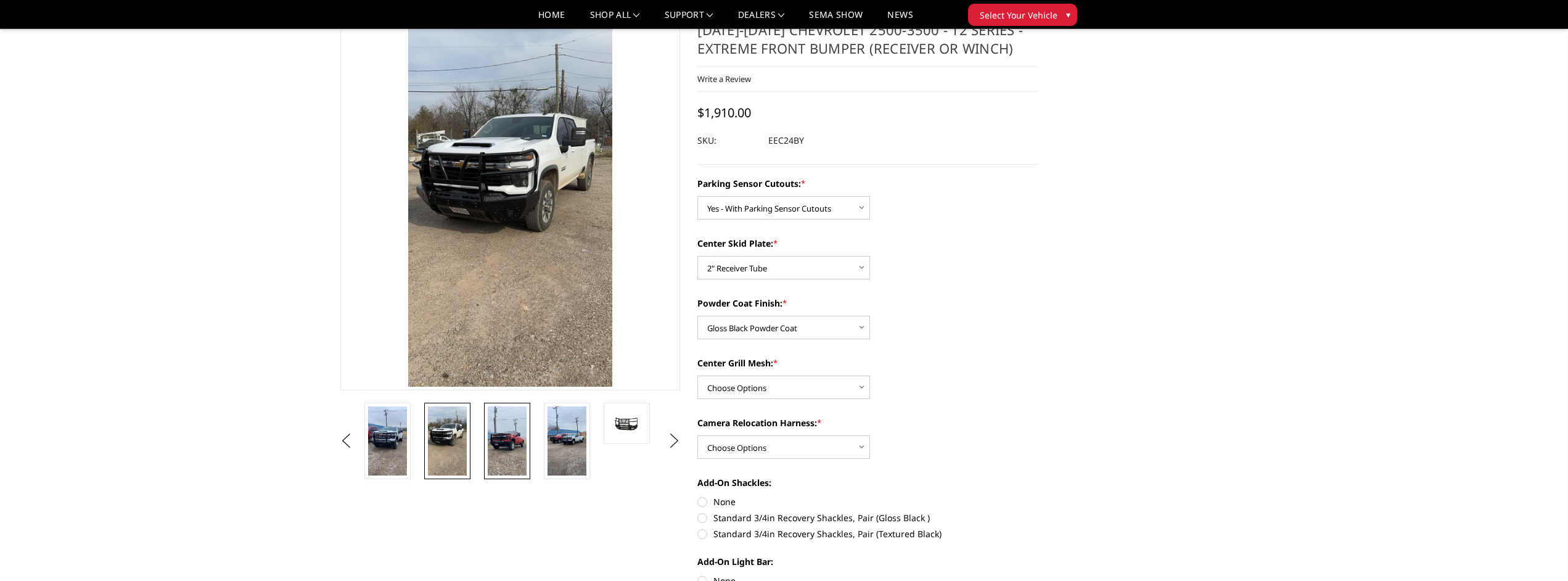
click at [510, 437] on img at bounding box center [507, 441] width 39 height 69
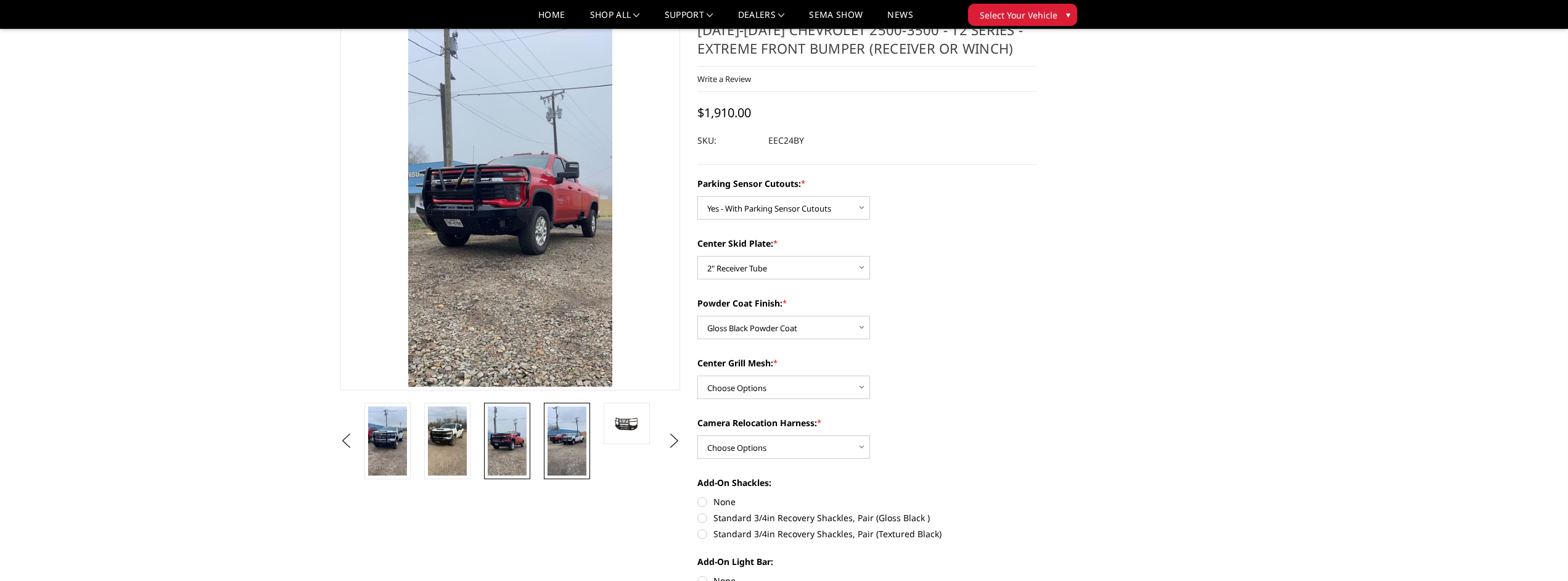
click at [575, 440] on img at bounding box center [567, 441] width 39 height 69
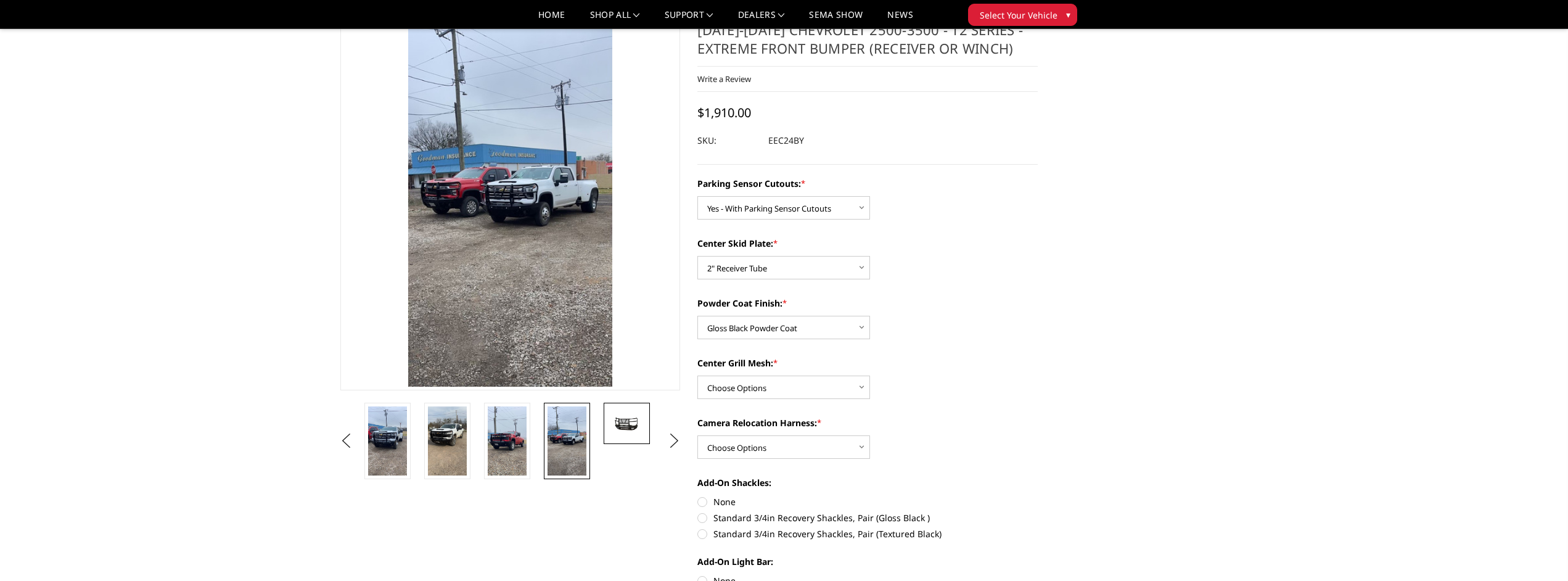
click at [632, 428] on img at bounding box center [627, 423] width 39 height 20
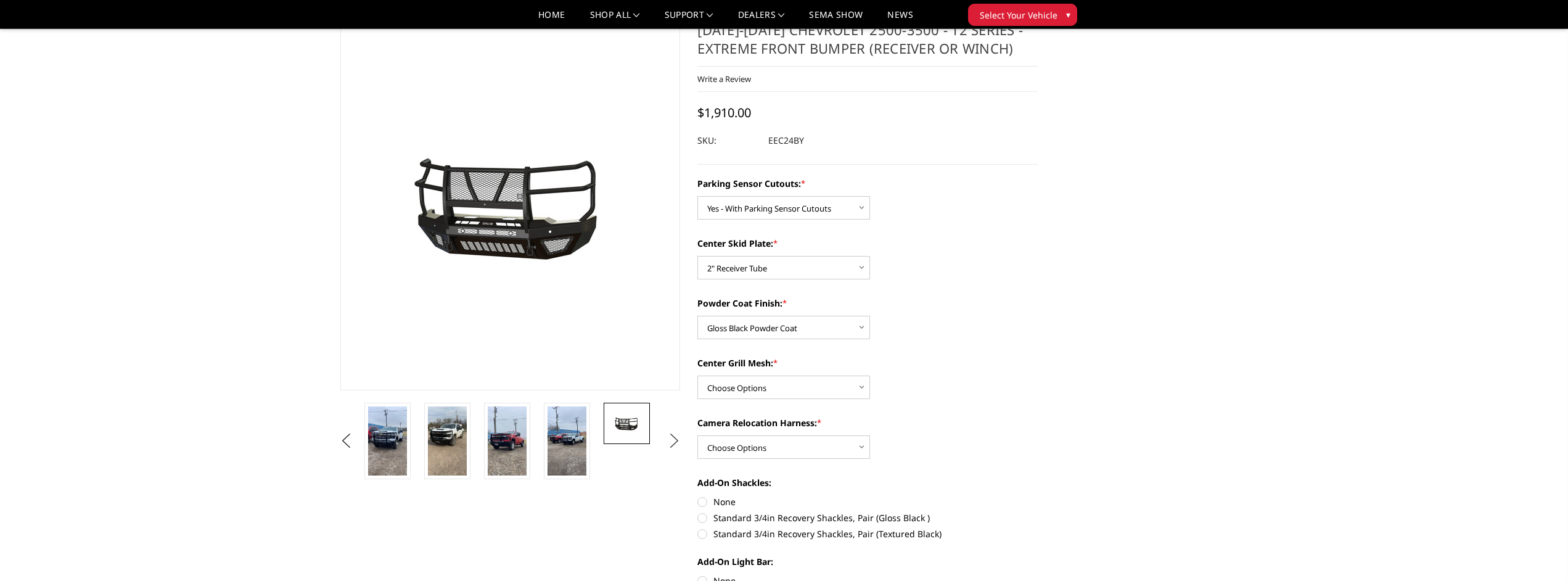
click at [677, 443] on button "Next" at bounding box center [674, 441] width 18 height 18
click at [635, 426] on img at bounding box center [627, 423] width 39 height 21
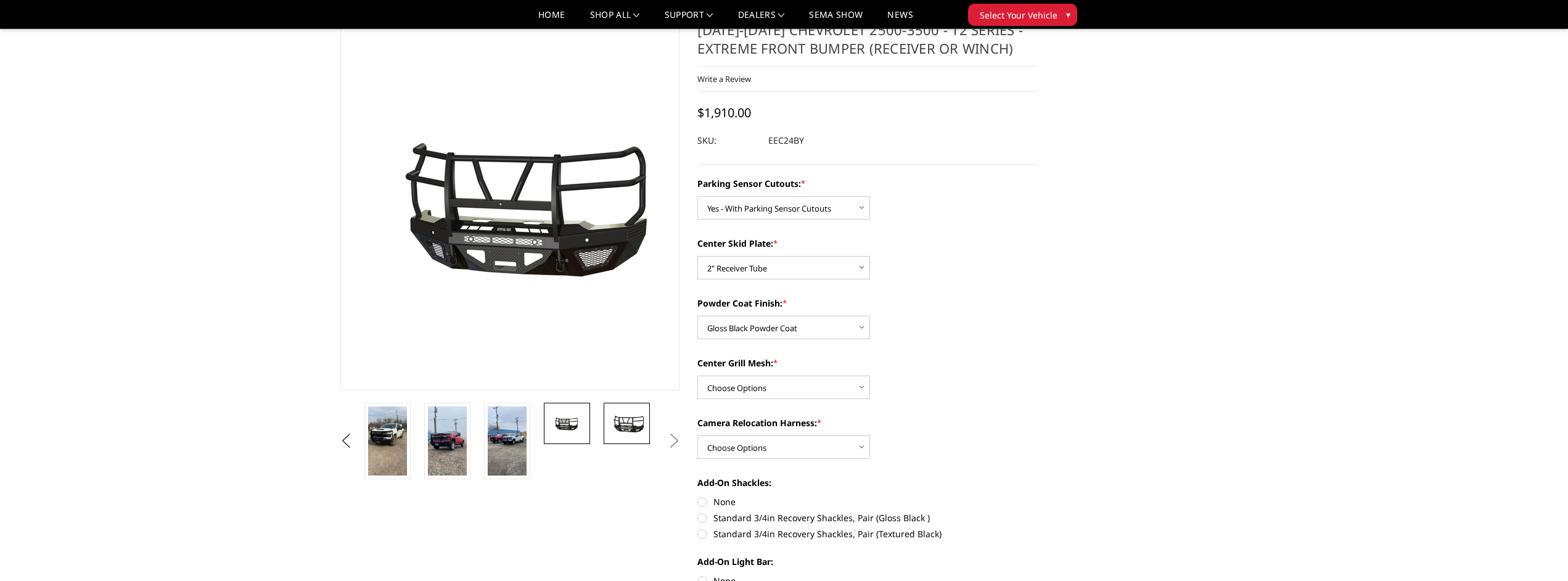
click at [575, 424] on img at bounding box center [567, 423] width 39 height 20
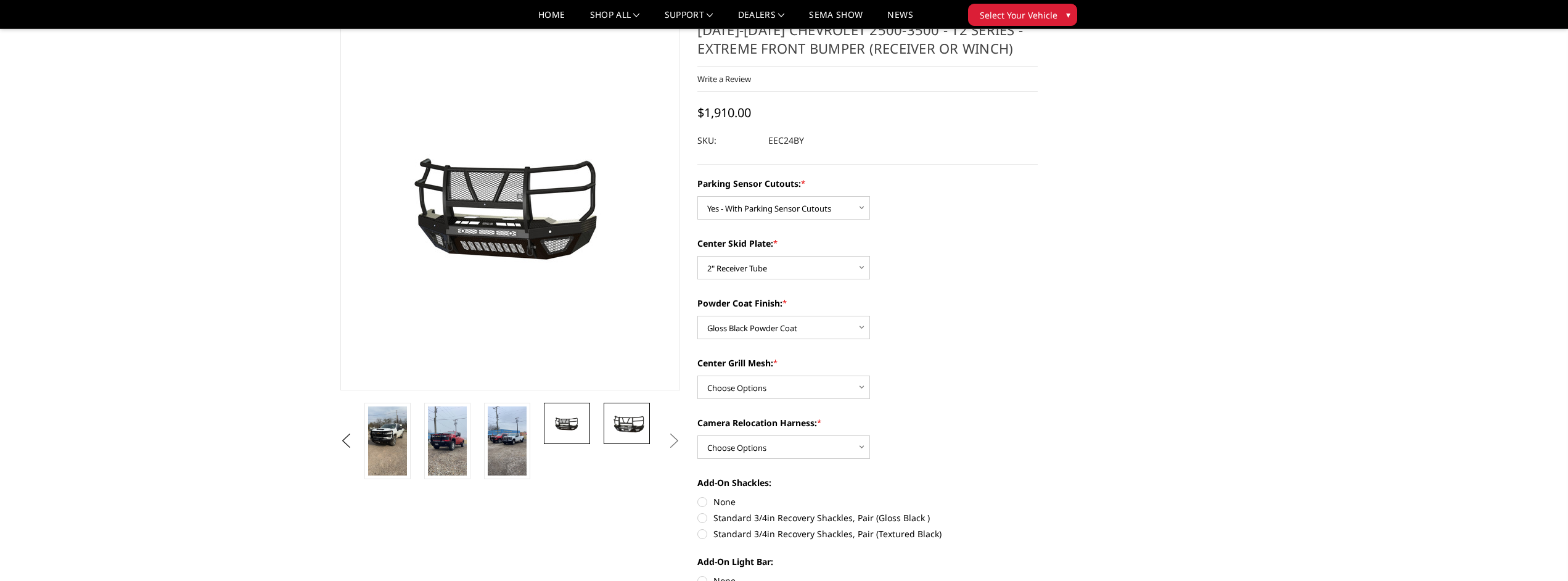
click at [611, 425] on img at bounding box center [627, 423] width 39 height 21
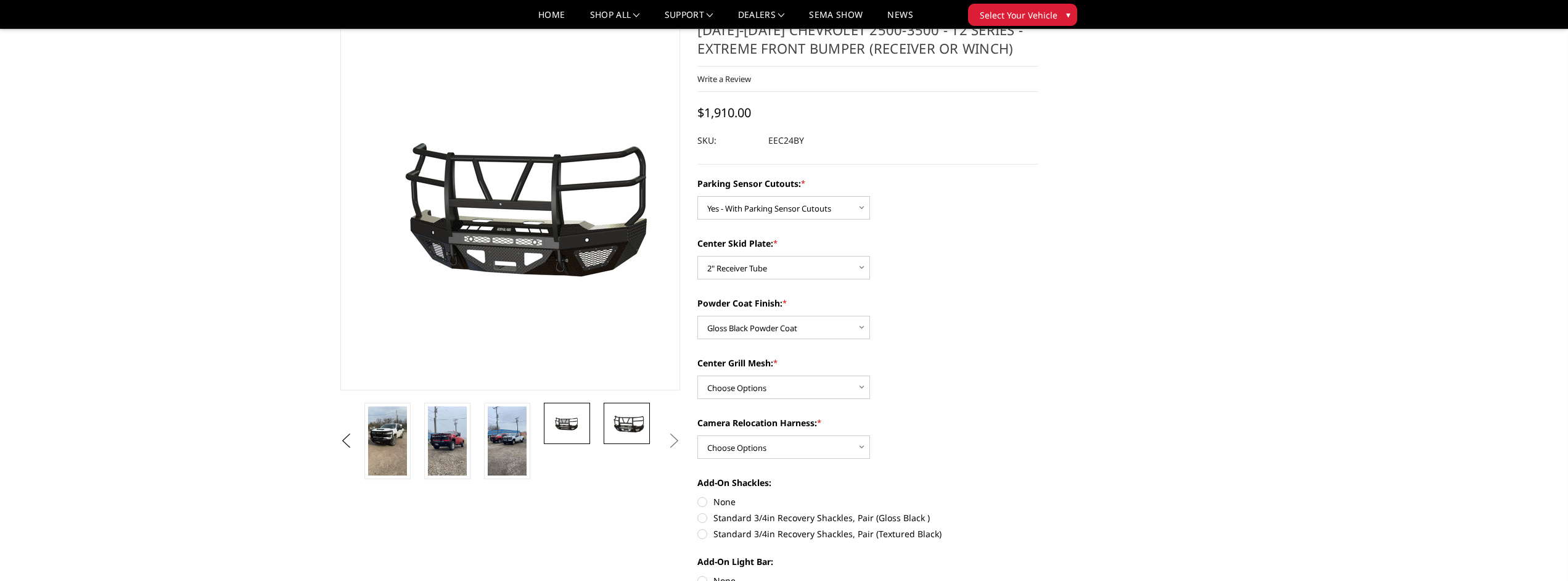
click at [576, 424] on img at bounding box center [567, 423] width 39 height 20
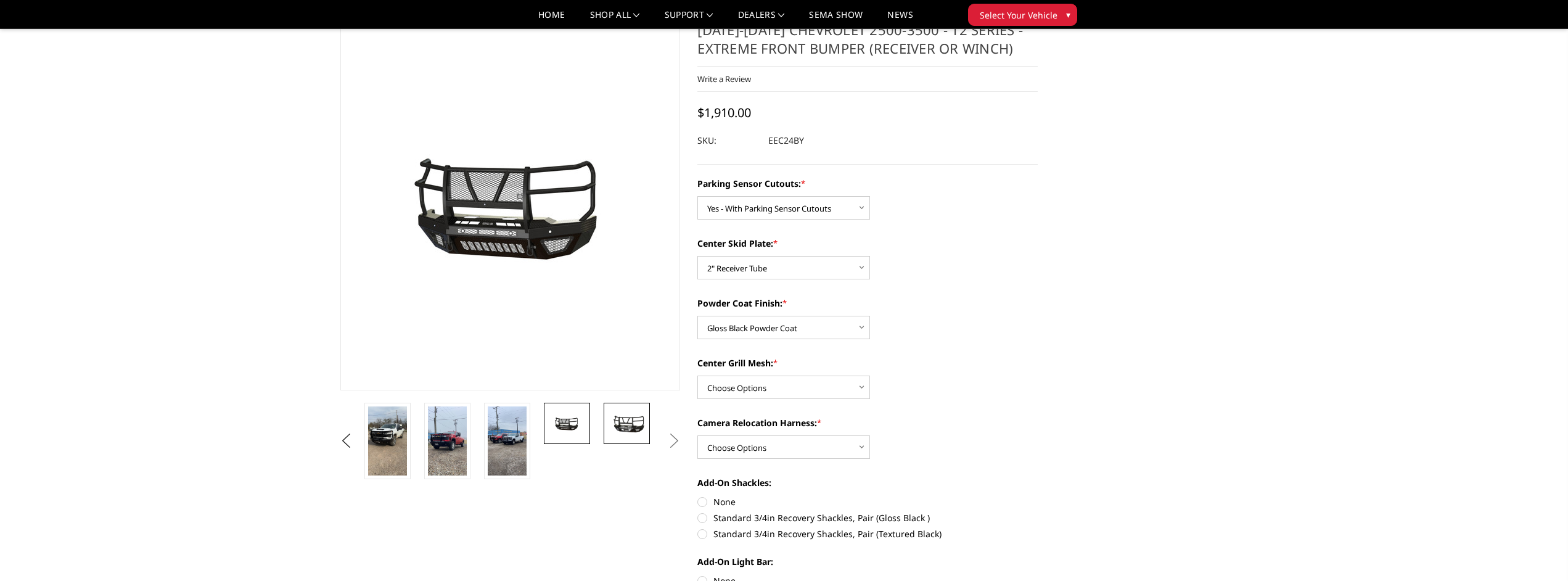
click at [610, 424] on img at bounding box center [627, 423] width 39 height 21
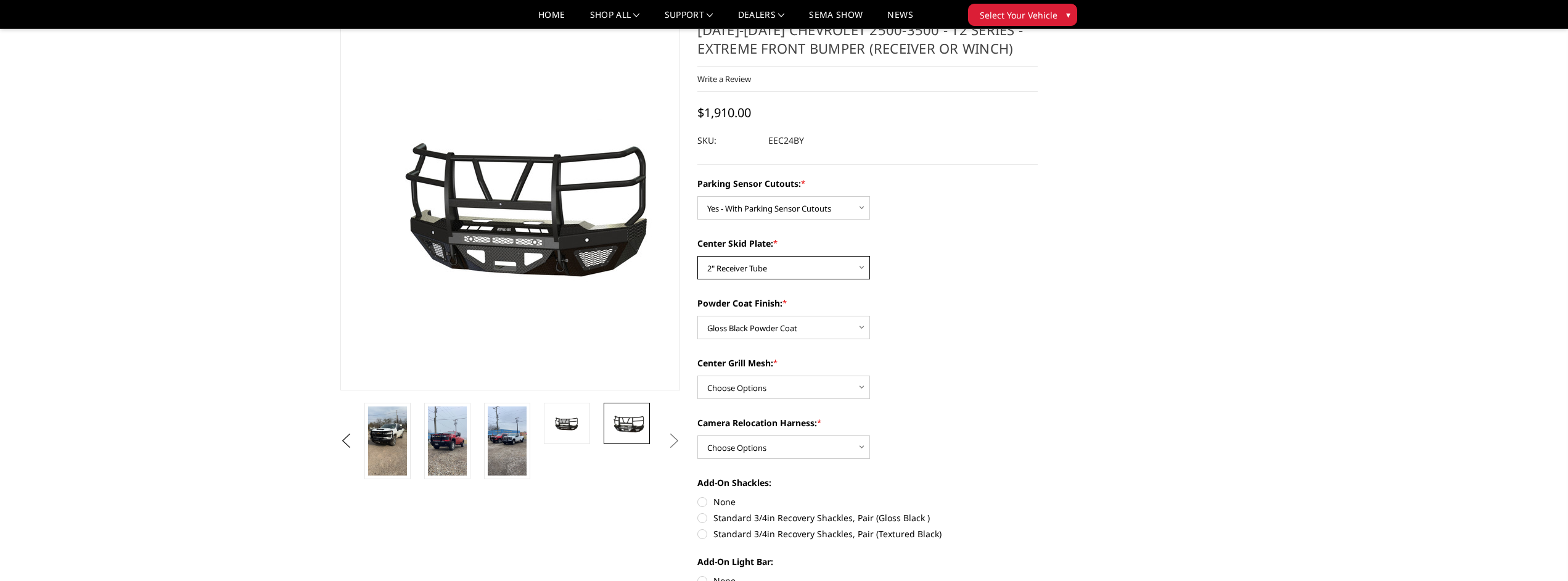
click at [757, 270] on select "Choose Options 2" Receiver Tube Standard Skid Plate (included) Winch Mount Skid…" at bounding box center [784, 268] width 173 height 23
click at [969, 274] on div "Center Skid Plate: * Choose Options 2" Receiver Tube Standard Skid Plate (inclu…" at bounding box center [868, 257] width 341 height 42
click at [581, 426] on img at bounding box center [567, 423] width 39 height 20
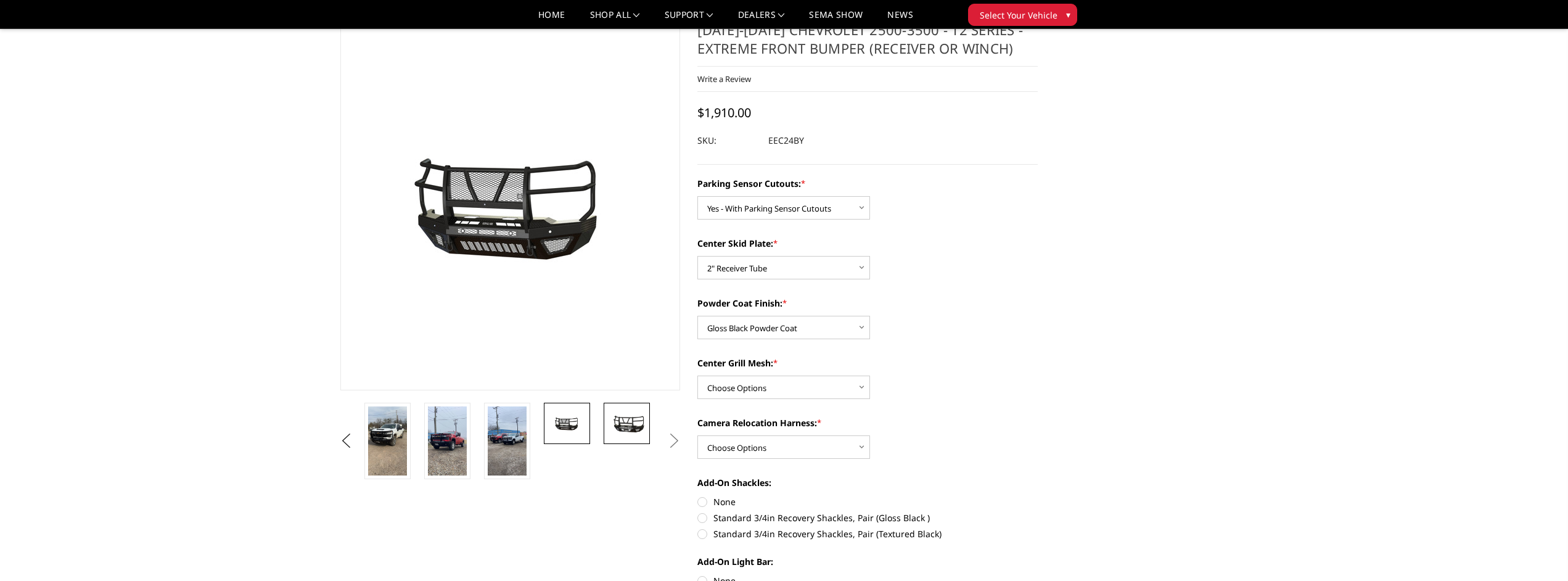
click at [620, 424] on img at bounding box center [627, 423] width 39 height 21
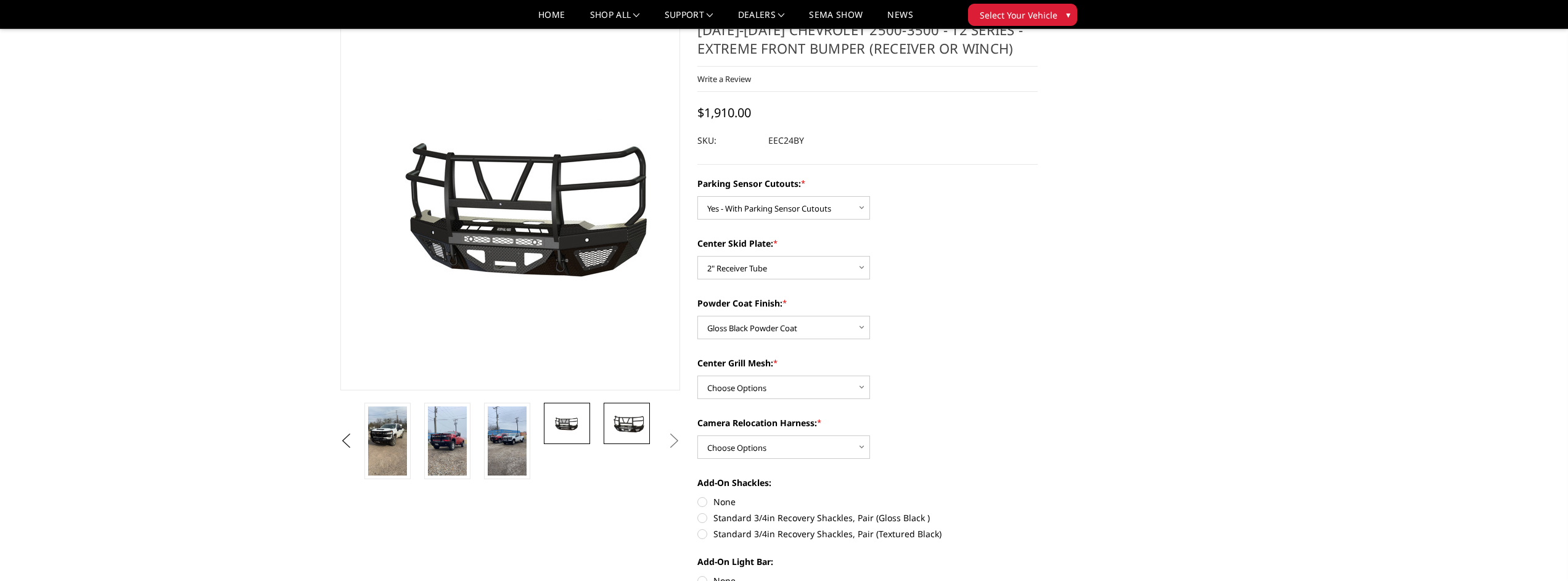
click at [573, 424] on img at bounding box center [567, 423] width 39 height 20
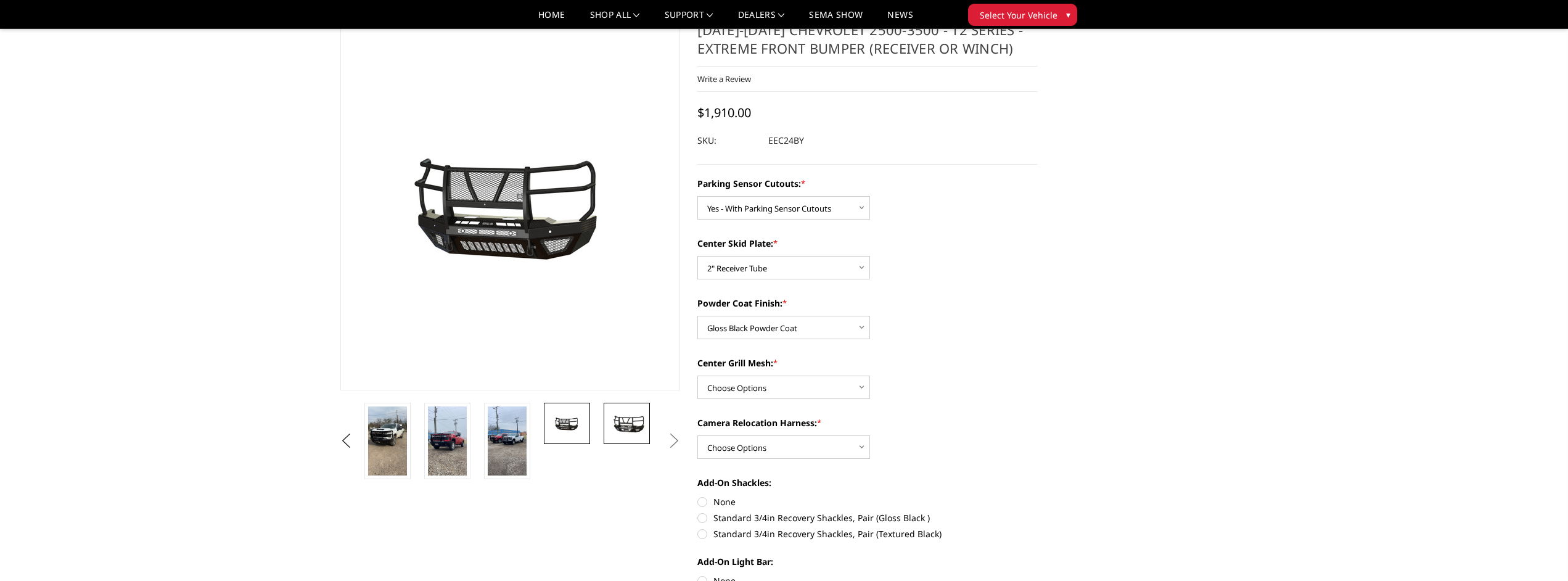
click at [619, 422] on img at bounding box center [627, 423] width 39 height 21
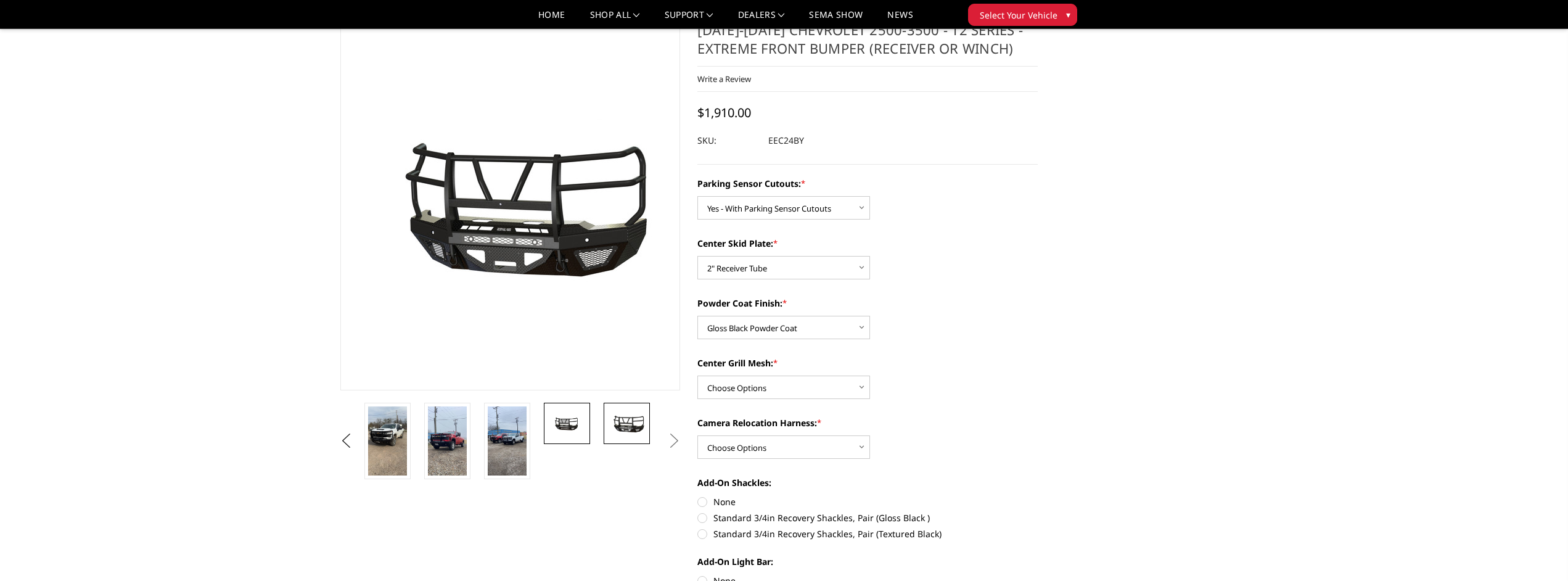
click at [582, 424] on img at bounding box center [567, 423] width 39 height 20
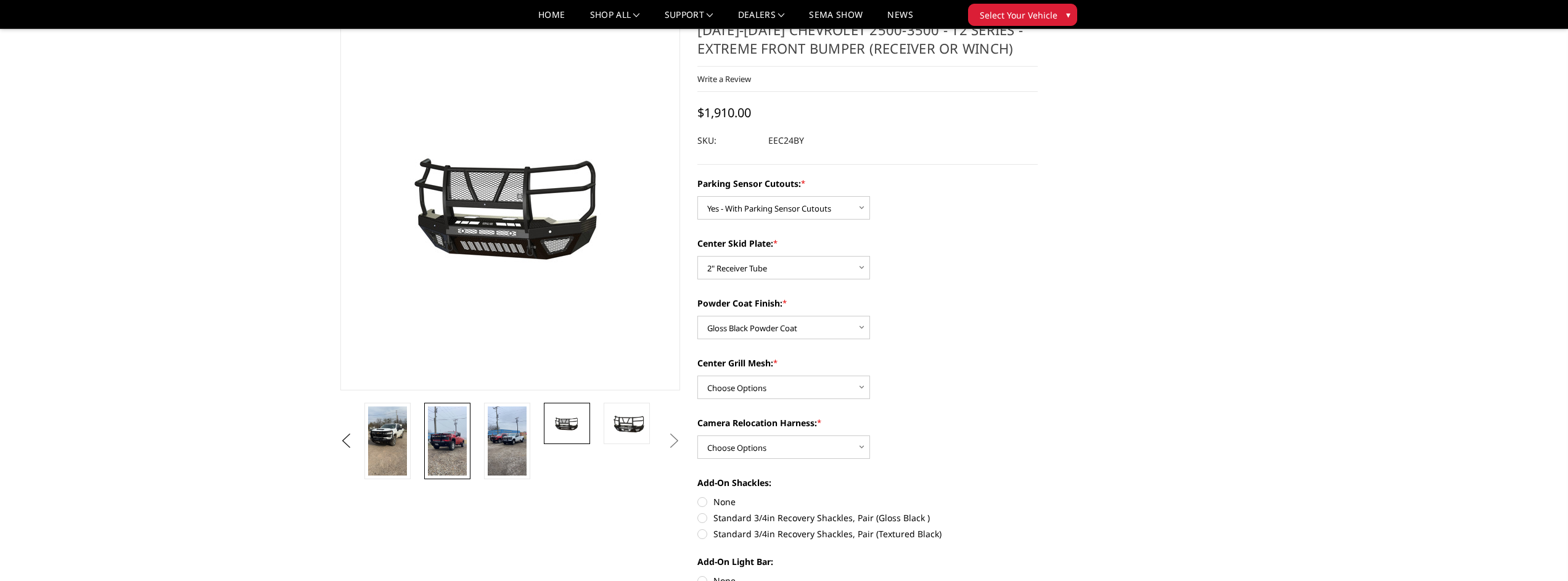
click at [456, 446] on img at bounding box center [447, 441] width 39 height 69
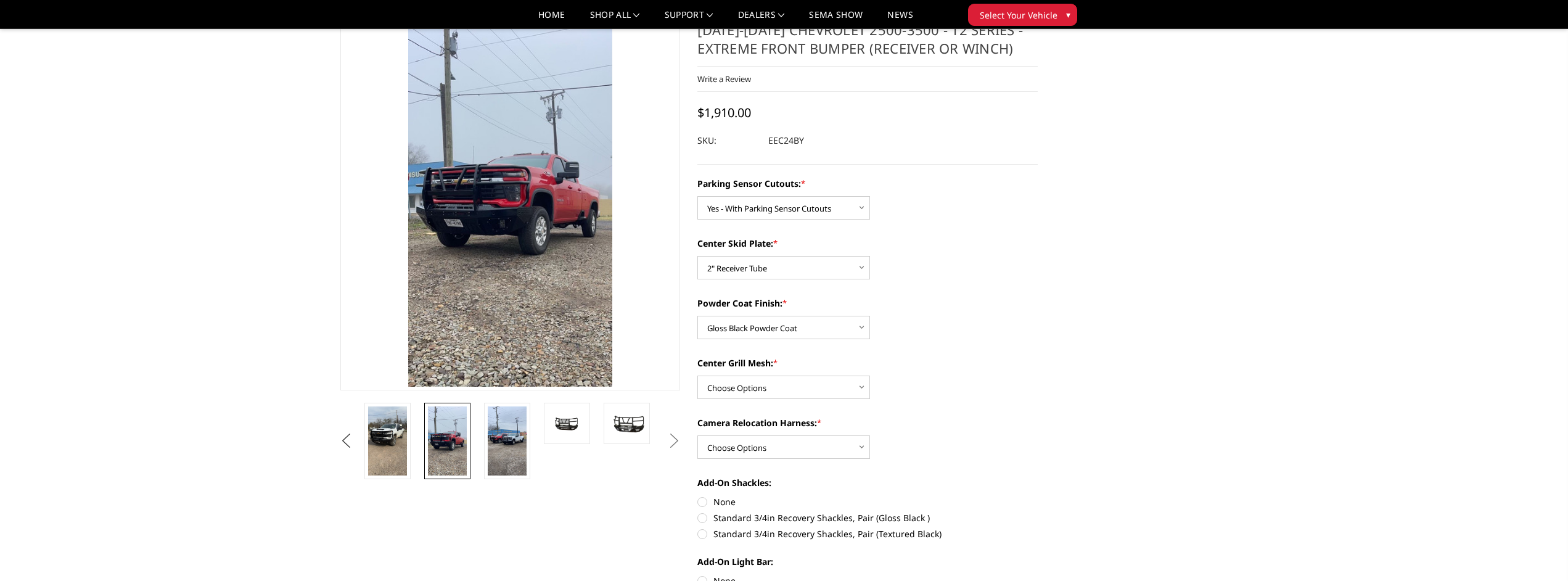
click at [356, 439] on button "Previous" at bounding box center [346, 441] width 18 height 18
click at [449, 434] on img at bounding box center [447, 441] width 39 height 69
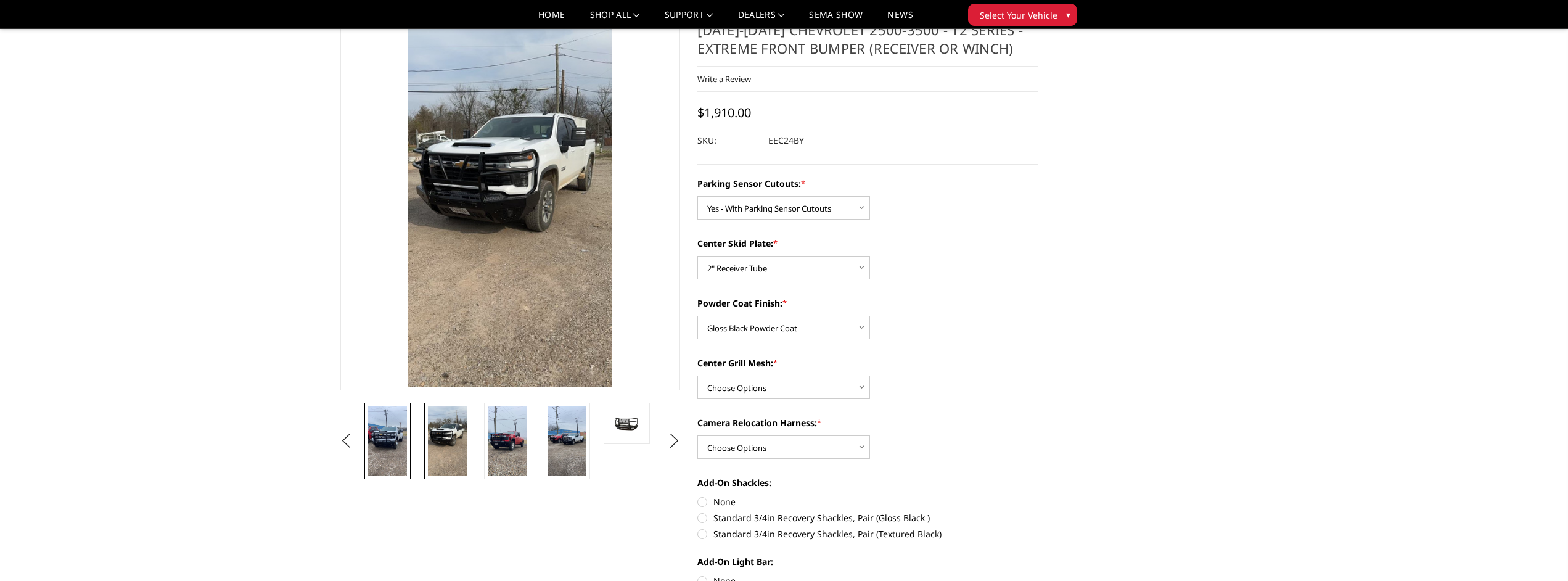
click at [396, 441] on img at bounding box center [387, 441] width 39 height 69
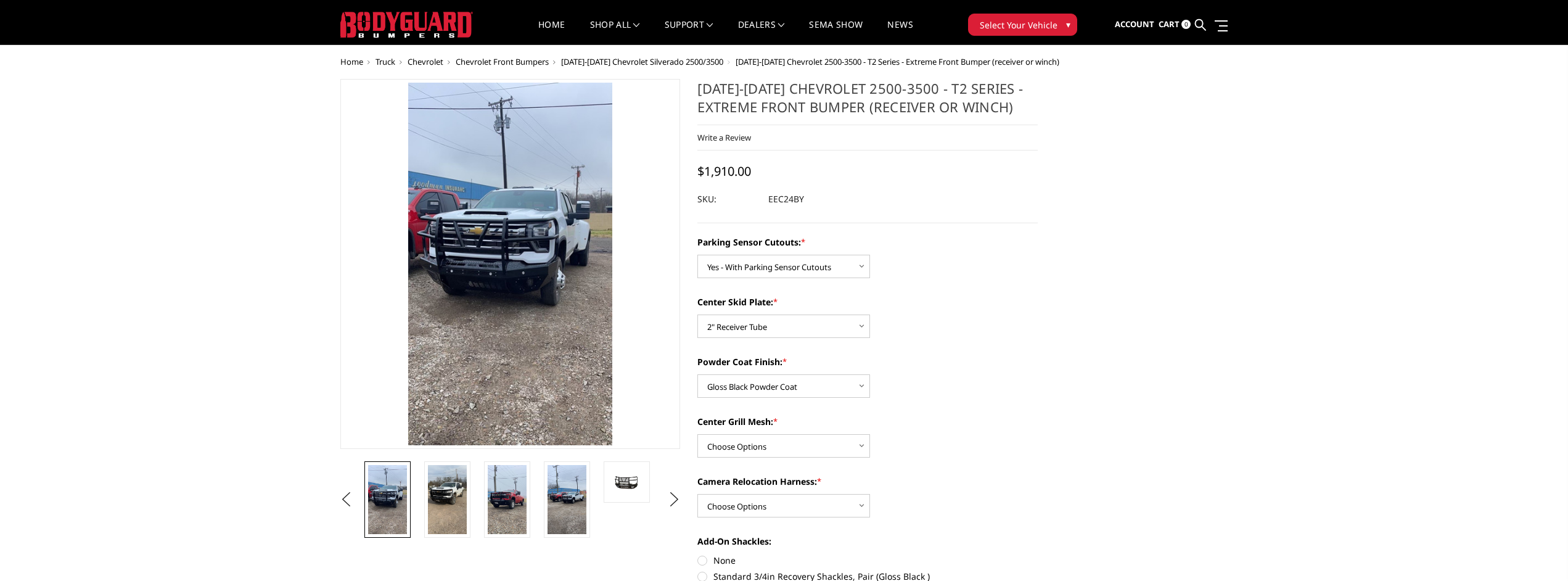
scroll to position [0, 0]
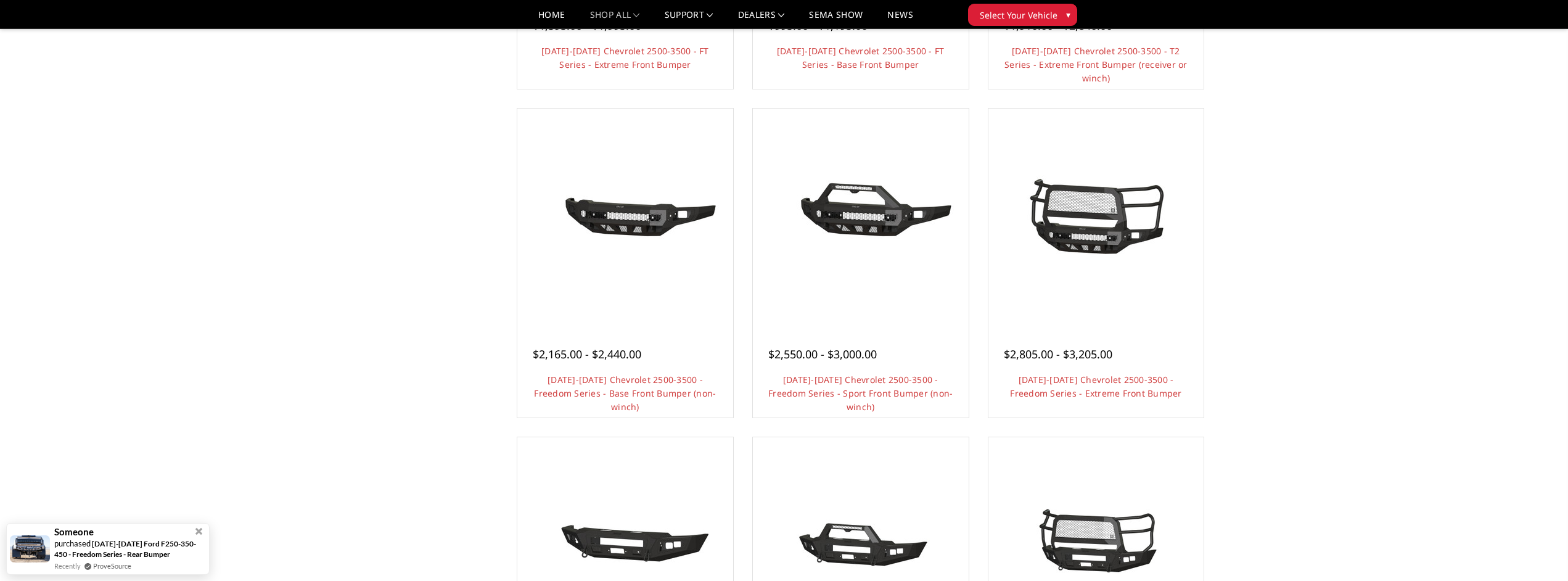
scroll to position [372, 0]
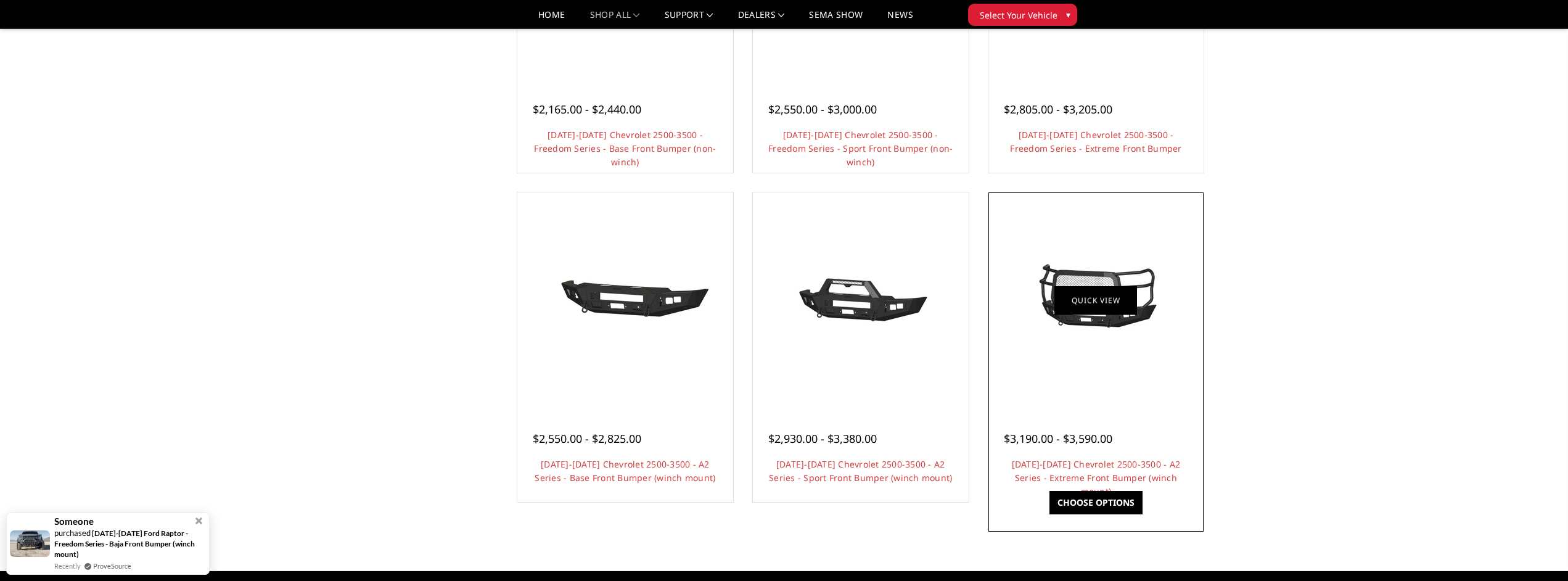
click at [1082, 302] on link "Quick view" at bounding box center [1095, 300] width 83 height 29
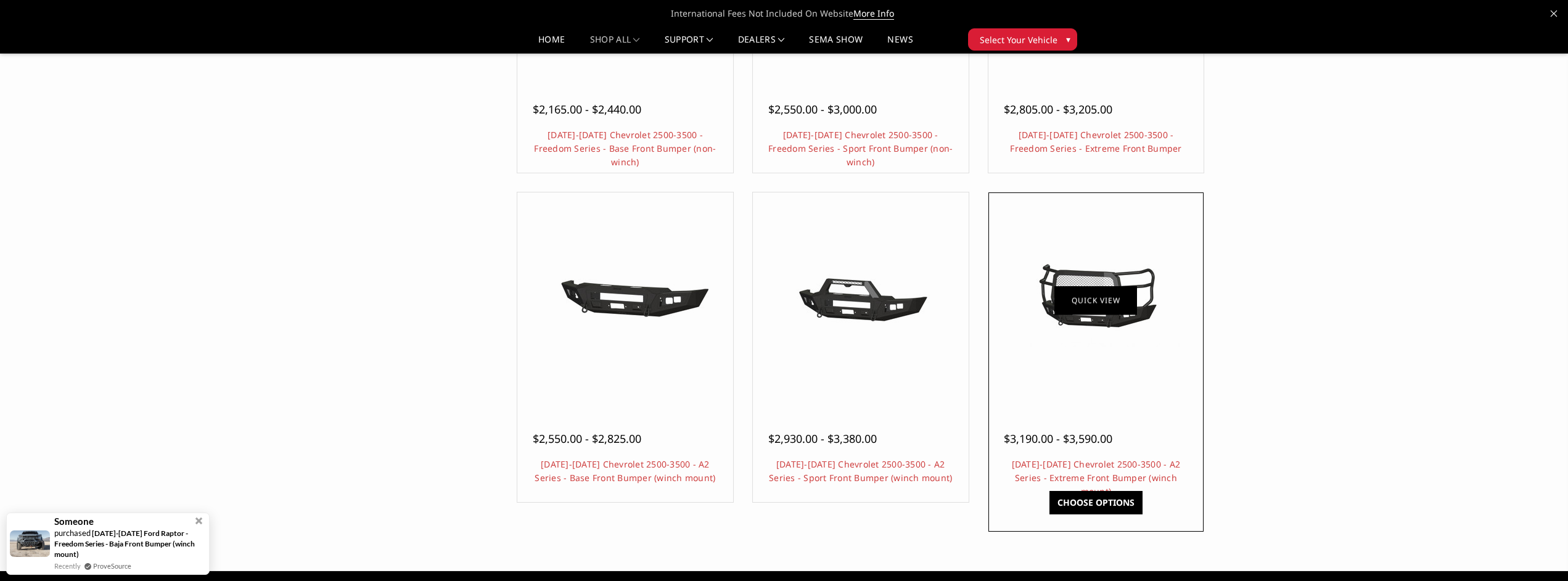
scroll to position [618, 0]
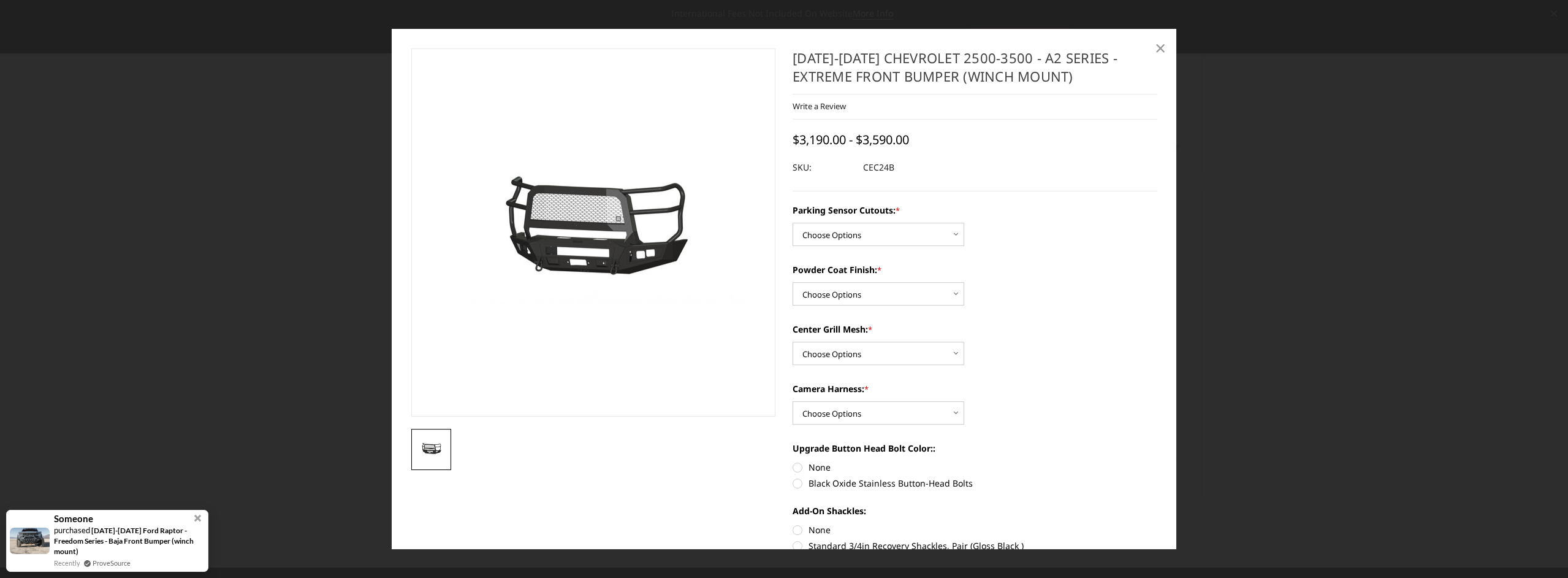
click at [1160, 48] on span "×" at bounding box center [1160, 47] width 11 height 27
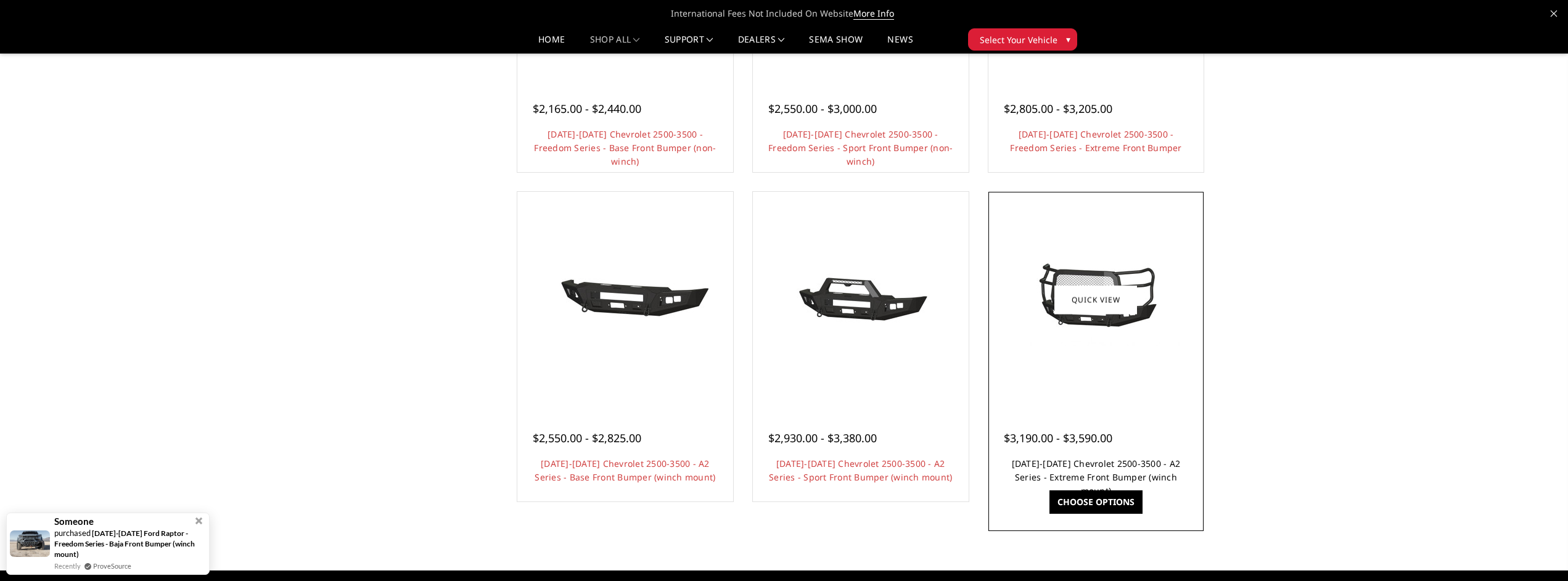
click at [1131, 479] on link "2024-2025 Chevrolet 2500-3500 - A2 Series - Extreme Front Bumper (winch mount)" at bounding box center [1097, 477] width 169 height 39
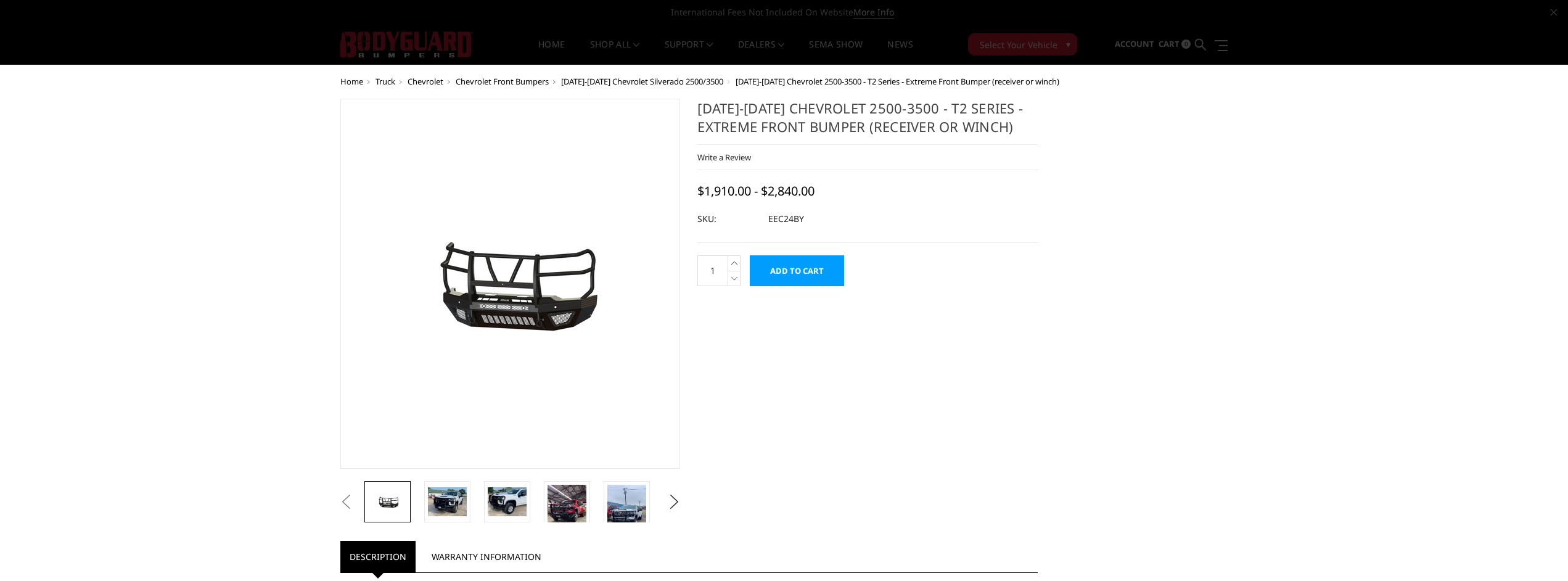
select select "3722"
select select "3723"
select select "3727"
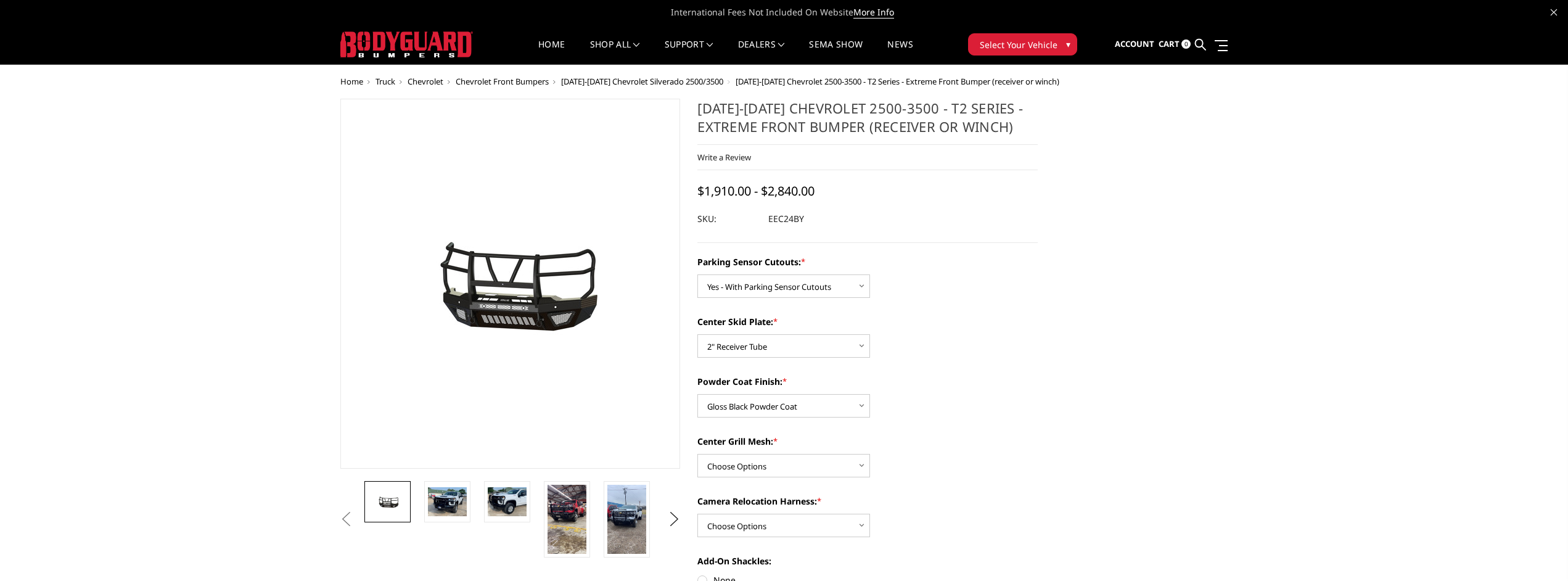
click at [806, 80] on span "[DATE]-[DATE] Chevrolet 2500-3500 - T2 Series - Extreme Front Bumper (receiver …" at bounding box center [898, 81] width 324 height 11
click at [678, 79] on span "[DATE]-[DATE] Chevrolet Silverado 2500/3500" at bounding box center [642, 81] width 162 height 11
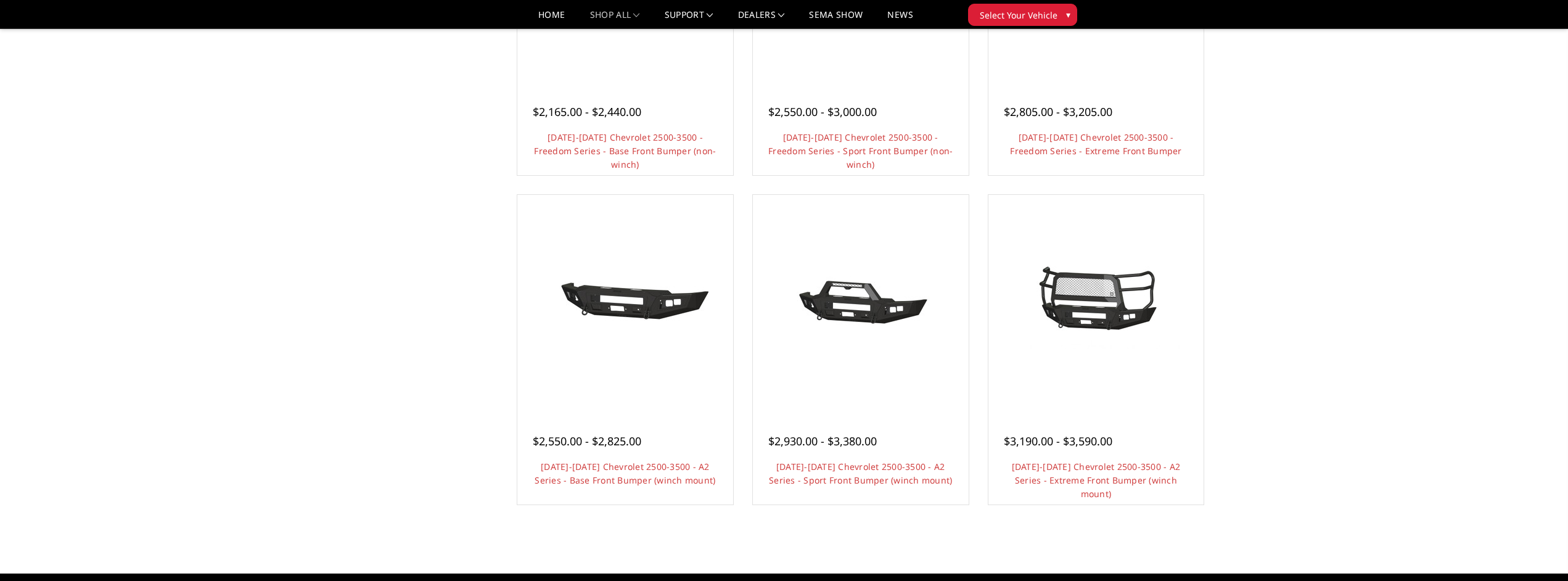
scroll to position [615, 0]
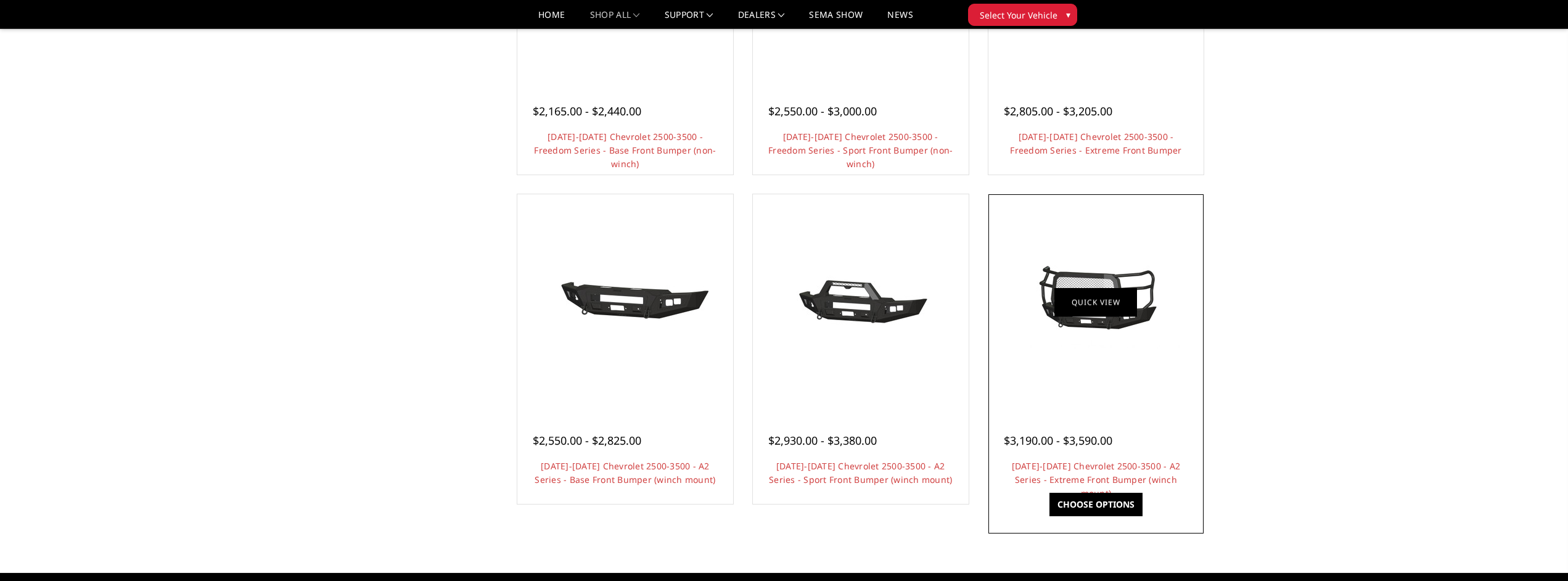
click at [1117, 303] on link "Quick view" at bounding box center [1095, 302] width 83 height 29
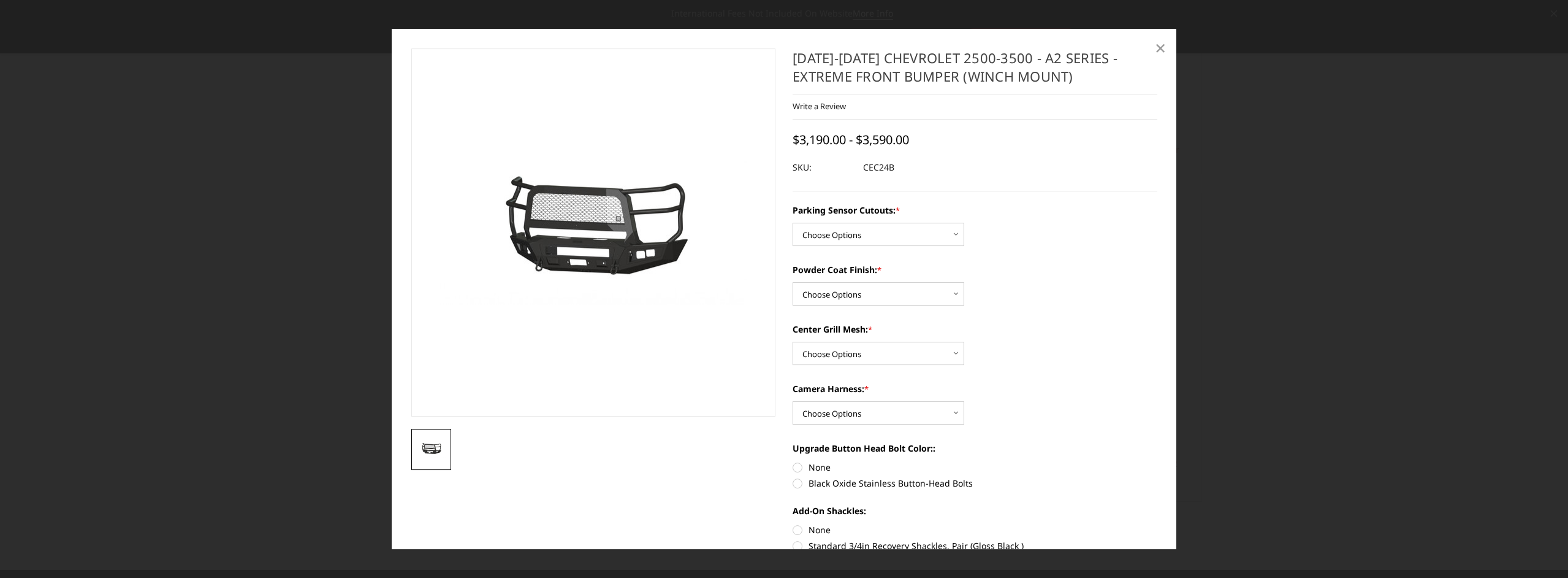
click at [1160, 46] on span "×" at bounding box center [1160, 47] width 11 height 27
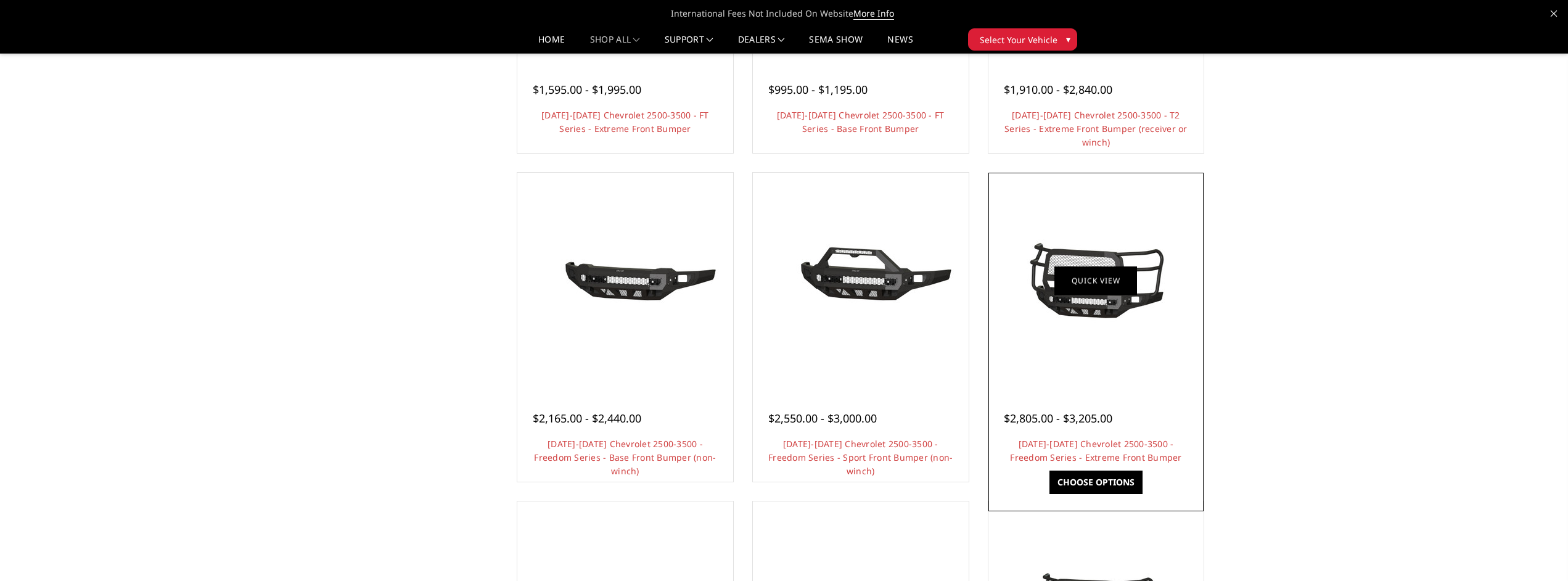
click at [1096, 283] on link "Quick view" at bounding box center [1095, 280] width 83 height 29
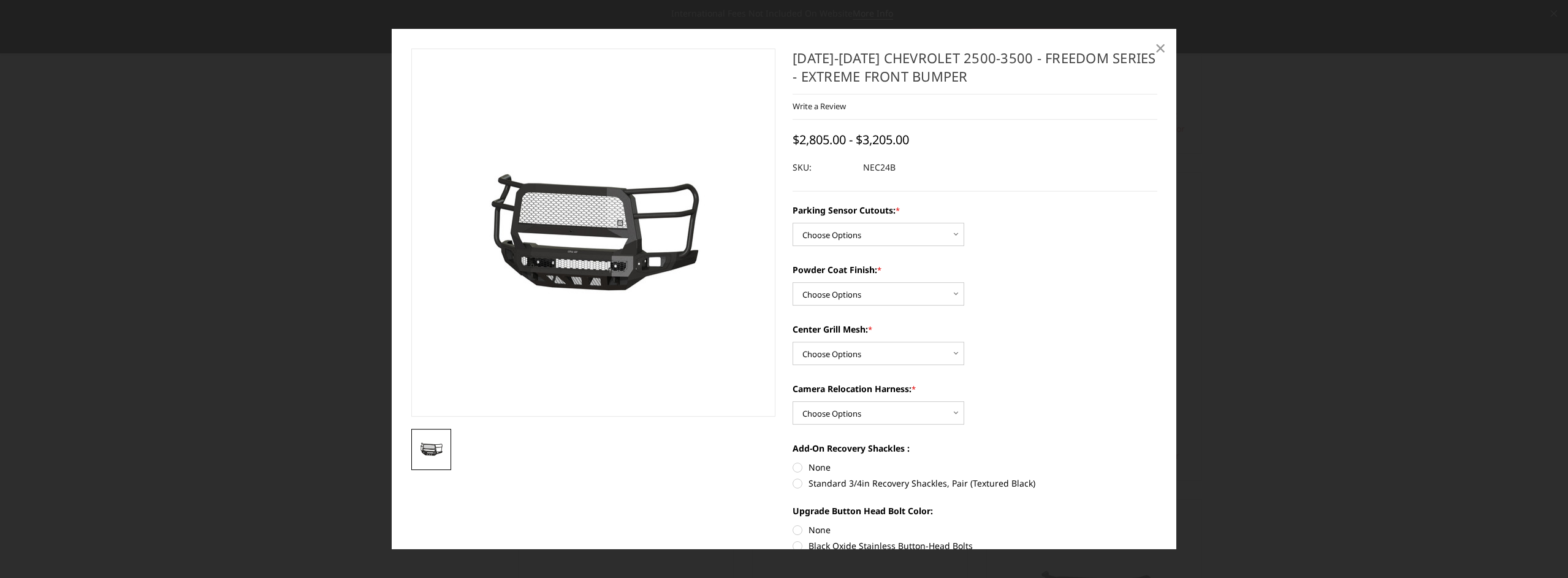
click at [1161, 49] on span "×" at bounding box center [1160, 47] width 11 height 27
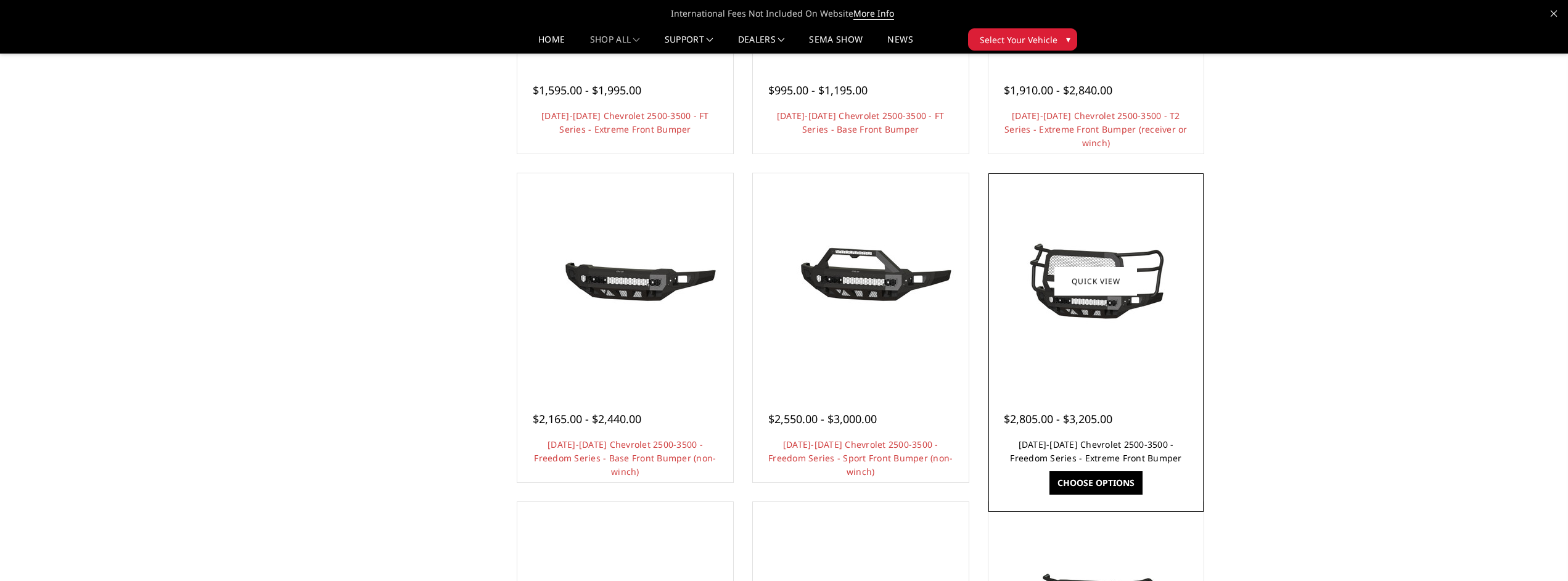
click at [1147, 448] on link "[DATE]-[DATE] Chevrolet 2500-3500 - Freedom Series - Extreme Front Bumper" at bounding box center [1096, 450] width 172 height 25
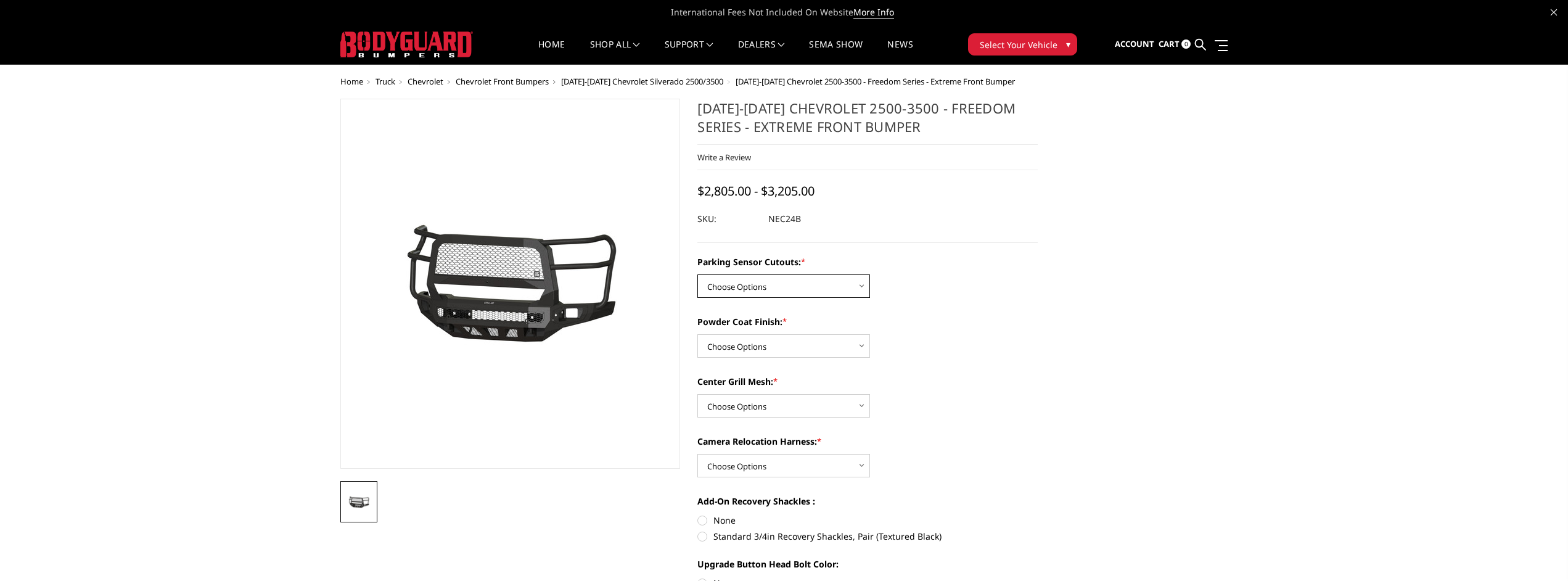
click at [805, 286] on select "Choose Options No - Without Parking Sensor Cutouts Yes - With Parking Sensor Cu…" at bounding box center [784, 286] width 173 height 23
select select "2978"
click at [698, 274] on select "Choose Options No - Without Parking Sensor Cutouts Yes - With Parking Sensor Cu…" at bounding box center [784, 286] width 173 height 23
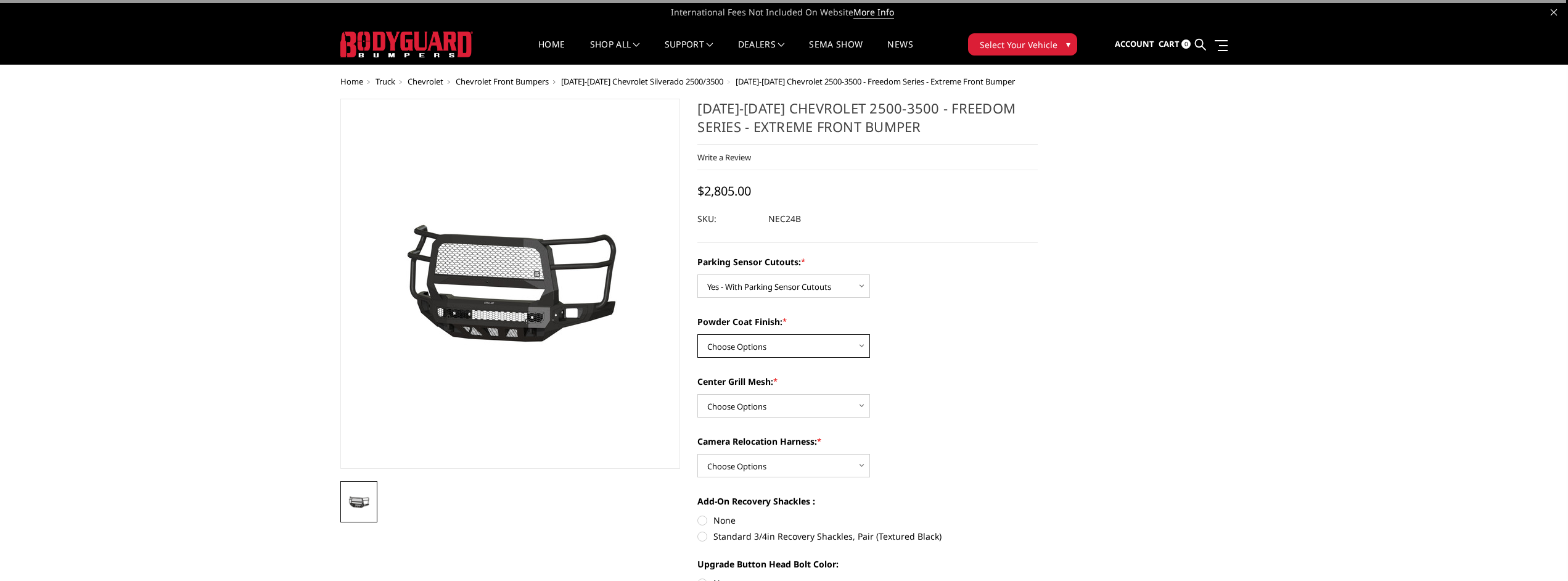
click at [794, 339] on select "Choose Options Bare Metal Texture Black Powder Coat" at bounding box center [784, 346] width 173 height 23
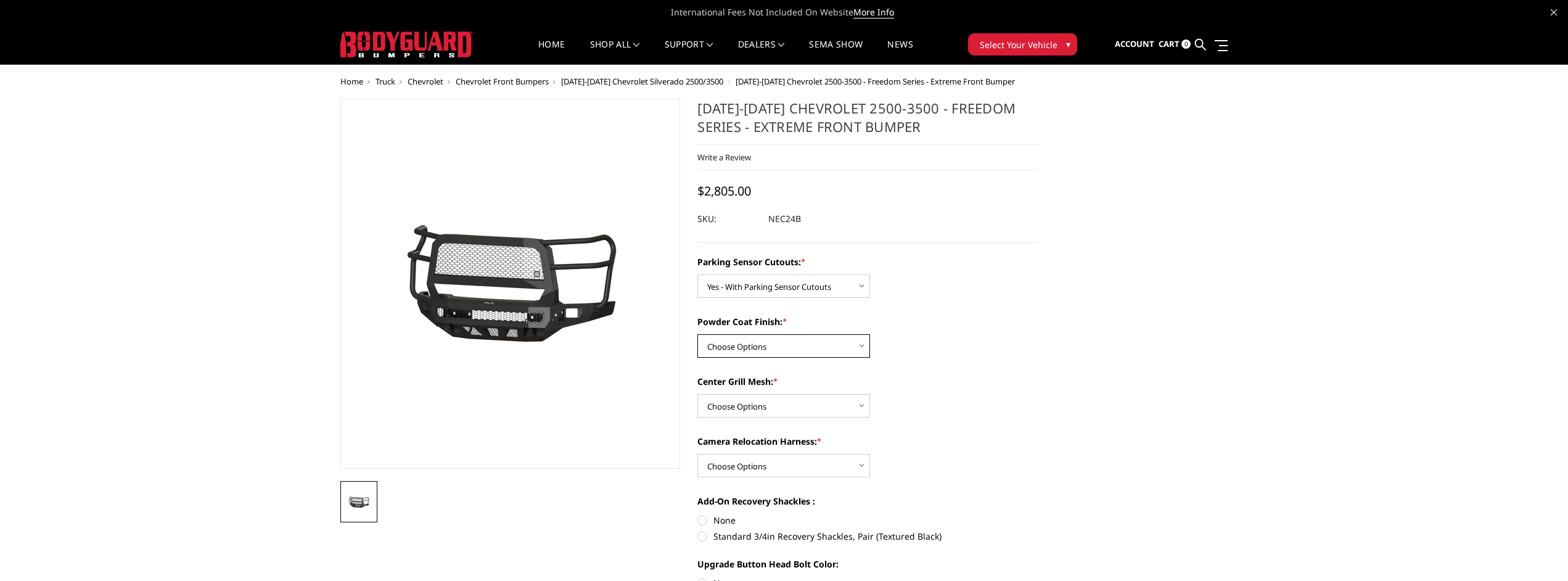
select select "2980"
click at [698, 334] on select "Choose Options Bare Metal Texture Black Powder Coat" at bounding box center [784, 346] width 173 height 23
click at [824, 400] on select "Choose Options WITH Expanded Metal in Center Grill WITHOUT Expanded Metal in Ce…" at bounding box center [784, 406] width 173 height 23
select select "2981"
click at [698, 394] on select "Choose Options WITH Expanded Metal in Center Grill WITHOUT Expanded Metal in Ce…" at bounding box center [784, 406] width 173 height 23
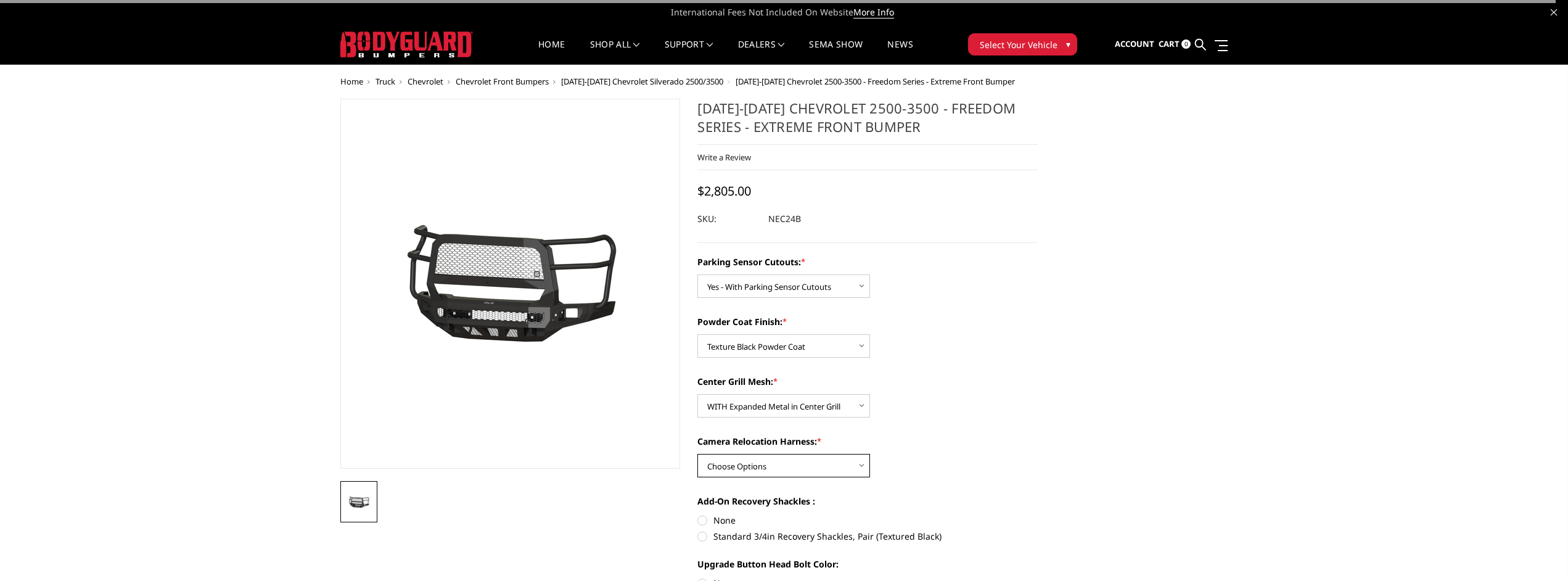
click at [805, 460] on select "Choose Options WITH Camera Relocation Harness WITHOUT Camera Relocation Harness" at bounding box center [784, 465] width 173 height 23
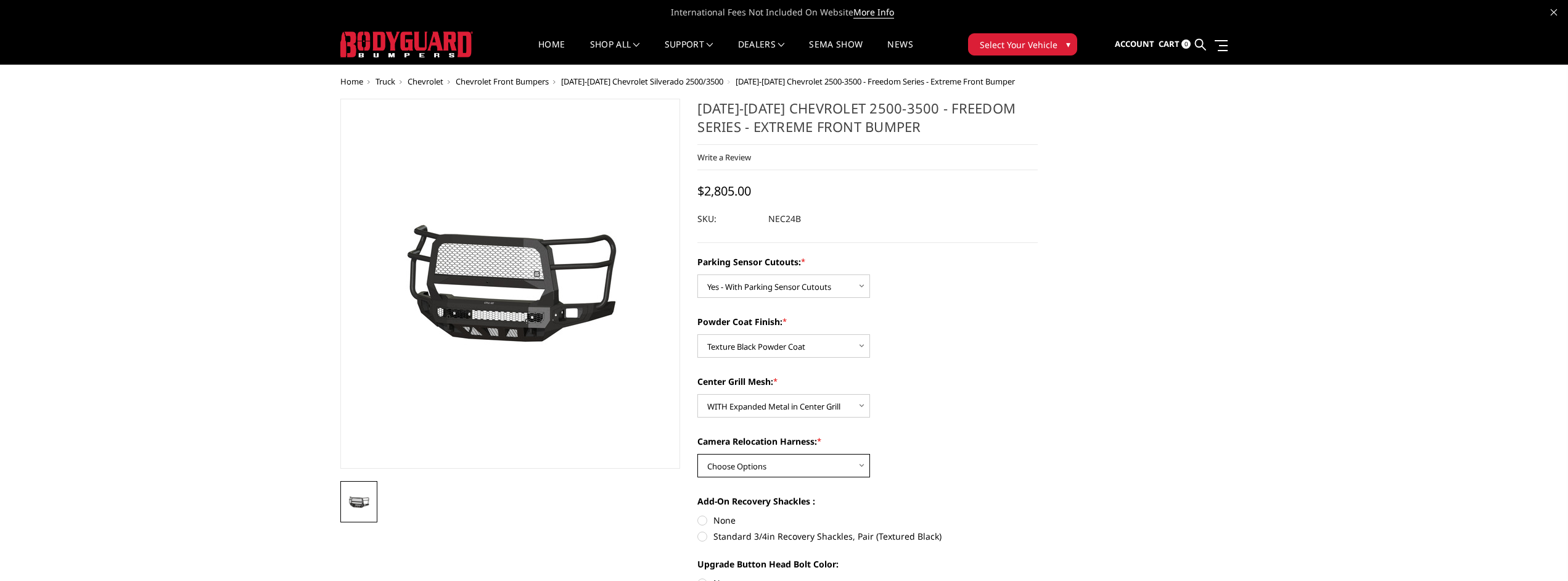
select select "2983"
click at [698, 454] on select "Choose Options WITH Camera Relocation Harness WITHOUT Camera Relocation Harness" at bounding box center [784, 465] width 173 height 23
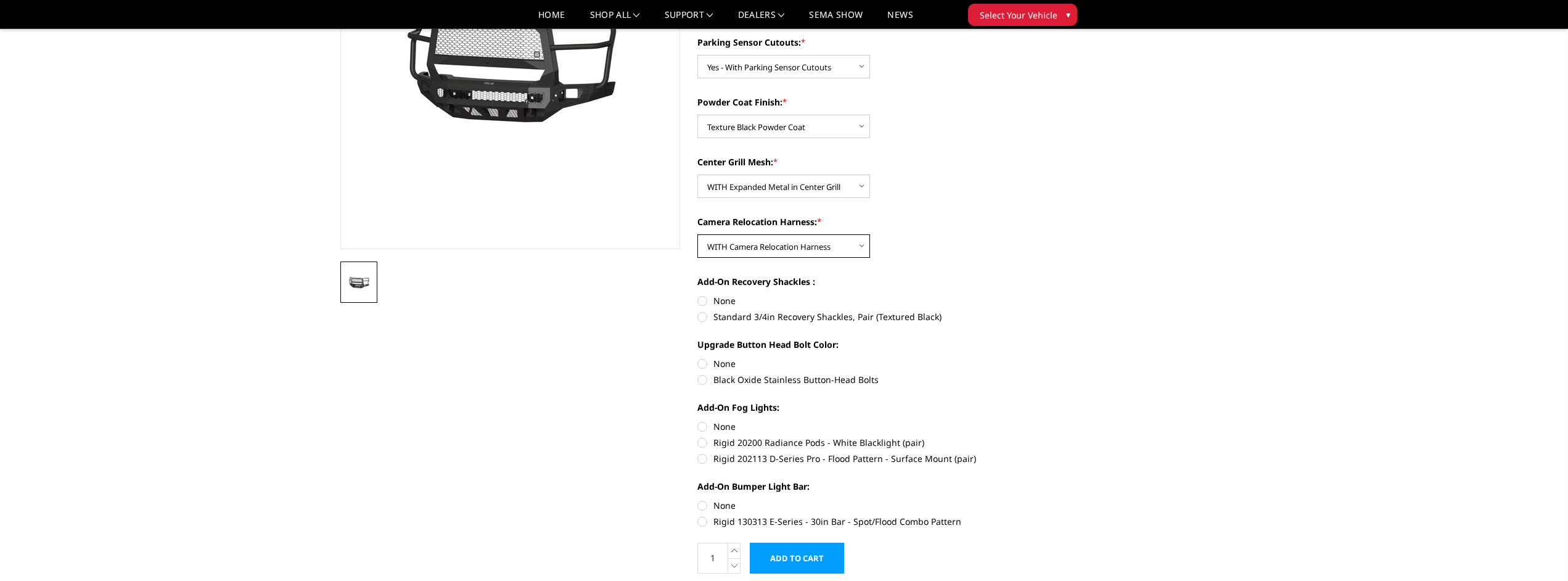
scroll to position [184, 0]
click at [743, 318] on label "Standard 3/4in Recovery Shackles, Pair (Textured Black)" at bounding box center [868, 316] width 341 height 13
click at [1038, 294] on input "Standard 3/4in Recovery Shackles, Pair (Textured Black)" at bounding box center [1038, 294] width 1 height 1
radio input "true"
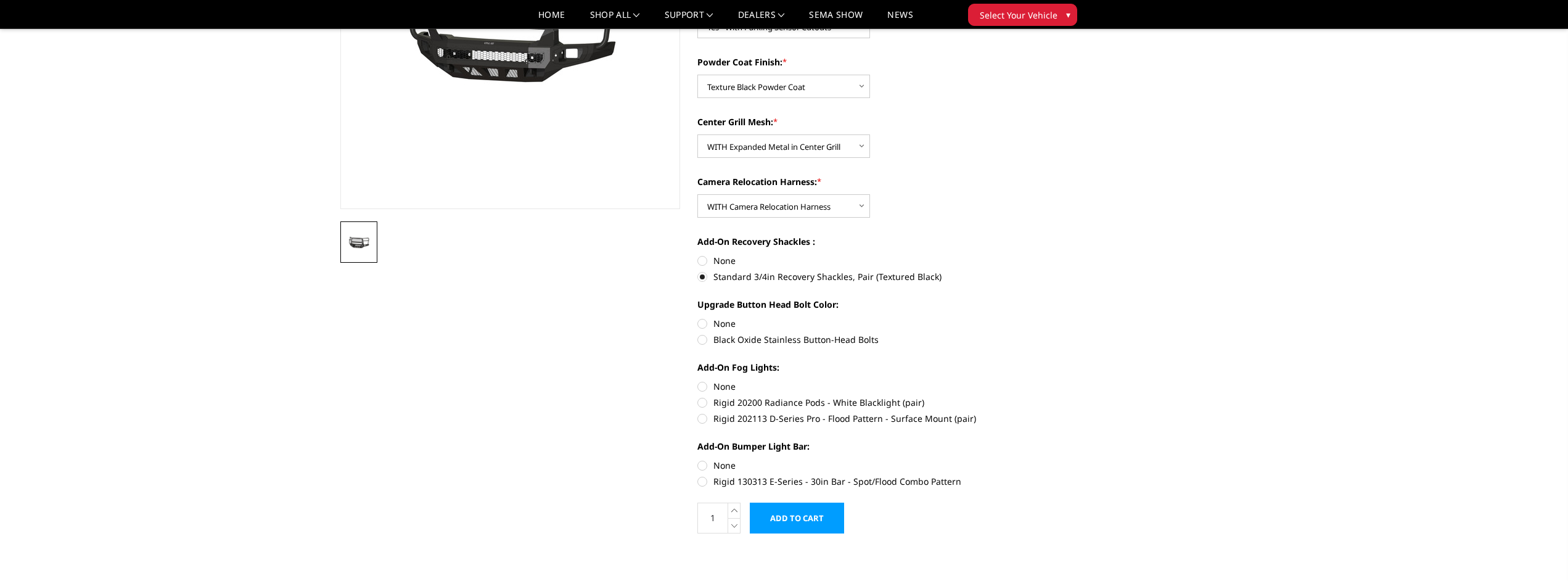
scroll to position [0, 0]
